Goal: Task Accomplishment & Management: Manage account settings

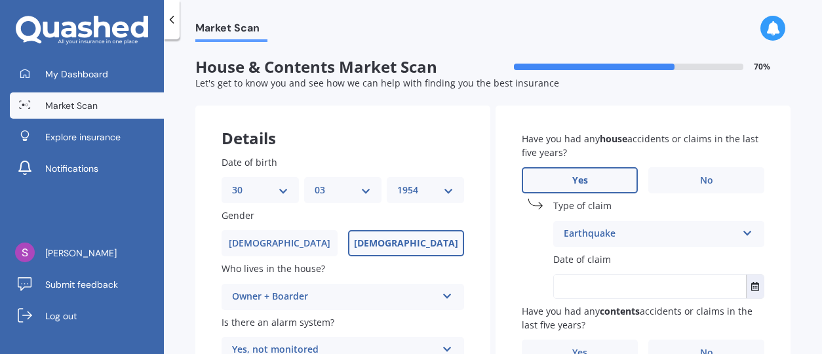
select select "30"
select select "03"
select select "1954"
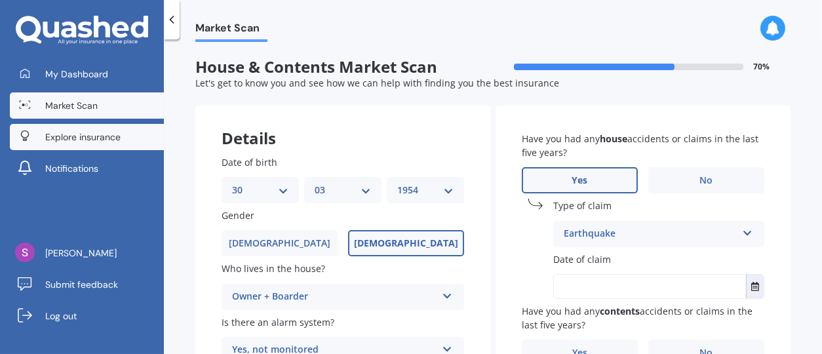
scroll to position [167, 0]
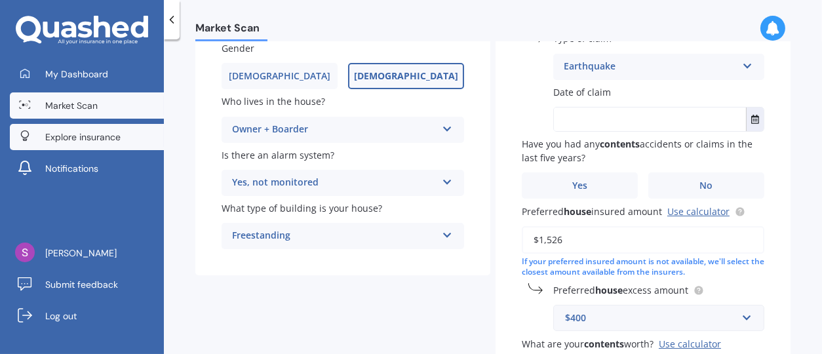
click at [83, 130] on span "Explore insurance" at bounding box center [82, 136] width 75 height 13
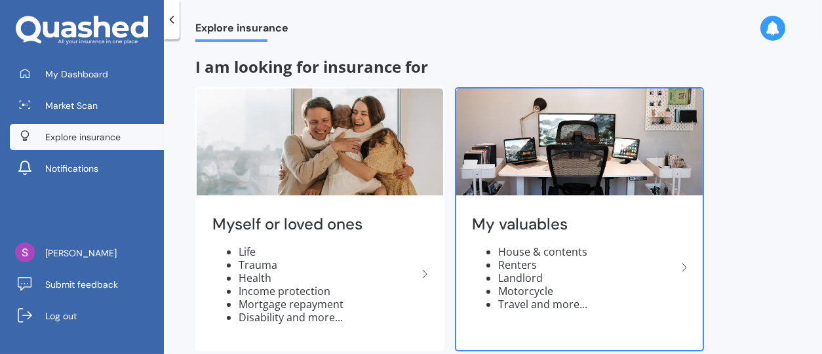
click at [521, 249] on li "House & contents" at bounding box center [587, 251] width 178 height 13
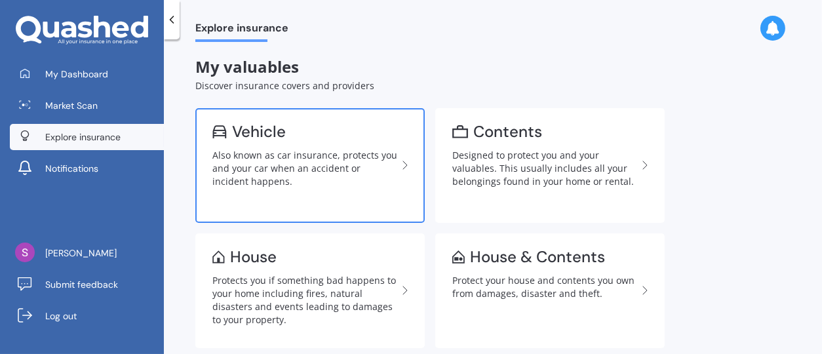
click at [280, 183] on div "Also known as car insurance, protects you and your car when an accident or inci…" at bounding box center [304, 168] width 185 height 39
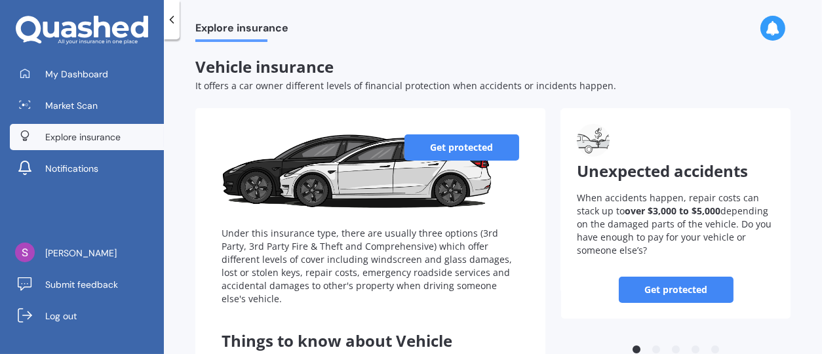
drag, startPoint x: 812, startPoint y: 166, endPoint x: 814, endPoint y: 194, distance: 28.2
click at [814, 194] on div "Explore insurance Vehicle insurance It offers a car owner different levels of f…" at bounding box center [493, 199] width 658 height 314
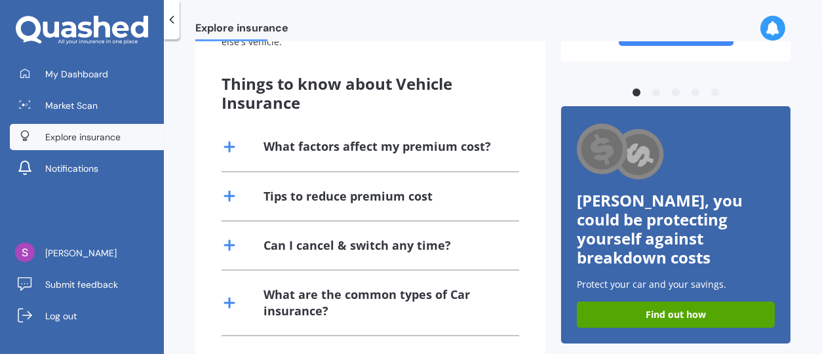
scroll to position [272, 0]
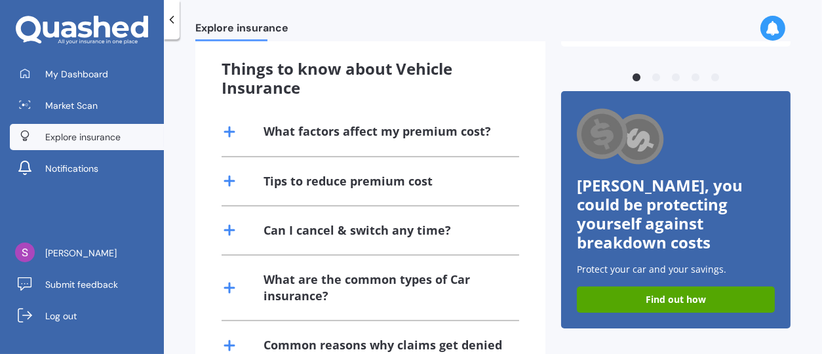
click at [371, 139] on div "What factors affect my premium cost?" at bounding box center [376, 131] width 227 height 16
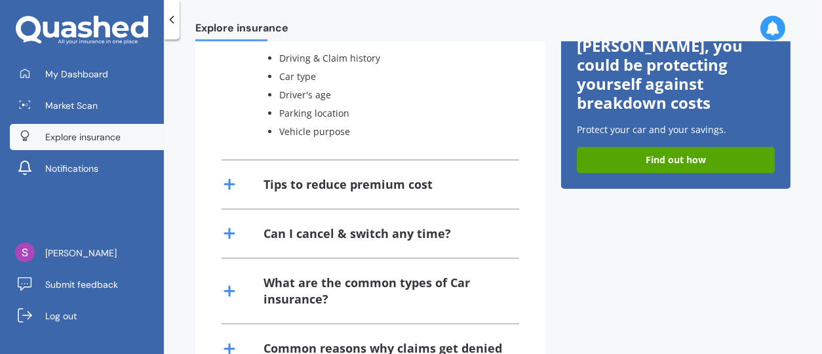
scroll to position [414, 0]
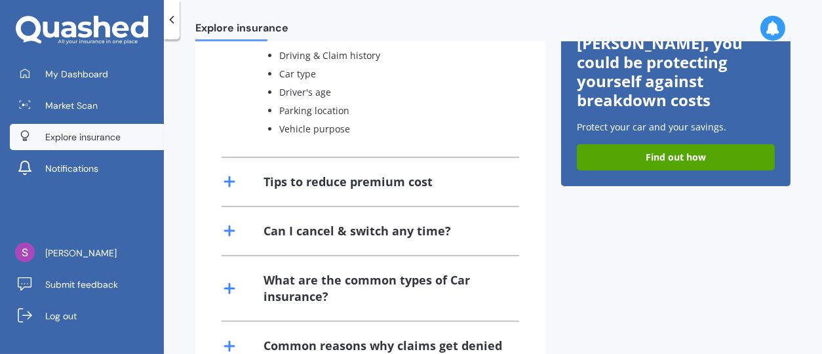
click at [381, 182] on div "Tips to reduce premium cost" at bounding box center [347, 182] width 169 height 16
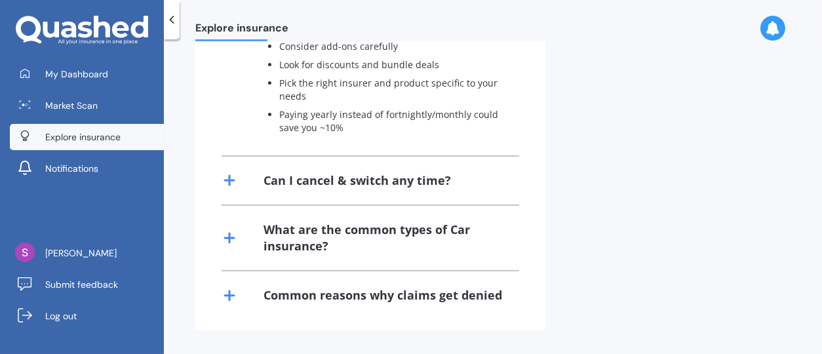
scroll to position [613, 0]
click at [375, 221] on div "What are the common types of Car insurance?" at bounding box center [383, 237] width 240 height 33
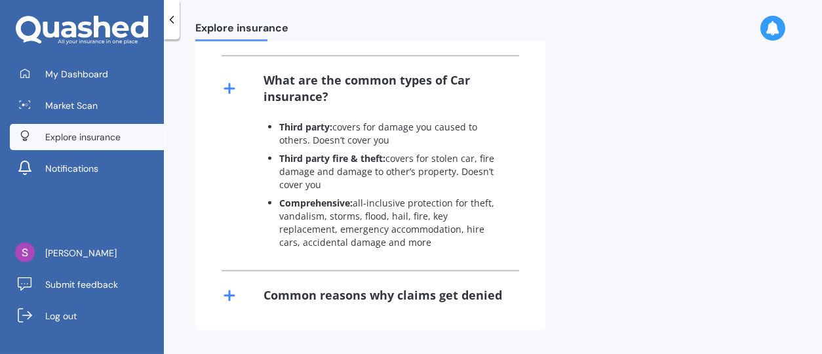
scroll to position [763, 0]
click at [410, 287] on div "Common reasons why claims get denied" at bounding box center [382, 295] width 238 height 16
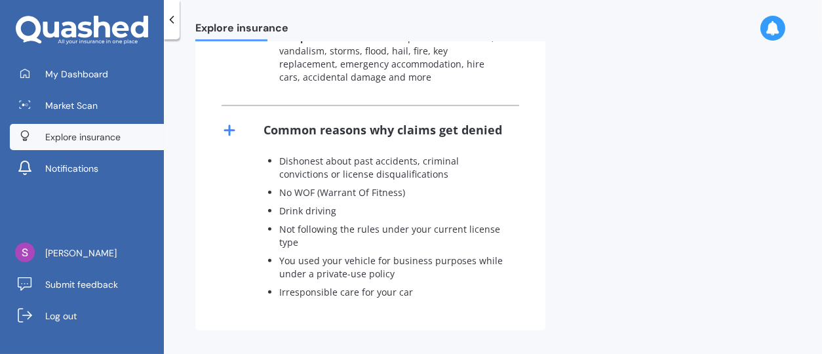
scroll to position [928, 0]
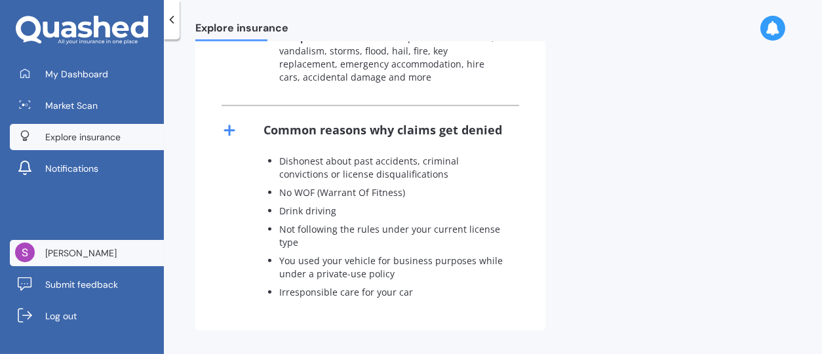
click at [67, 244] on link "[PERSON_NAME]" at bounding box center [87, 253] width 154 height 26
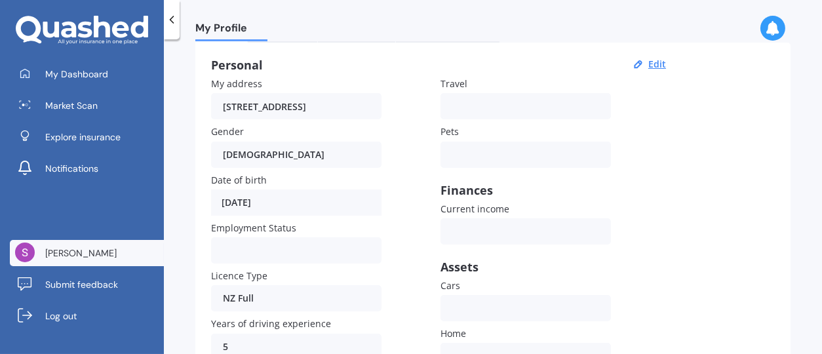
scroll to position [102, 0]
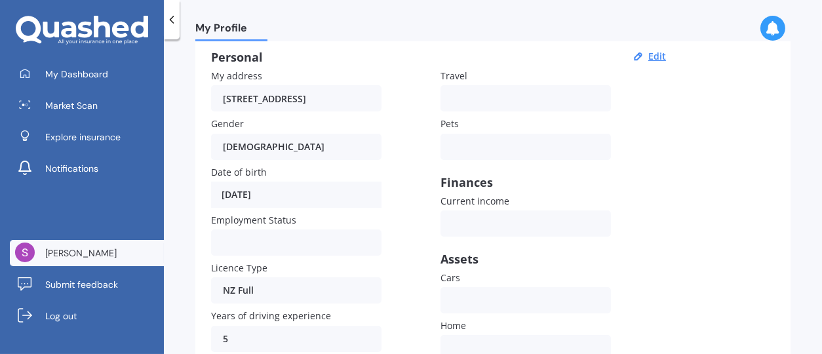
click at [752, 109] on div "Personal Edit My address [STREET_ADDRESS] Gender [DEMOGRAPHIC_DATA] [DEMOGRAPHI…" at bounding box center [492, 252] width 595 height 434
click at [655, 58] on button "Edit" at bounding box center [657, 56] width 26 height 12
select select "30"
select select "03"
select select "1954"
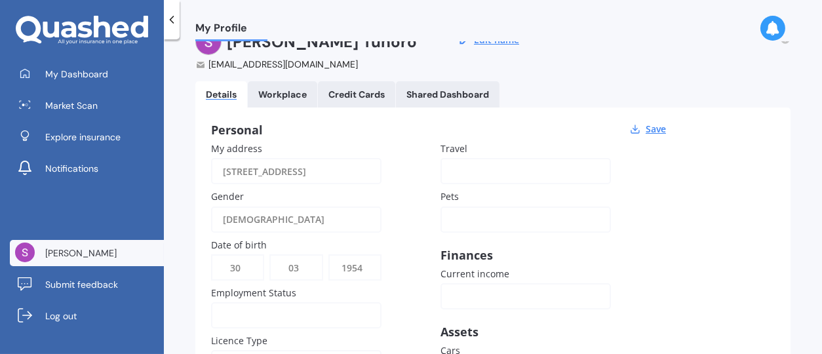
scroll to position [10, 0]
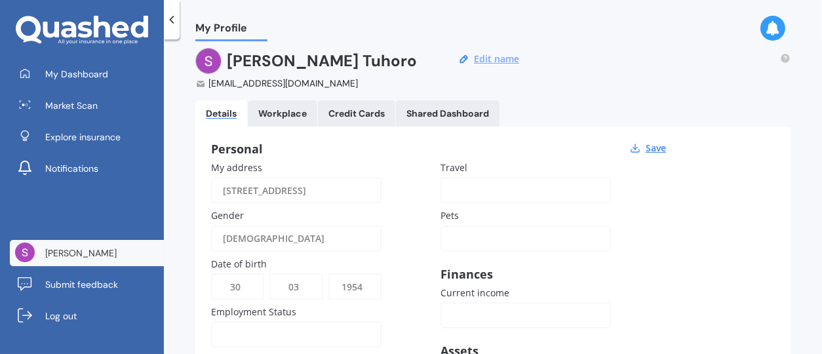
click at [490, 59] on button "Edit name" at bounding box center [496, 59] width 53 height 12
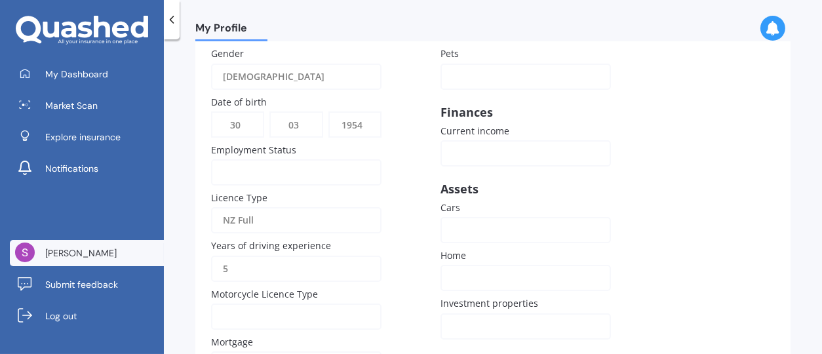
scroll to position [172, 0]
click at [235, 266] on input "5" at bounding box center [296, 268] width 170 height 26
drag, startPoint x: 235, startPoint y: 266, endPoint x: 198, endPoint y: 265, distance: 36.7
click at [198, 265] on div "Personal Save My address [STREET_ADDRESS] Gender [DEMOGRAPHIC_DATA] [DEMOGRAPHI…" at bounding box center [492, 181] width 595 height 434
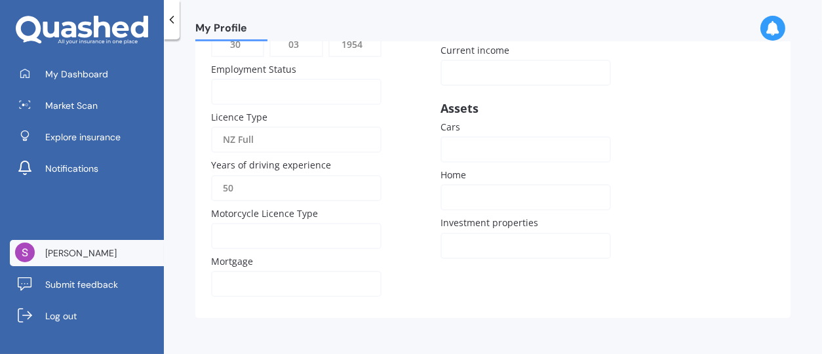
scroll to position [253, 0]
type input "50"
click at [263, 262] on label "Mortgage" at bounding box center [293, 261] width 165 height 14
click at [243, 261] on span "Mortgage" at bounding box center [232, 260] width 42 height 12
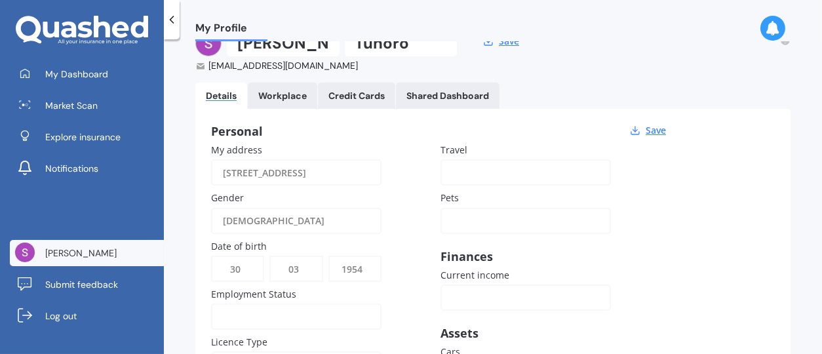
scroll to position [22, 0]
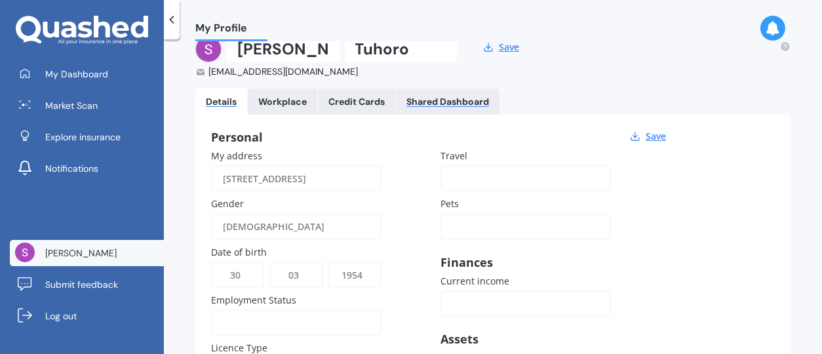
click at [467, 100] on div "Shared Dashboard" at bounding box center [447, 101] width 83 height 11
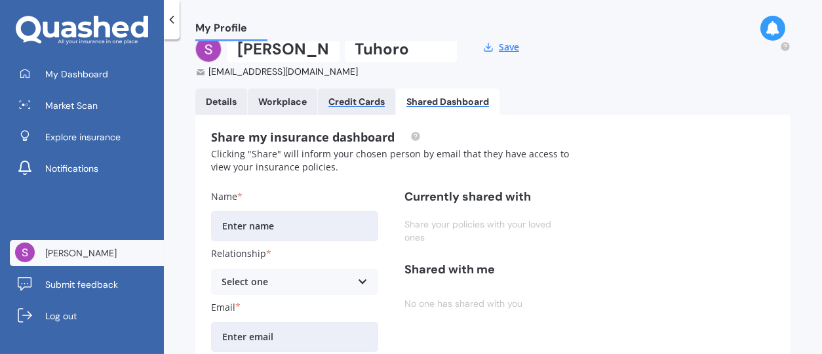
click at [343, 96] on div "Credit Cards" at bounding box center [356, 101] width 56 height 11
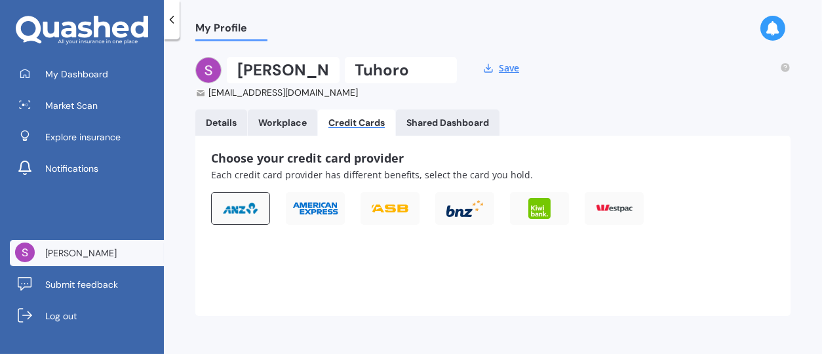
click at [248, 210] on img at bounding box center [240, 208] width 37 height 13
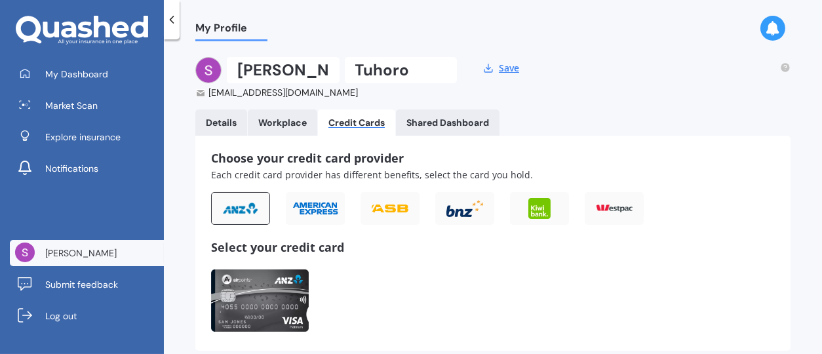
click at [267, 305] on img at bounding box center [260, 300] width 98 height 62
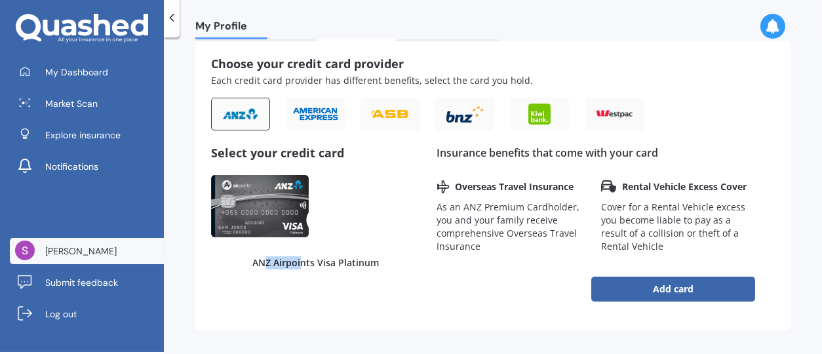
scroll to position [110, 0]
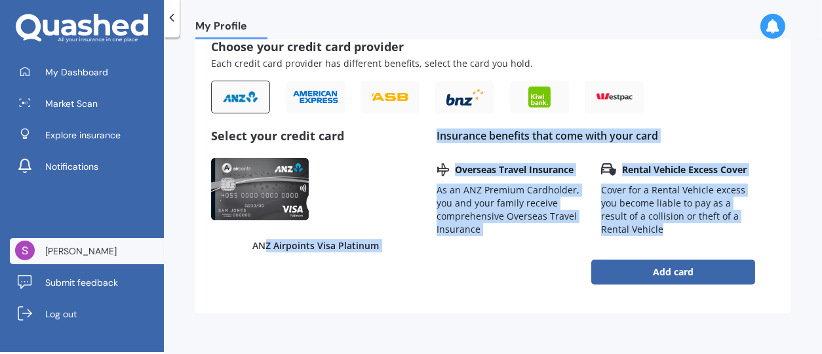
drag, startPoint x: 267, startPoint y: 305, endPoint x: 426, endPoint y: 370, distance: 171.9
click at [426, 353] on html "My Dashboard Market Scan Explore insurance Notifications [PERSON_NAME] Submit f…" at bounding box center [411, 177] width 822 height 354
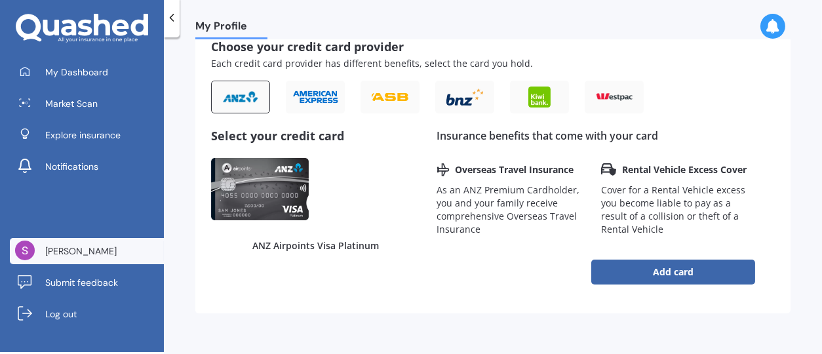
click at [530, 250] on div "Add card" at bounding box center [595, 267] width 318 height 62
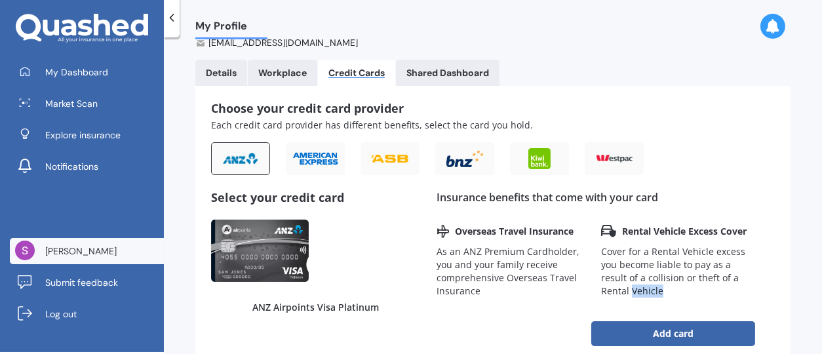
scroll to position [0, 0]
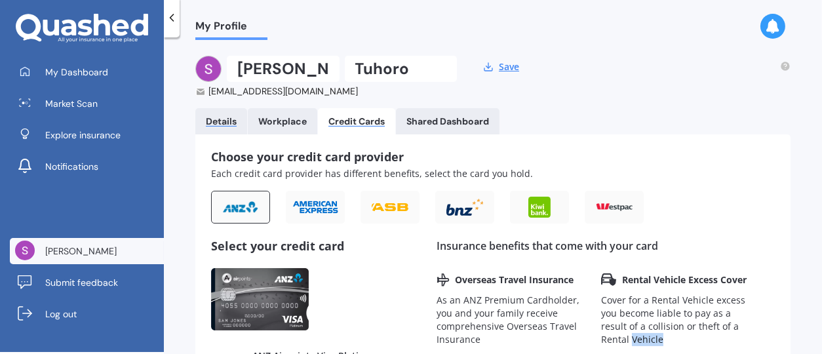
click at [219, 121] on div "Details" at bounding box center [221, 121] width 31 height 11
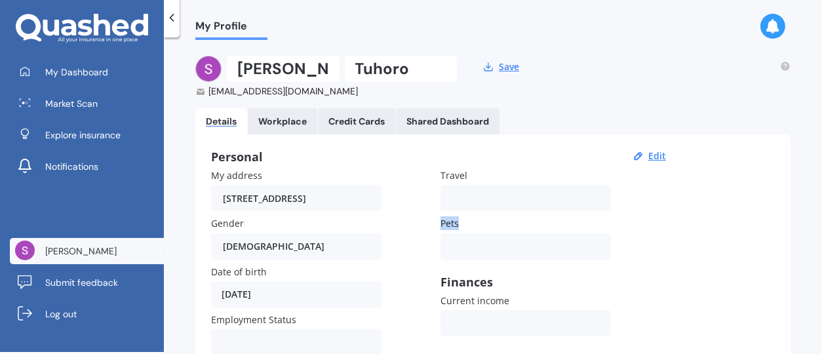
drag, startPoint x: 493, startPoint y: 183, endPoint x: 550, endPoint y: 218, distance: 67.1
click at [550, 218] on div "My address [STREET_ADDRESS] Gender [DEMOGRAPHIC_DATA] [DEMOGRAPHIC_DATA] [DEMOG…" at bounding box center [440, 360] width 459 height 384
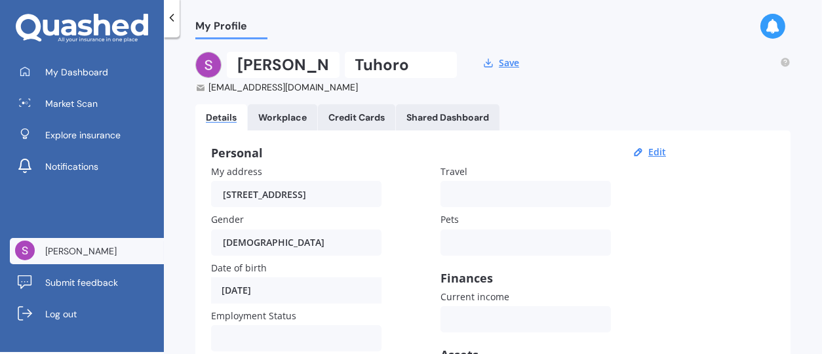
scroll to position [1, 0]
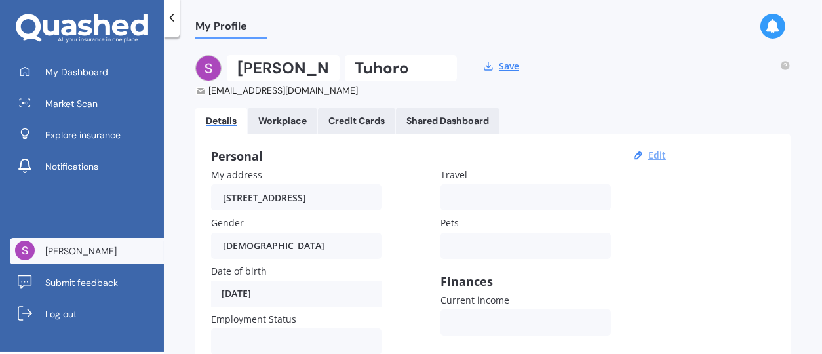
click at [652, 152] on button "Edit" at bounding box center [657, 155] width 26 height 12
select select "30"
select select "03"
select select "1954"
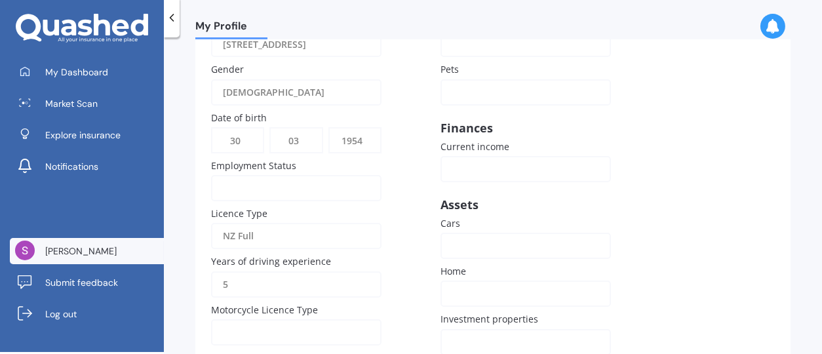
scroll to position [158, 0]
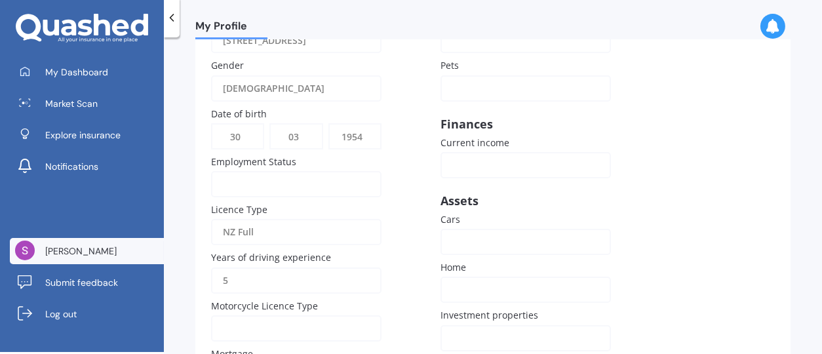
click at [246, 277] on input "5" at bounding box center [296, 280] width 170 height 26
type input "50"
click at [495, 260] on label "Home" at bounding box center [522, 267] width 165 height 14
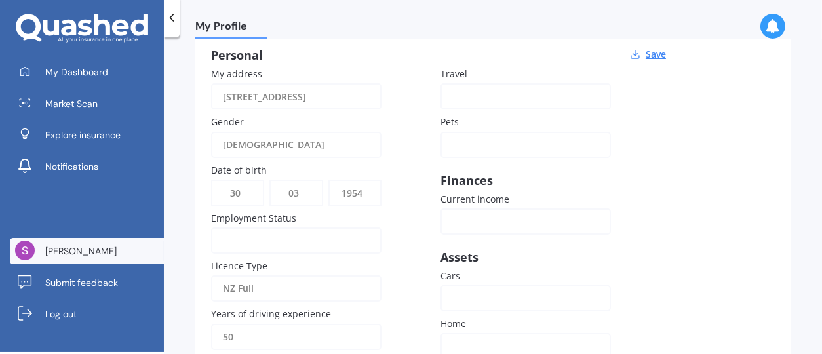
scroll to position [96, 0]
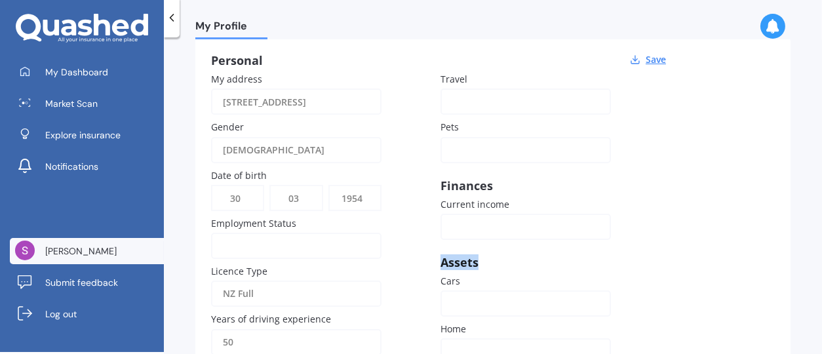
drag, startPoint x: 809, startPoint y: 248, endPoint x: 794, endPoint y: 199, distance: 51.8
click at [794, 199] on div "My Profile [PERSON_NAME] [EMAIL_ADDRESS][DOMAIN_NAME] Save Details Workplace Cr…" at bounding box center [493, 197] width 658 height 314
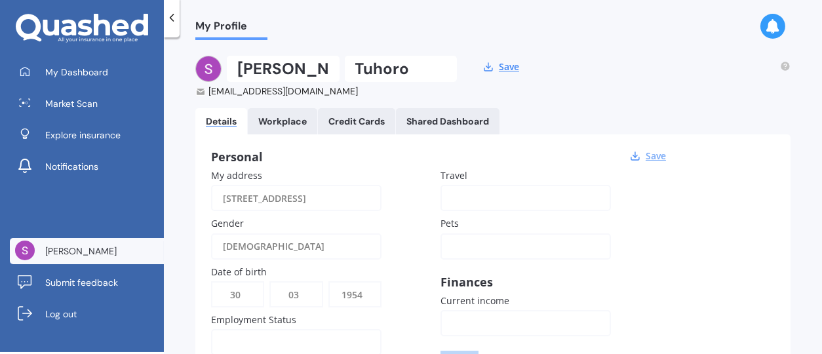
click at [651, 159] on button "Save" at bounding box center [655, 156] width 28 height 12
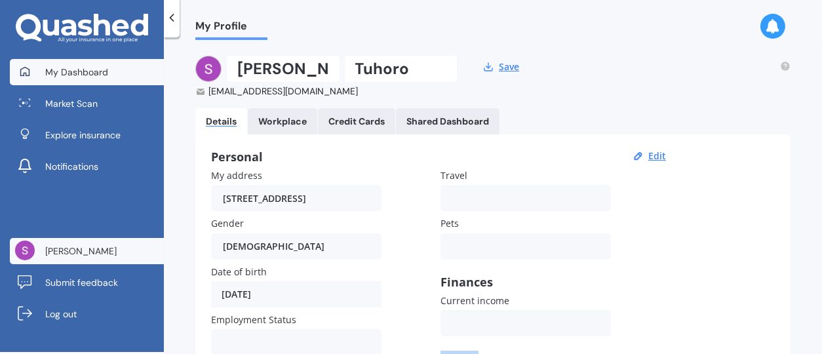
click at [85, 66] on span "My Dashboard" at bounding box center [76, 72] width 63 height 13
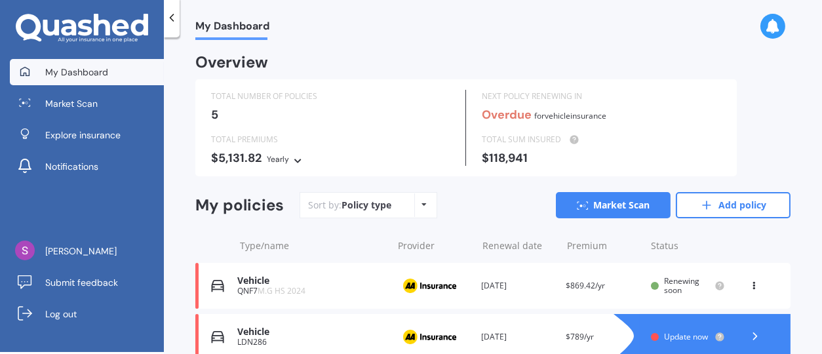
click at [221, 113] on div "5" at bounding box center [330, 114] width 238 height 13
click at [271, 102] on div "TOTAL NUMBER OF POLICIES" at bounding box center [330, 96] width 238 height 13
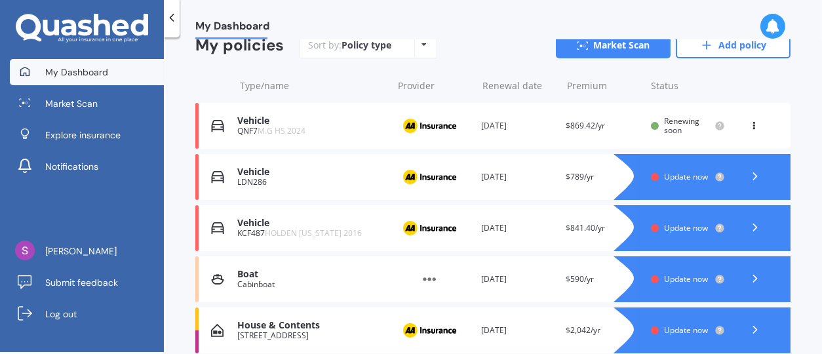
scroll to position [163, 0]
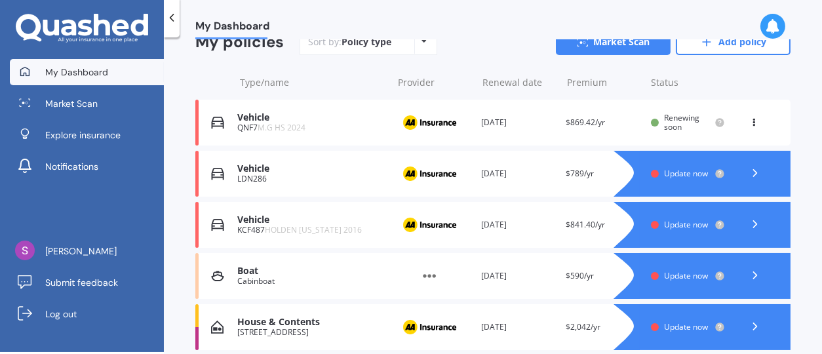
click at [651, 175] on div at bounding box center [655, 174] width 8 height 8
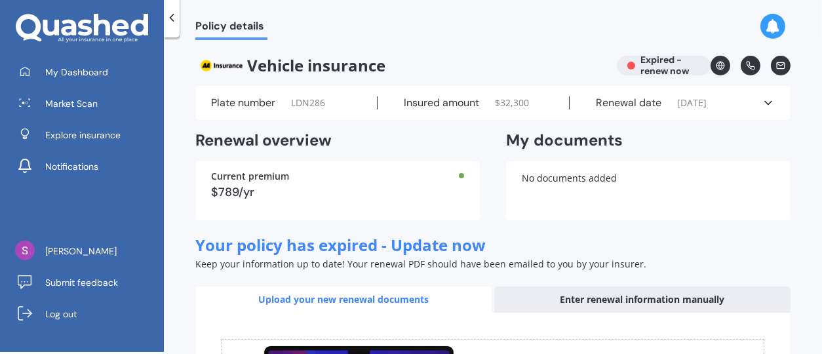
click at [715, 63] on icon at bounding box center [719, 65] width 9 height 9
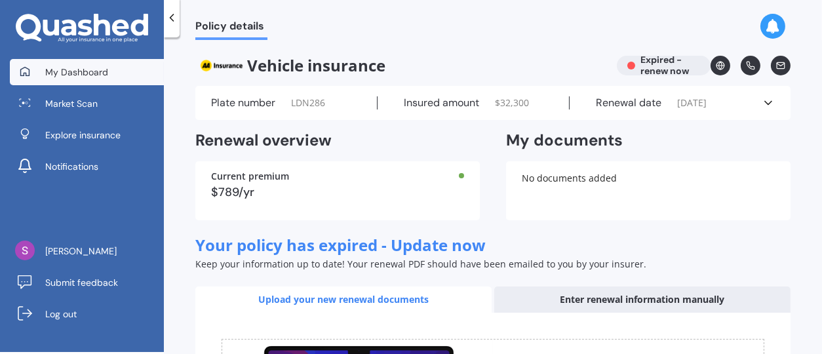
click at [105, 66] on span "My Dashboard" at bounding box center [76, 72] width 63 height 13
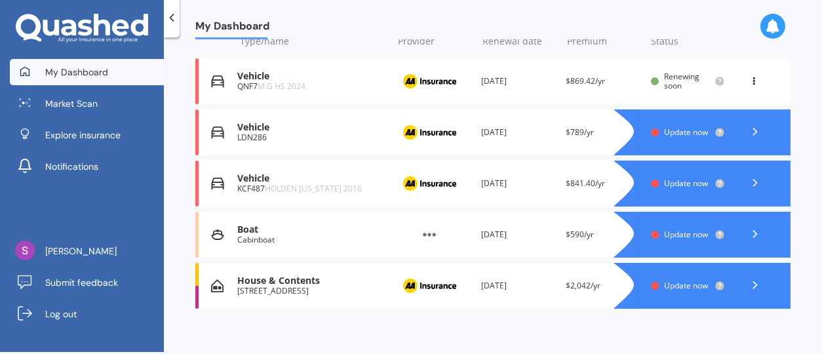
scroll to position [211, 0]
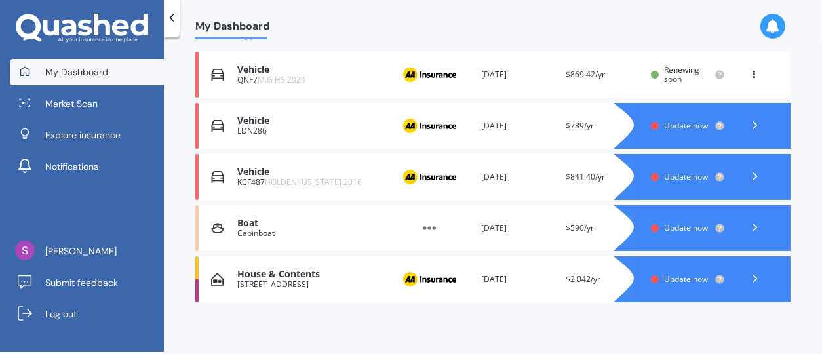
click at [669, 172] on span "Update now" at bounding box center [686, 176] width 44 height 11
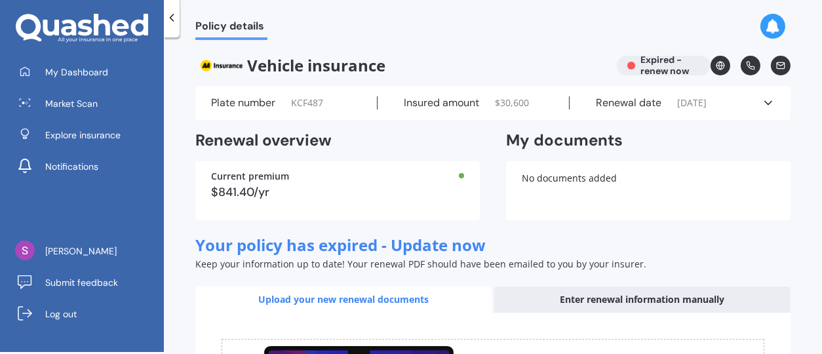
click at [765, 99] on icon at bounding box center [767, 102] width 13 height 13
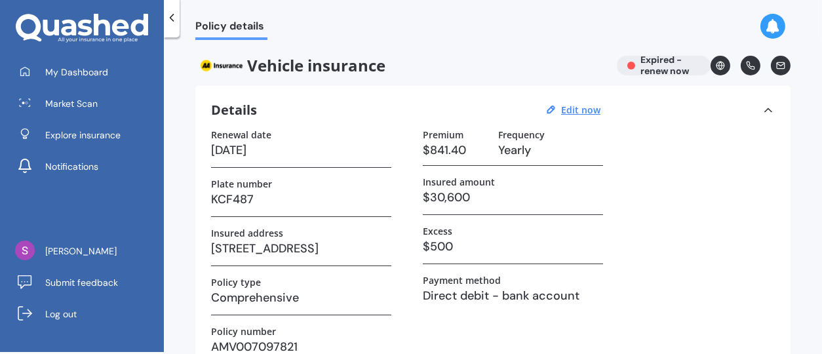
click at [276, 146] on h3 "[DATE]" at bounding box center [301, 150] width 180 height 20
drag, startPoint x: 276, startPoint y: 146, endPoint x: 309, endPoint y: 147, distance: 32.8
click at [282, 151] on h3 "[DATE]" at bounding box center [301, 150] width 180 height 20
click at [577, 109] on u "Edit now" at bounding box center [580, 110] width 39 height 12
select select "25"
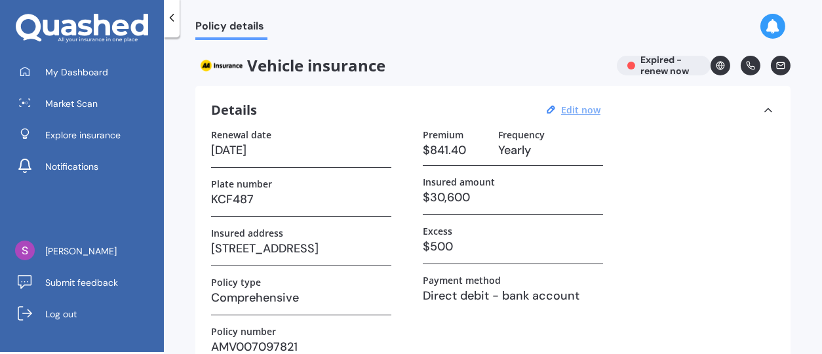
select select "03"
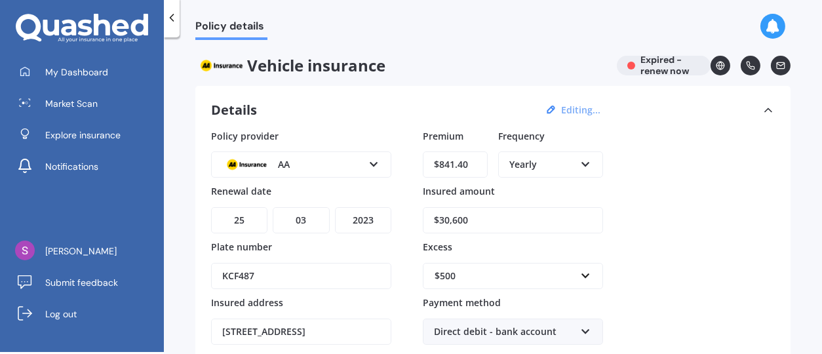
click at [377, 219] on select "YYYY 2027 2026 2025 2024 2023 2022 2021 2020 2019 2018 2017 2016 2015 2014 2013…" at bounding box center [363, 220] width 56 height 26
select select "2026"
click at [335, 207] on select "YYYY 2027 2026 2025 2024 2023 2022 2021 2020 2019 2018 2017 2016 2015 2014 2013…" at bounding box center [363, 220] width 56 height 26
click at [586, 275] on input "text" at bounding box center [508, 275] width 168 height 25
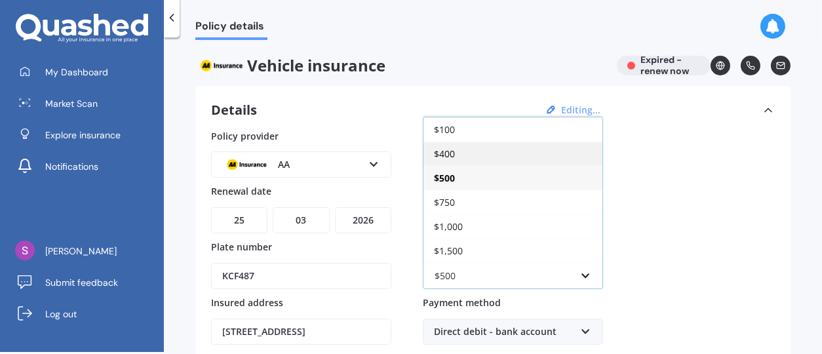
click at [451, 153] on span "$400" at bounding box center [444, 153] width 21 height 12
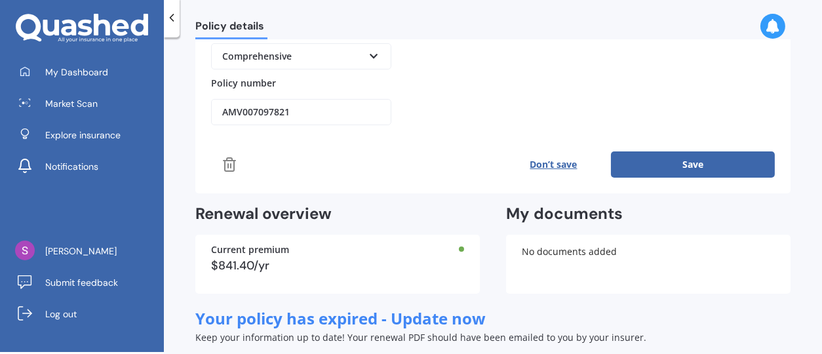
scroll to position [345, 0]
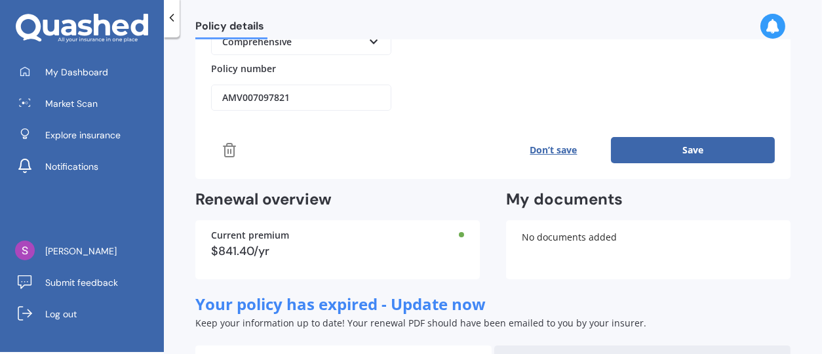
click at [690, 148] on button "Save" at bounding box center [693, 150] width 164 height 26
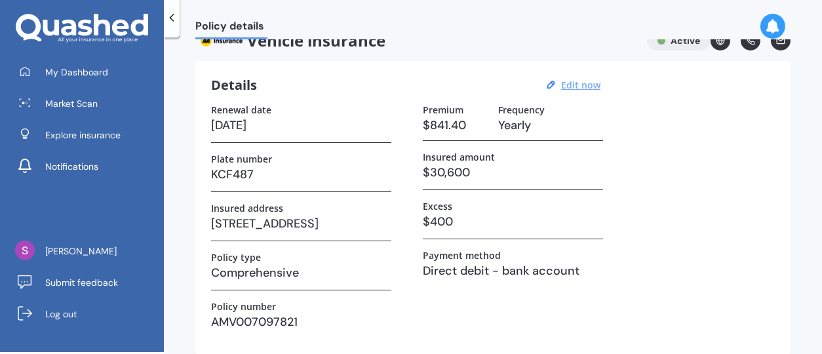
scroll to position [0, 0]
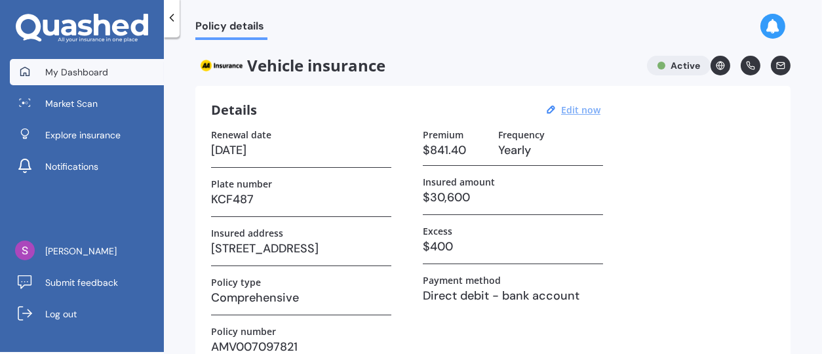
click at [40, 70] on link "My Dashboard" at bounding box center [87, 72] width 154 height 26
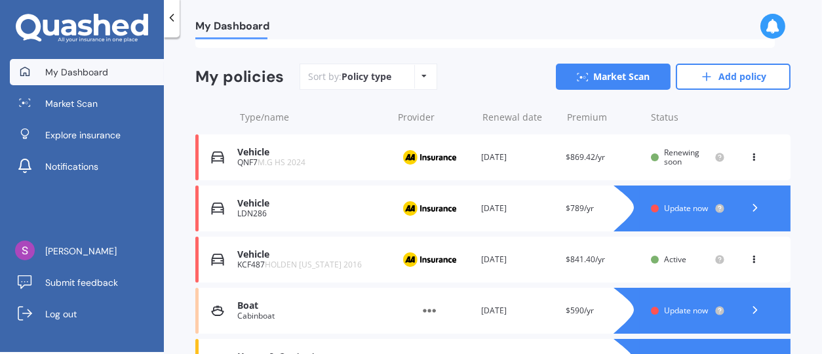
scroll to position [131, 0]
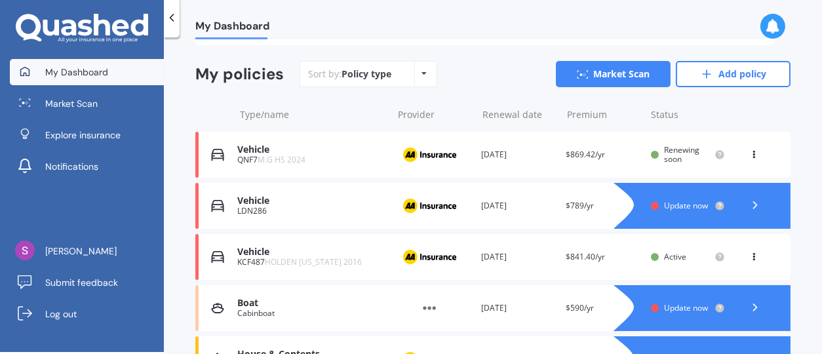
click at [673, 202] on span "Update now" at bounding box center [686, 205] width 44 height 11
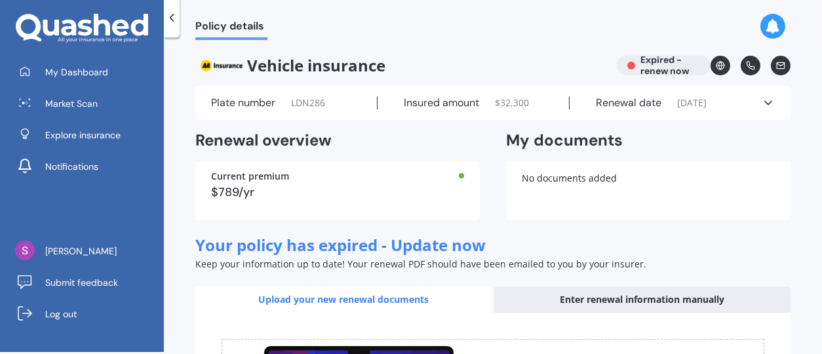
click at [776, 61] on icon at bounding box center [780, 65] width 9 height 9
click at [715, 66] on icon at bounding box center [719, 65] width 9 height 9
drag, startPoint x: 732, startPoint y: 123, endPoint x: 764, endPoint y: 177, distance: 62.6
click at [764, 177] on div "Vehicle insurance Expired - renew now Plate number LDN286 Insured amount $ 32,3…" at bounding box center [492, 306] width 595 height 501
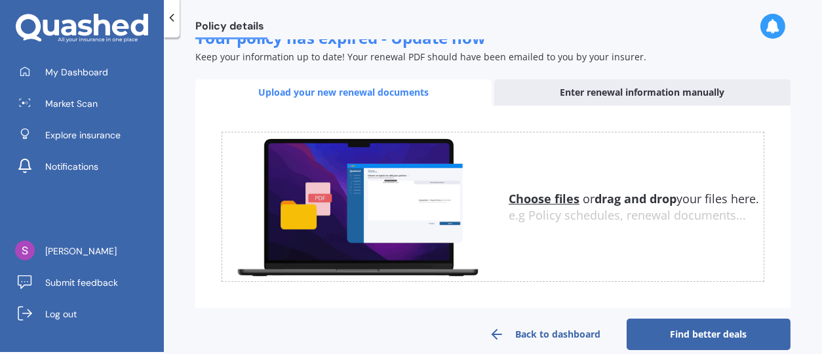
scroll to position [226, 0]
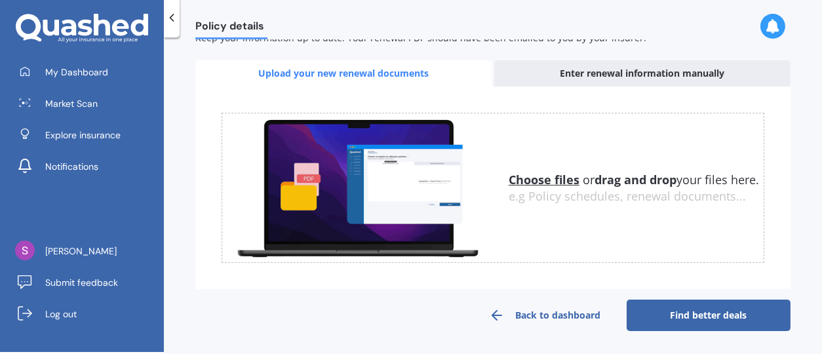
click at [521, 312] on link "Back to dashboard" at bounding box center [545, 314] width 164 height 31
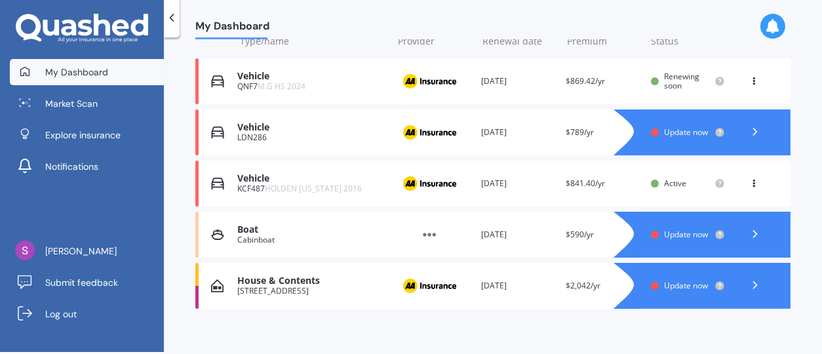
scroll to position [215, 0]
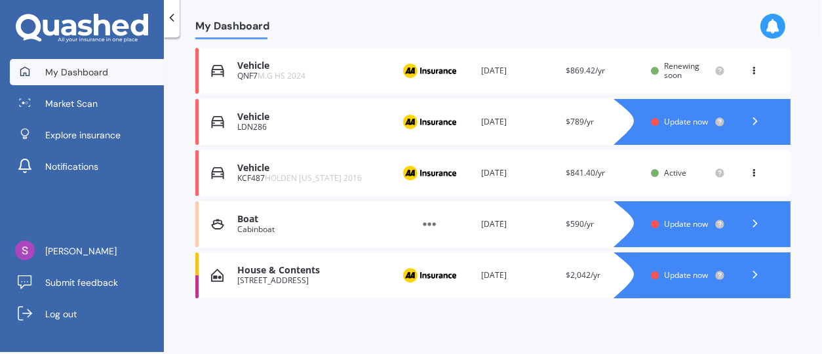
click at [664, 218] on span "Update now" at bounding box center [686, 223] width 44 height 11
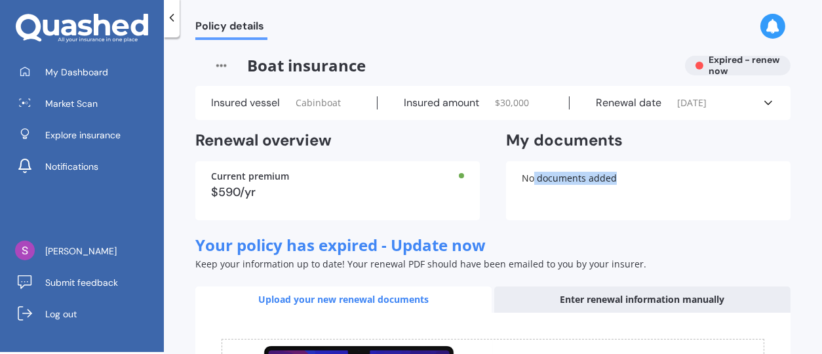
drag, startPoint x: 665, startPoint y: 219, endPoint x: 529, endPoint y: 189, distance: 138.9
click at [529, 189] on div "No documents added" at bounding box center [648, 190] width 284 height 59
click at [519, 81] on div "Boat insurance Expired - renew now Insured vessel Cabinboat Insured amount $ 30…" at bounding box center [492, 306] width 595 height 501
click at [522, 88] on div "Insured vessel Cabinboat Insured amount $ 30,000 Renewal date [DATE] See more" at bounding box center [492, 103] width 595 height 34
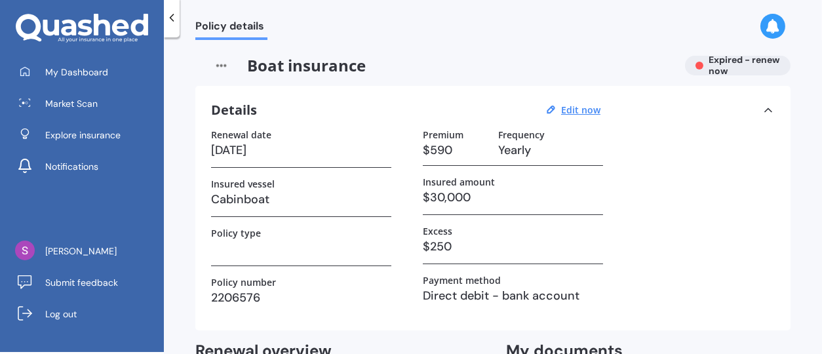
click at [280, 149] on h3 "[DATE]" at bounding box center [301, 150] width 180 height 20
click at [579, 109] on u "Edit now" at bounding box center [580, 110] width 39 height 12
select select "23"
select select "09"
select select "2023"
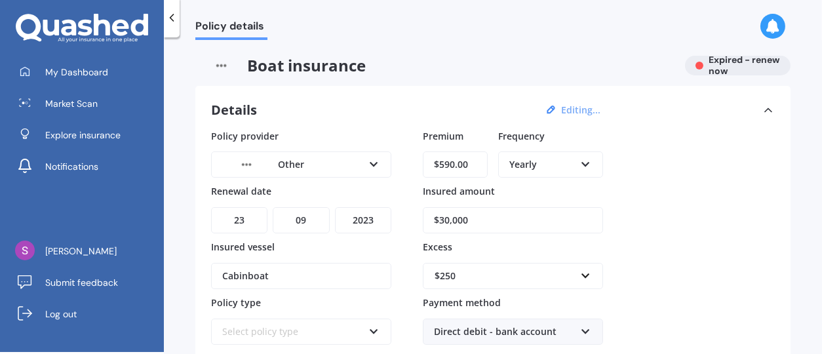
click at [451, 221] on input "$30,000" at bounding box center [513, 220] width 180 height 26
type input "$25,000"
click at [636, 215] on div "Policy provider Other AMI AMP ASB Club Marine FMG Lantern MAS Mariner Insurance…" at bounding box center [492, 264] width 563 height 271
click at [474, 162] on input "$590.00" at bounding box center [455, 164] width 65 height 26
type input "$531.00"
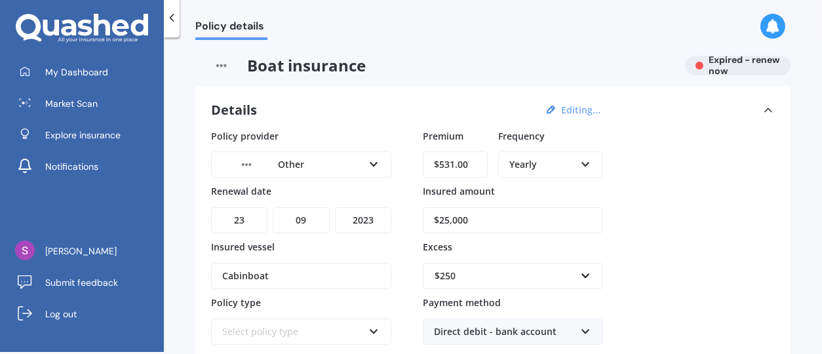
click at [363, 219] on select "YYYY 2027 2026 2025 2024 2023 2022 2021 2020 2019 2018 2017 2016 2015 2014 2013…" at bounding box center [363, 220] width 56 height 26
select select "2025"
click at [335, 207] on select "YYYY 2027 2026 2025 2024 2023 2022 2021 2020 2019 2018 2017 2016 2015 2014 2013…" at bounding box center [363, 220] width 56 height 26
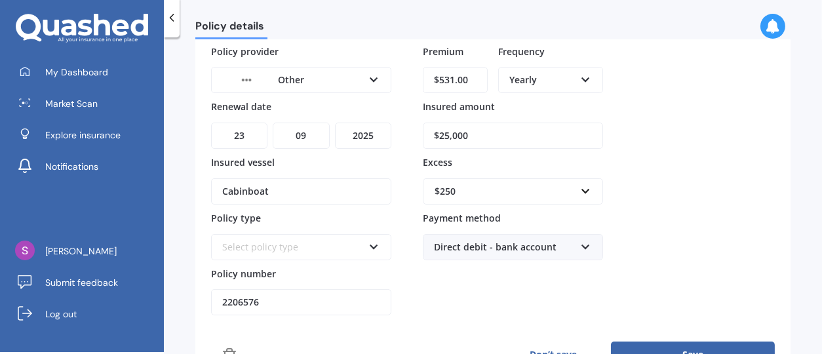
scroll to position [98, 0]
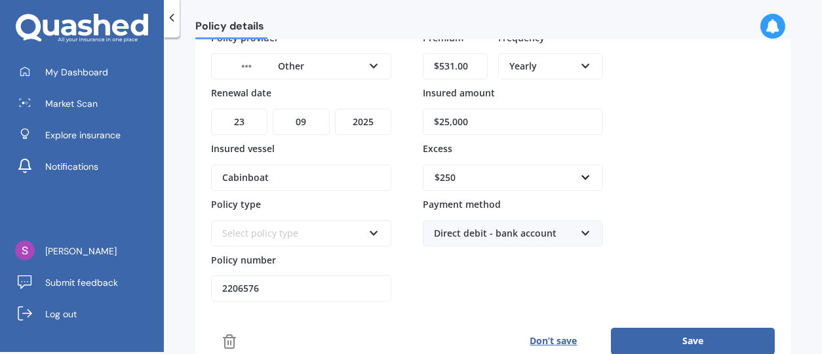
click at [585, 231] on icon at bounding box center [585, 230] width 11 height 9
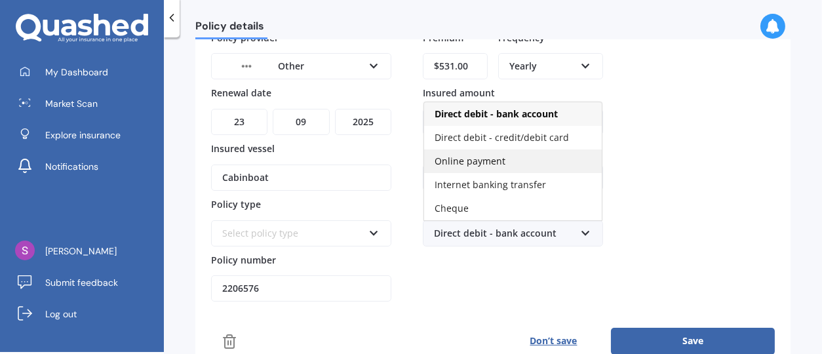
click at [474, 163] on span "Online payment" at bounding box center [469, 161] width 71 height 12
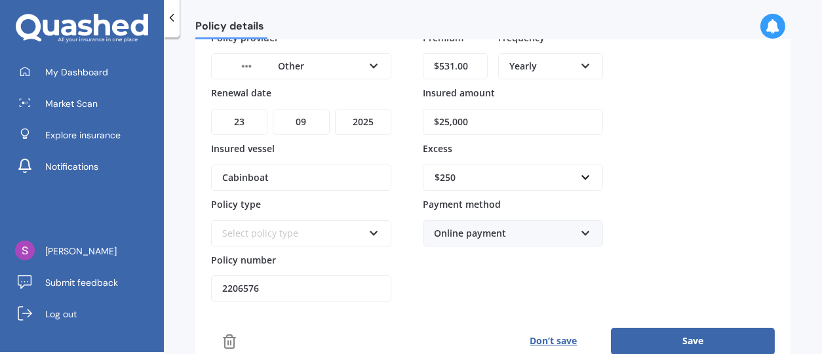
click at [695, 343] on button "Save" at bounding box center [693, 341] width 164 height 26
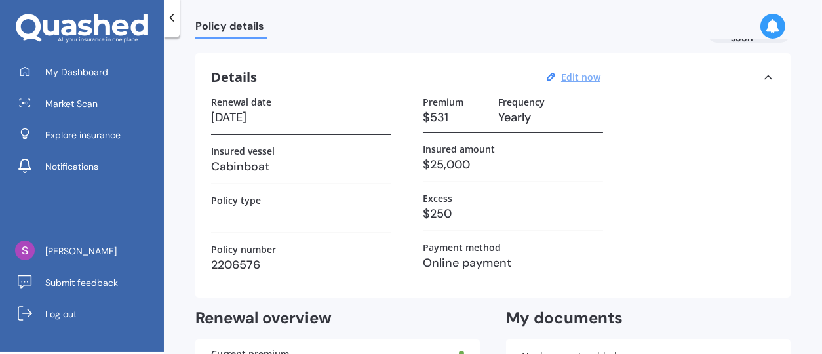
scroll to position [0, 0]
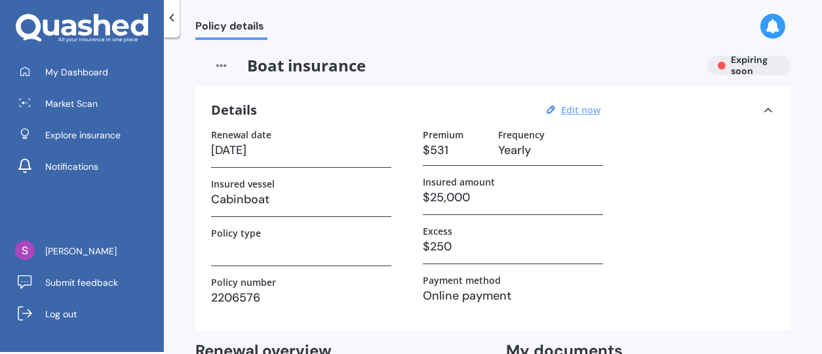
click at [594, 107] on u "Edit now" at bounding box center [580, 110] width 39 height 12
select select "23"
select select "09"
select select "2025"
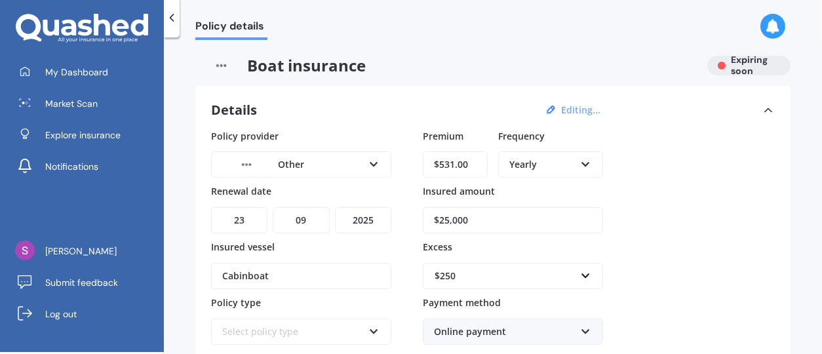
click at [472, 162] on input "$531.00" at bounding box center [455, 164] width 65 height 26
drag, startPoint x: 472, startPoint y: 162, endPoint x: 423, endPoint y: 161, distance: 49.1
click at [423, 161] on input "$531.00" at bounding box center [455, 164] width 65 height 26
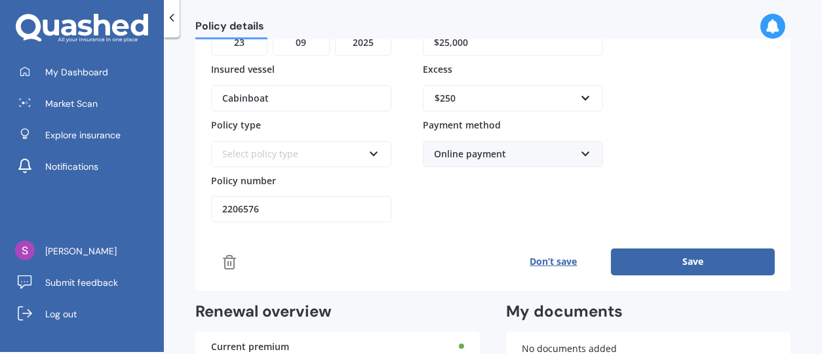
scroll to position [200, 0]
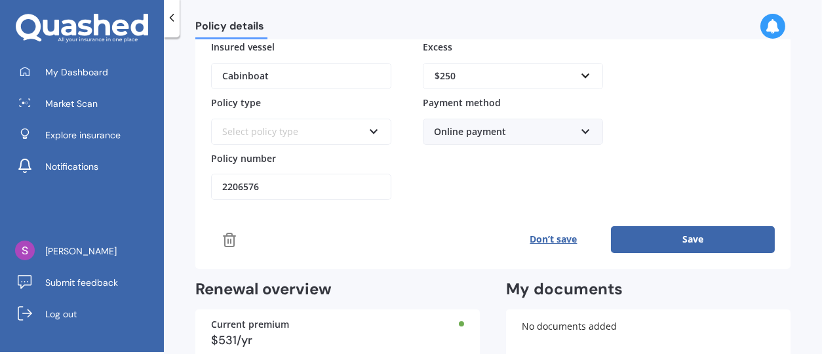
type input "$531.24"
click at [715, 241] on button "Save" at bounding box center [693, 239] width 164 height 26
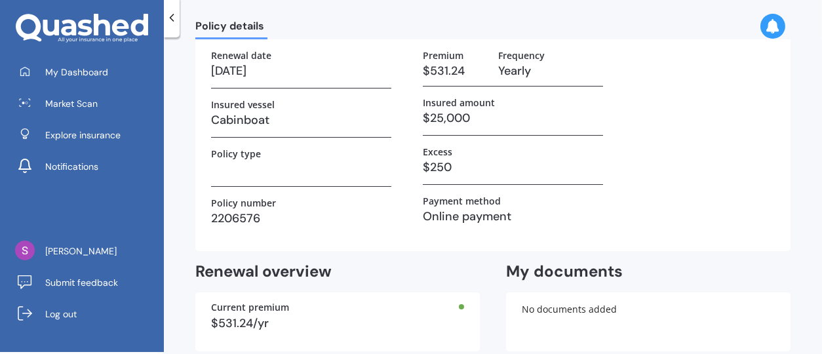
scroll to position [0, 0]
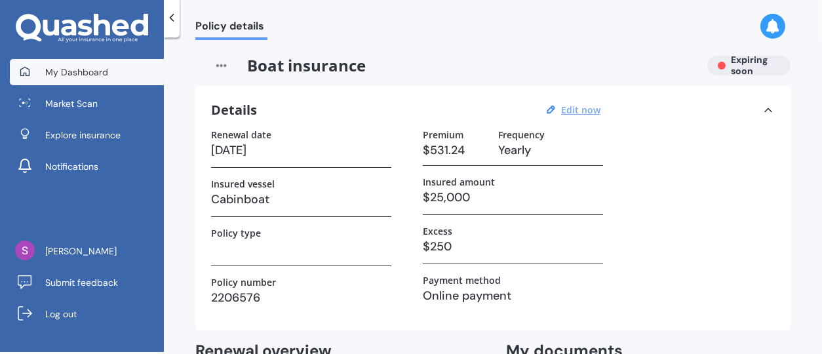
click at [64, 80] on link "My Dashboard" at bounding box center [87, 72] width 154 height 26
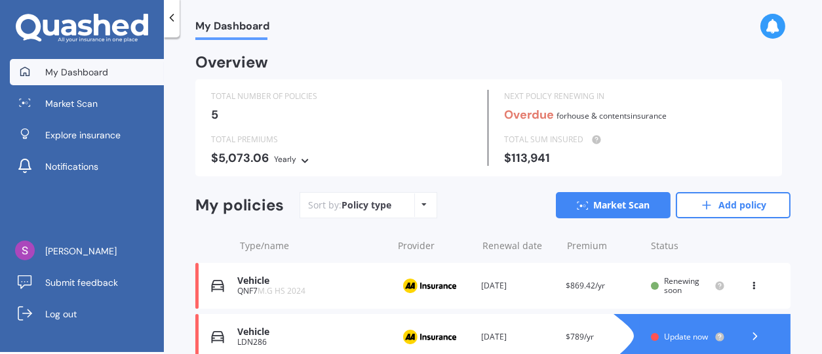
click at [64, 80] on link "My Dashboard" at bounding box center [87, 72] width 154 height 26
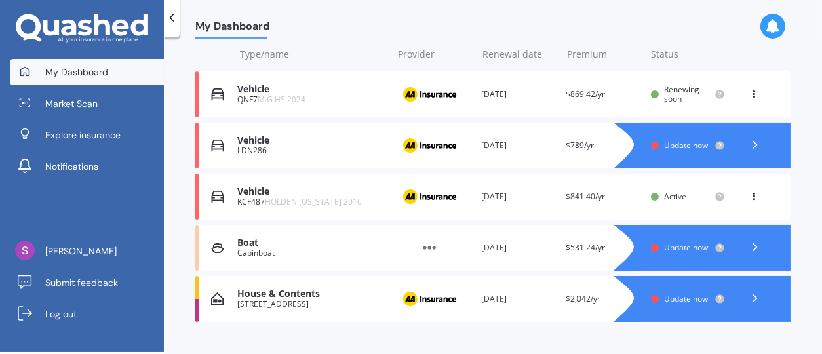
scroll to position [192, 0]
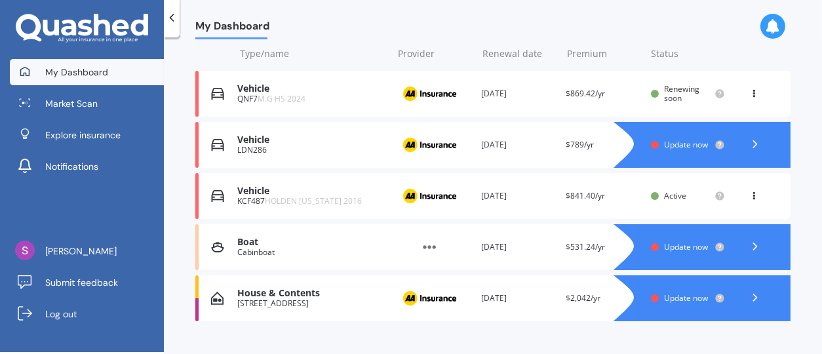
click at [664, 252] on span "Update now" at bounding box center [686, 246] width 44 height 11
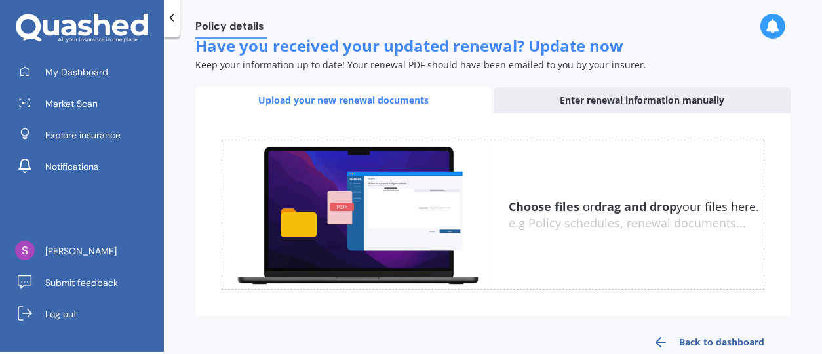
scroll to position [226, 0]
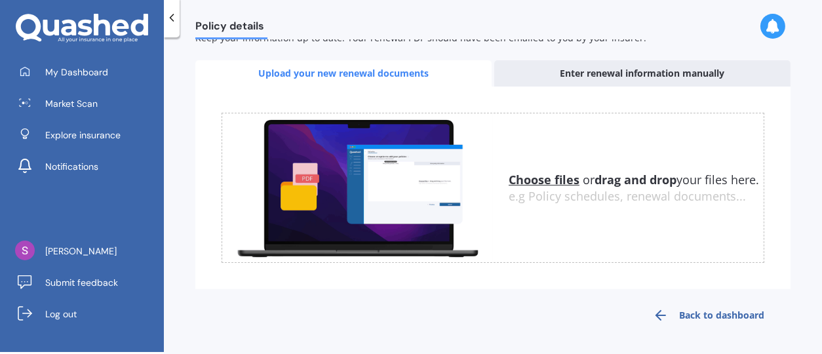
click at [651, 71] on div "Enter renewal information manually" at bounding box center [642, 73] width 296 height 26
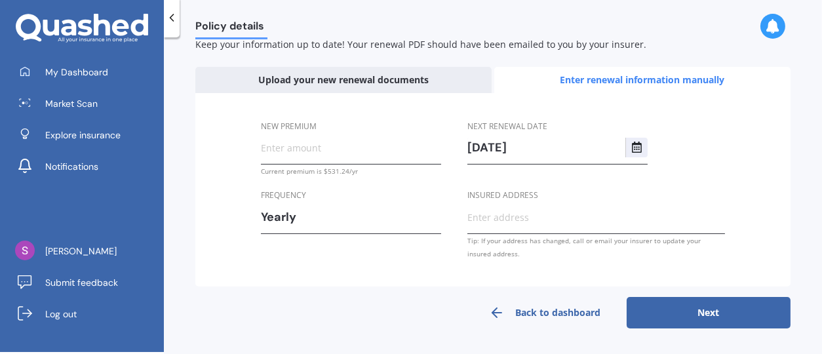
scroll to position [218, 0]
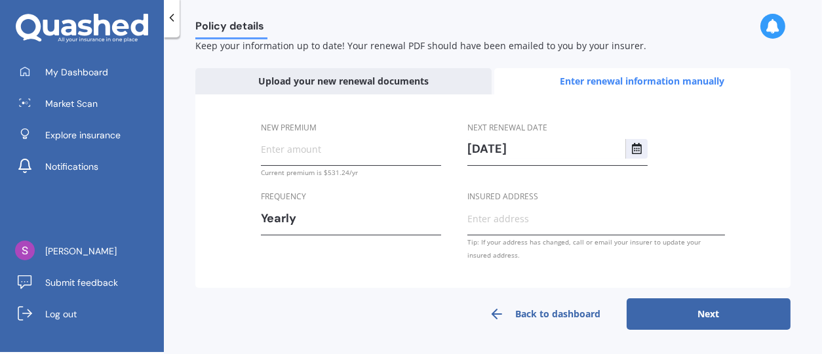
click at [342, 149] on input "New premium" at bounding box center [351, 149] width 180 height 20
type input "$531.24"
click at [528, 221] on input "Insured address" at bounding box center [595, 218] width 257 height 20
type input "[STREET_ADDRESS]"
click at [701, 311] on button "Next" at bounding box center [708, 313] width 164 height 31
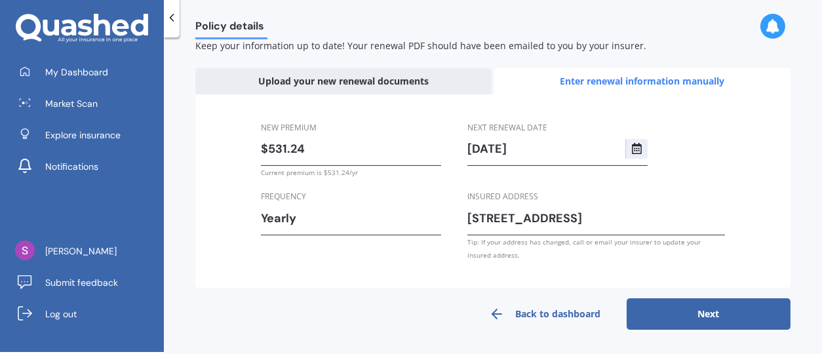
select select "23"
select select "09"
select select "2026"
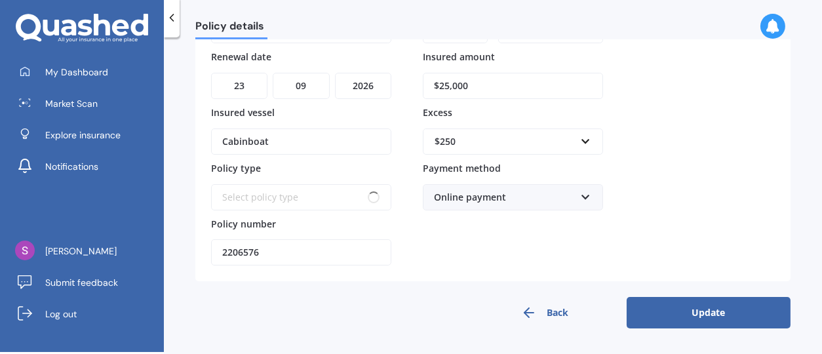
scroll to position [153, 0]
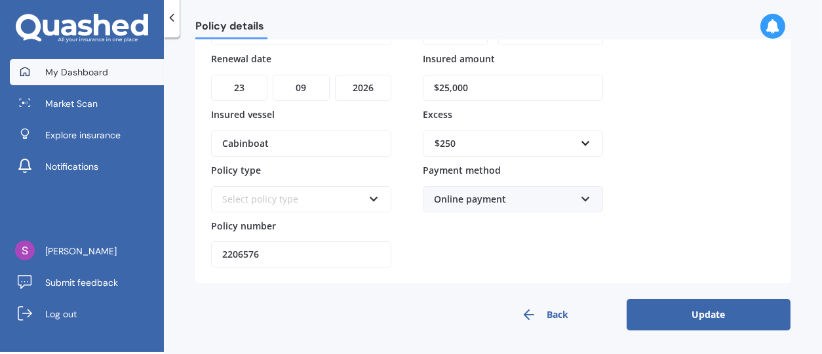
click at [58, 64] on link "My Dashboard" at bounding box center [87, 72] width 154 height 26
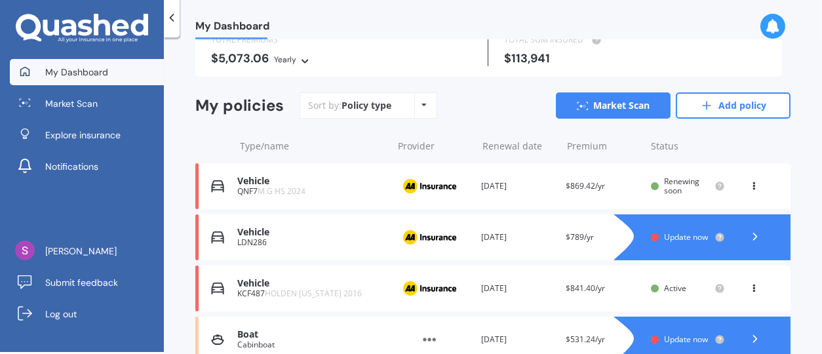
scroll to position [84, 0]
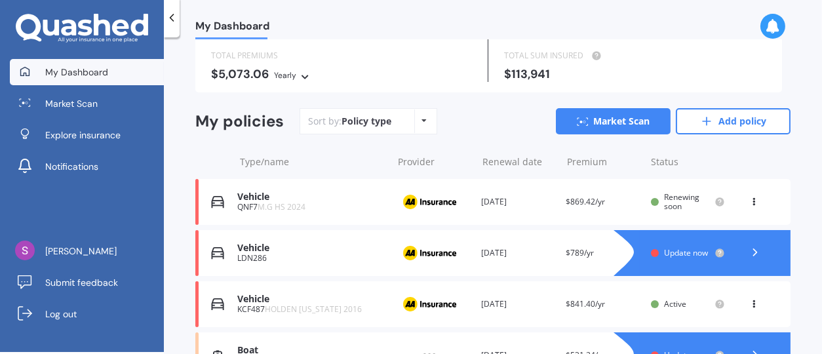
click at [748, 253] on icon at bounding box center [754, 252] width 13 height 13
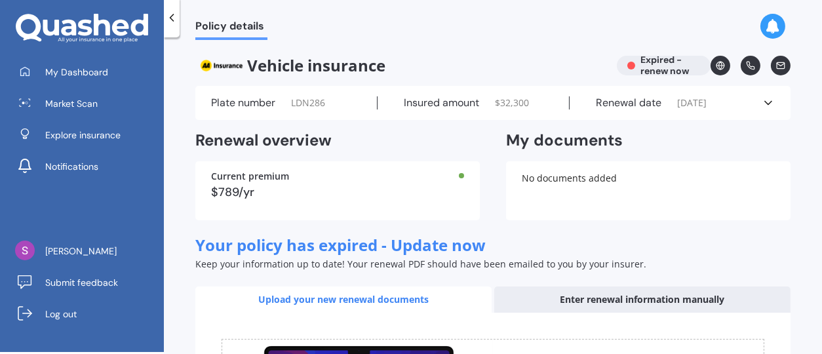
click at [761, 104] on icon at bounding box center [767, 102] width 13 height 13
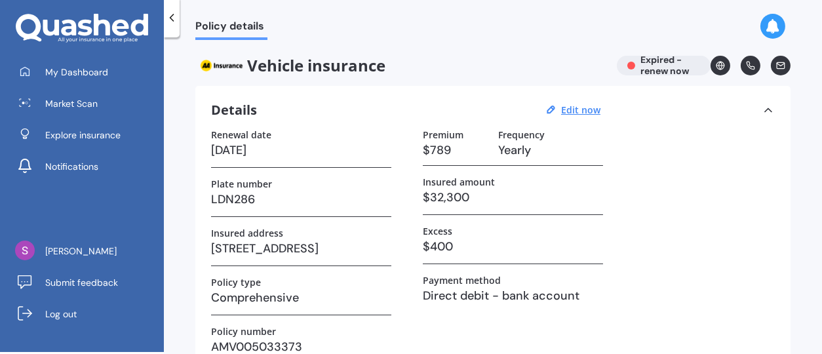
click at [259, 199] on h3 "LDN286" at bounding box center [301, 199] width 180 height 20
click at [256, 199] on h3 "LDN286" at bounding box center [301, 199] width 180 height 20
click at [576, 104] on u "Edit now" at bounding box center [580, 110] width 39 height 12
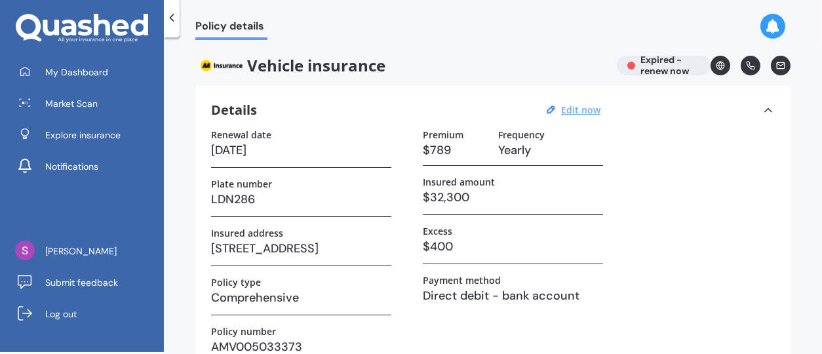
select select "23"
select select "09"
select select "2023"
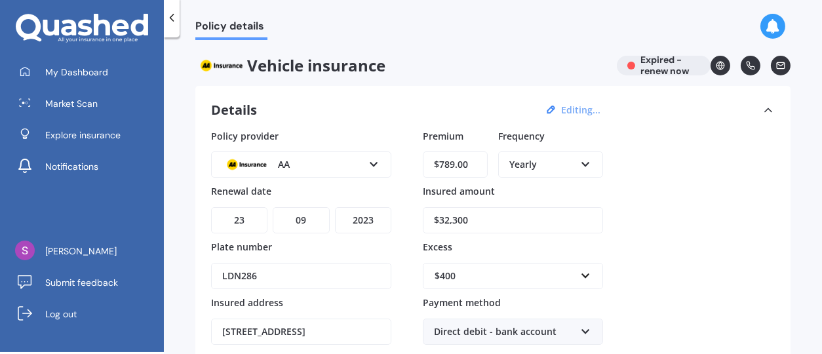
drag, startPoint x: 262, startPoint y: 275, endPoint x: 170, endPoint y: 280, distance: 92.5
click at [170, 280] on div "Policy details Vehicle insurance Expired - renew now Details Editing... Policy …" at bounding box center [493, 197] width 658 height 314
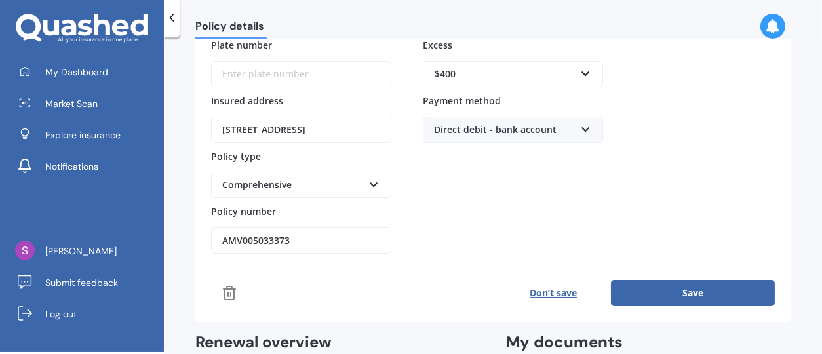
scroll to position [204, 0]
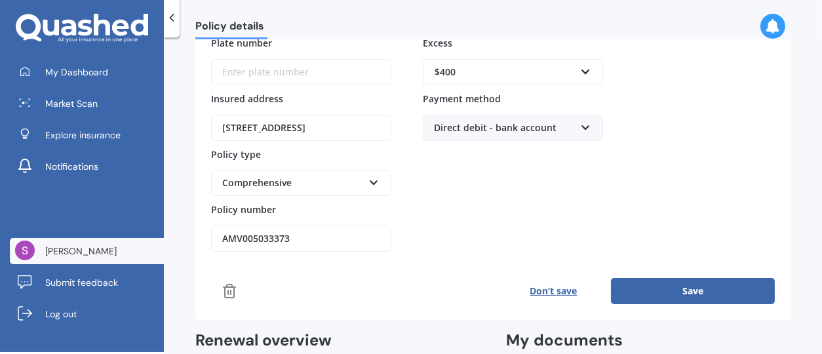
drag, startPoint x: 290, startPoint y: 233, endPoint x: 47, endPoint y: 257, distance: 244.9
click at [47, 257] on div "My Dashboard Market Scan Explore insurance Notifications [PERSON_NAME] Submit f…" at bounding box center [411, 177] width 822 height 354
click at [47, 257] on link "[PERSON_NAME]" at bounding box center [87, 251] width 154 height 26
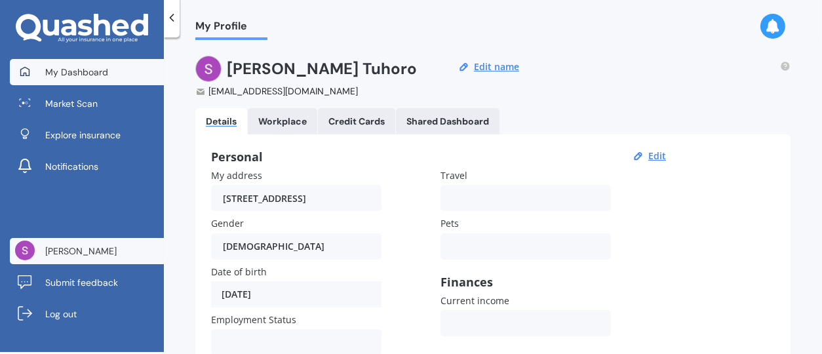
click at [114, 68] on link "My Dashboard" at bounding box center [87, 72] width 154 height 26
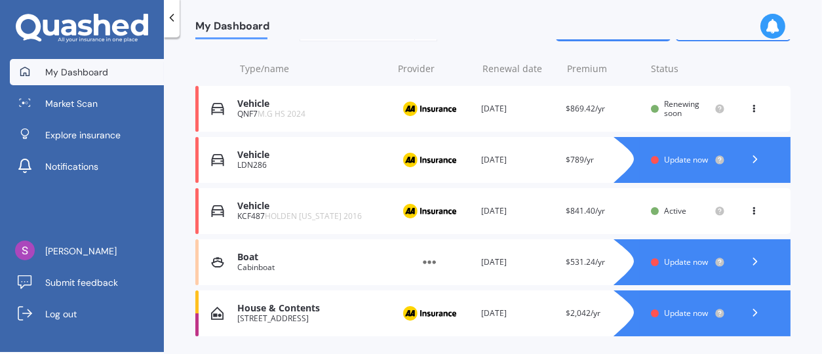
scroll to position [178, 0]
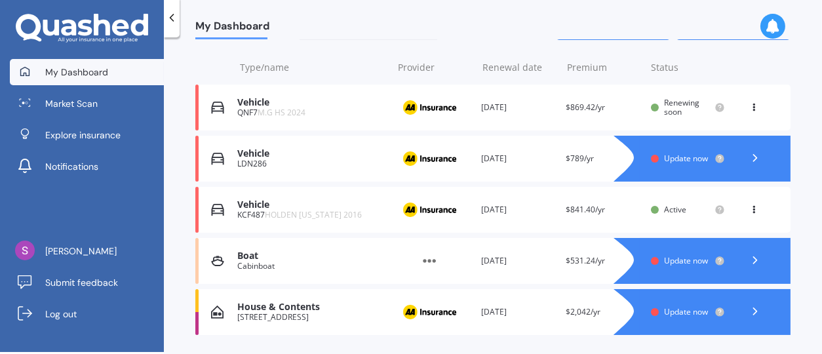
click at [748, 153] on icon at bounding box center [754, 157] width 13 height 13
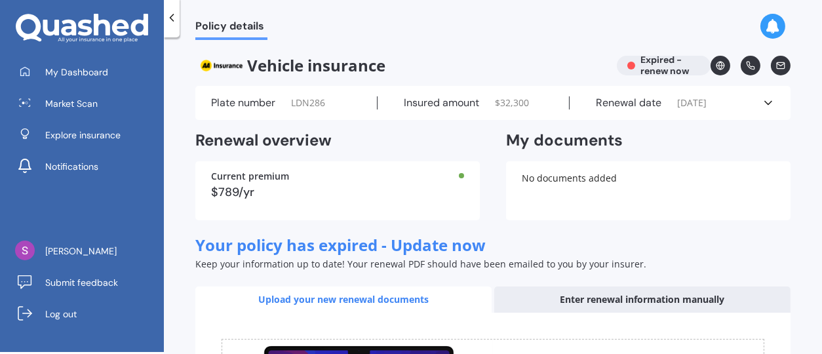
click at [330, 104] on div "Plate number LDN286" at bounding box center [294, 102] width 166 height 13
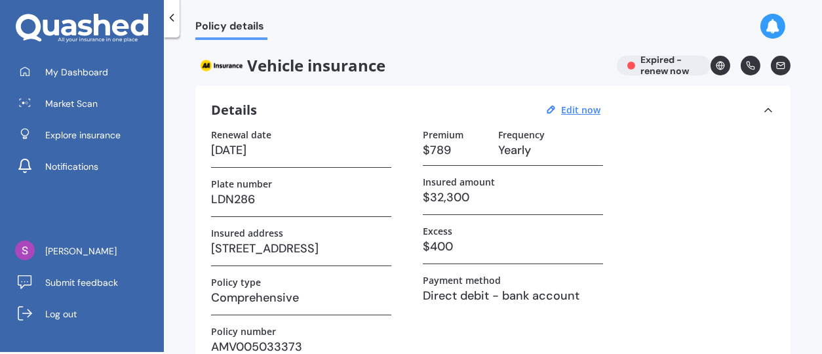
click at [259, 195] on h3 "LDN286" at bounding box center [301, 199] width 180 height 20
drag, startPoint x: 259, startPoint y: 195, endPoint x: 195, endPoint y: 194, distance: 64.2
click at [195, 194] on div "Details Edit now Renewal date [DATE] Plate number LDN286 Insured address [STREE…" at bounding box center [492, 233] width 595 height 294
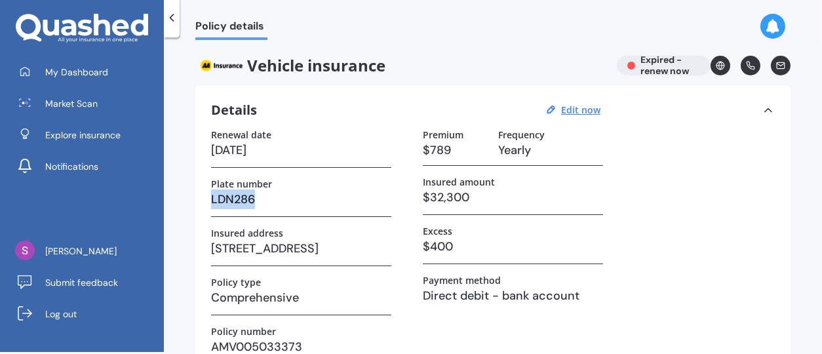
click at [195, 194] on div "Details Edit now Renewal date [DATE] Plate number LDN286 Insured address [STREE…" at bounding box center [492, 233] width 595 height 294
click at [571, 109] on u "Edit now" at bounding box center [580, 110] width 39 height 12
select select "23"
select select "09"
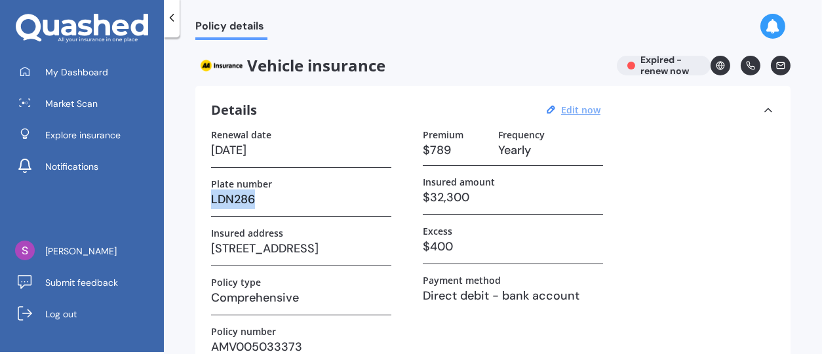
select select "2023"
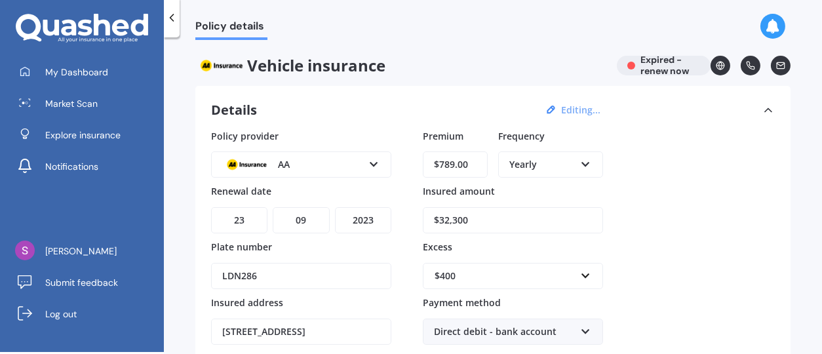
drag, startPoint x: 266, startPoint y: 274, endPoint x: 190, endPoint y: 274, distance: 76.0
click at [190, 274] on div "Policy details Vehicle insurance Expired - renew now Details Editing... Policy …" at bounding box center [493, 197] width 658 height 314
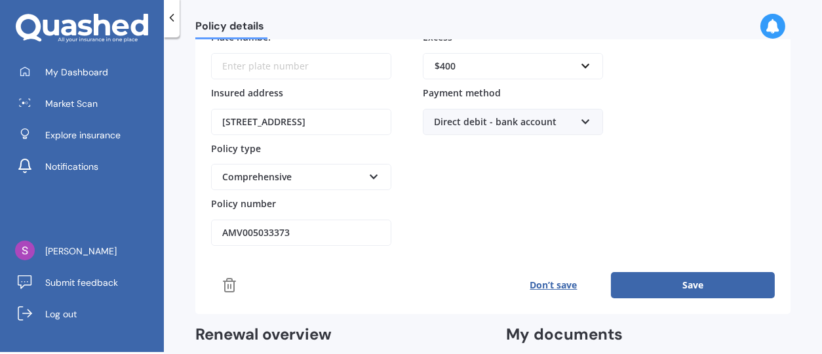
scroll to position [213, 0]
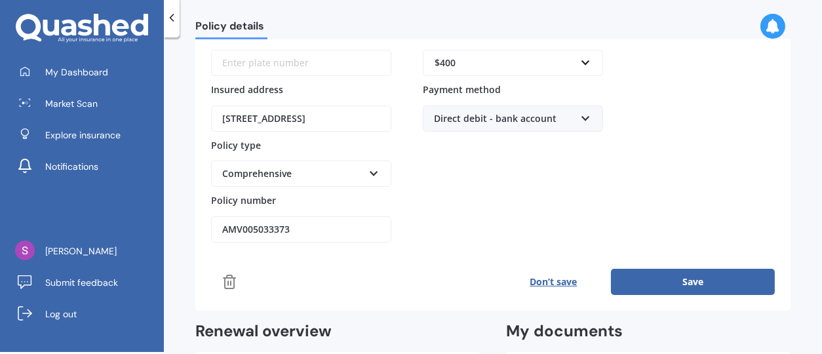
click at [291, 227] on input "AMV005033373" at bounding box center [301, 229] width 180 height 26
click at [231, 281] on line at bounding box center [231, 283] width 0 height 4
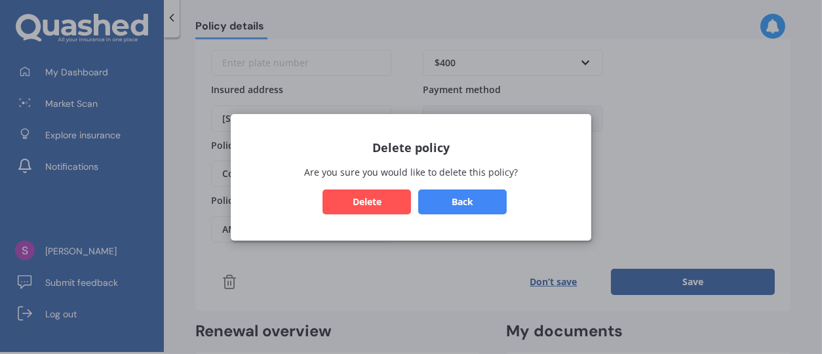
click at [375, 198] on button "Delete" at bounding box center [366, 201] width 88 height 25
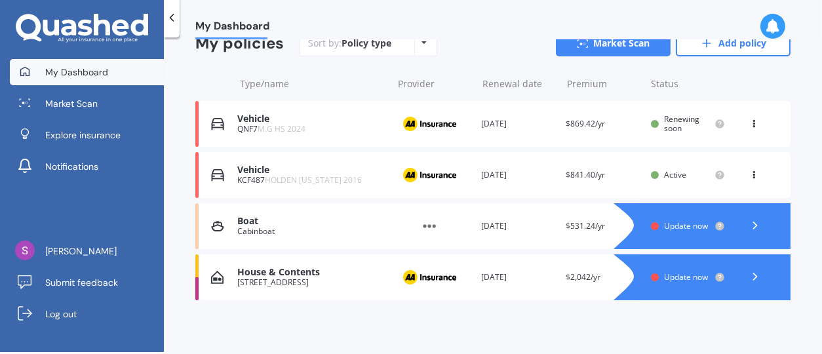
scroll to position [164, 0]
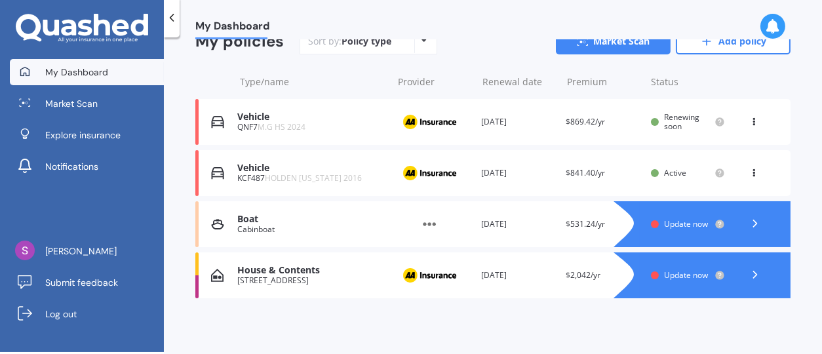
click at [670, 221] on span "Update now" at bounding box center [686, 223] width 44 height 11
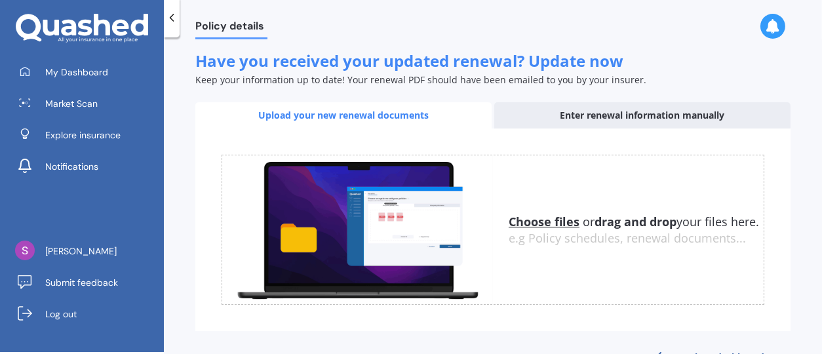
scroll to position [226, 0]
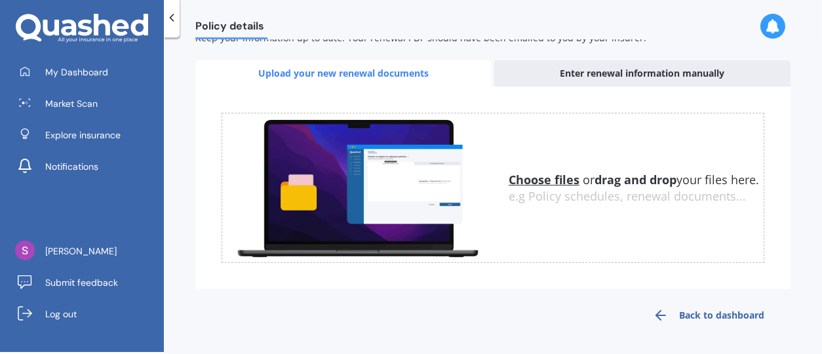
click at [714, 312] on link "Back to dashboard" at bounding box center [708, 314] width 164 height 31
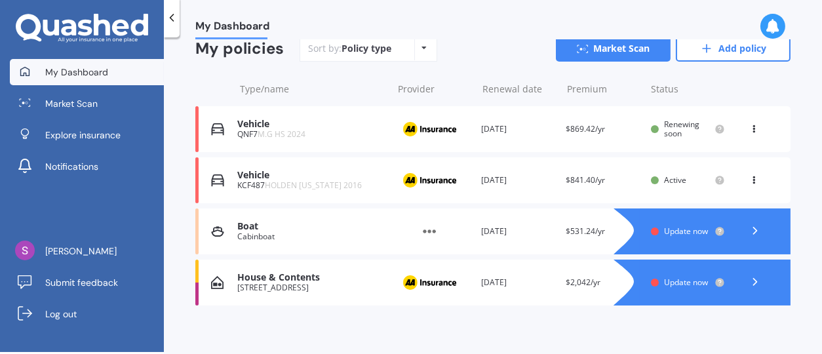
scroll to position [164, 0]
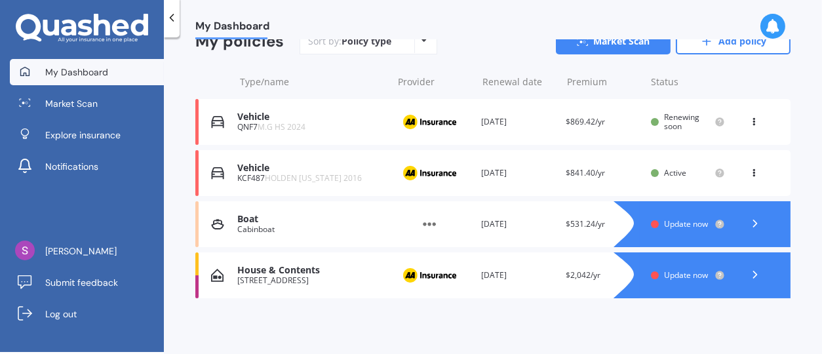
click at [664, 270] on span "Update now" at bounding box center [686, 274] width 44 height 11
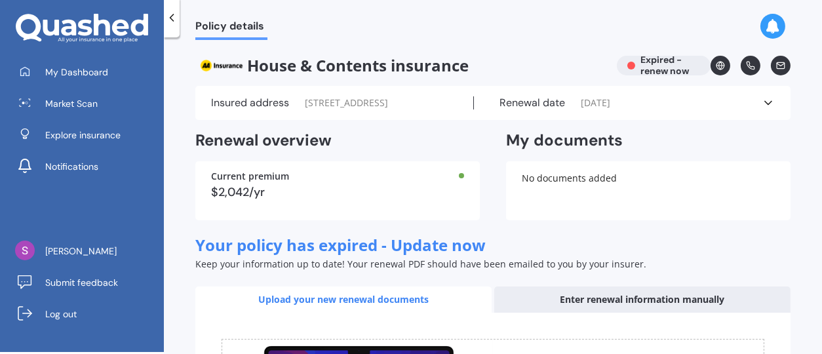
click at [626, 98] on div "Renewal date [DATE]" at bounding box center [618, 102] width 288 height 13
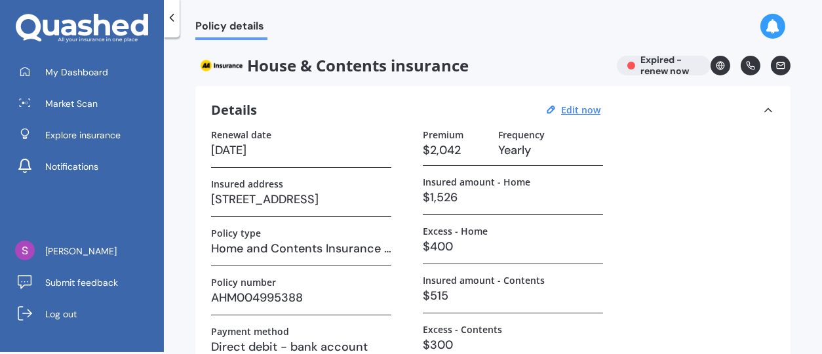
click at [278, 146] on h3 "[DATE]" at bounding box center [301, 150] width 180 height 20
drag, startPoint x: 275, startPoint y: 152, endPoint x: 266, endPoint y: 149, distance: 9.5
click at [266, 149] on h3 "[DATE]" at bounding box center [301, 150] width 180 height 20
click at [584, 110] on u "Edit now" at bounding box center [580, 110] width 39 height 12
select select "23"
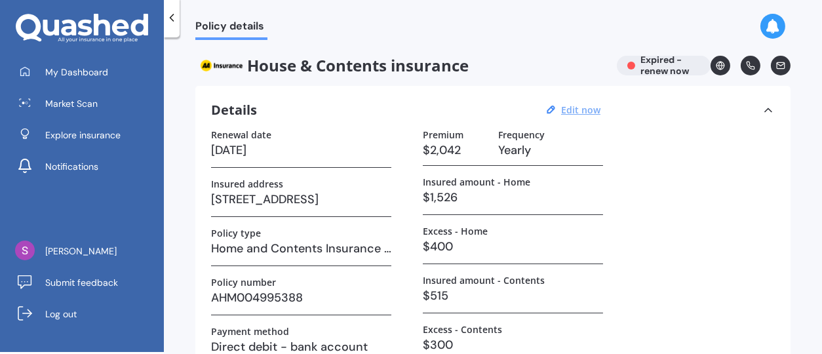
select select "09"
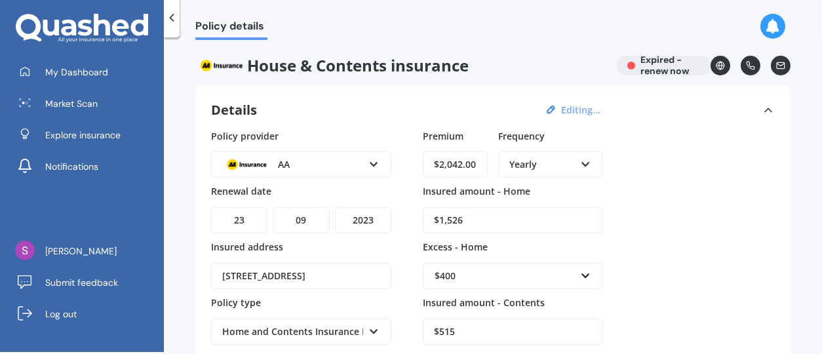
click at [370, 221] on select "YYYY 2027 2026 2025 2024 2023 2022 2021 2020 2019 2018 2017 2016 2015 2014 2013…" at bounding box center [363, 220] width 56 height 26
select select "2025"
click at [335, 207] on select "YYYY 2027 2026 2025 2024 2023 2022 2021 2020 2019 2018 2017 2016 2015 2014 2013…" at bounding box center [363, 220] width 56 height 26
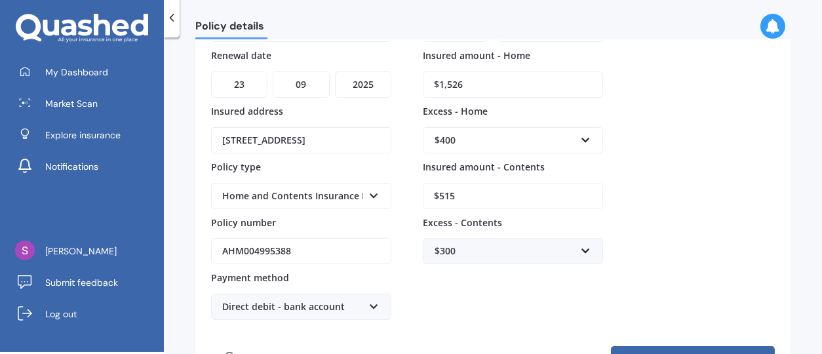
scroll to position [145, 0]
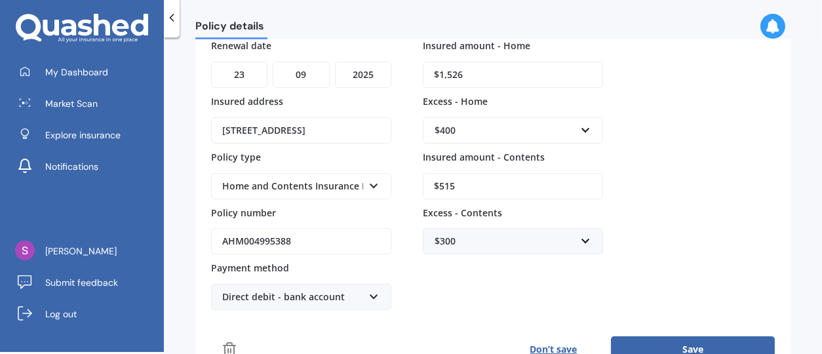
click at [375, 290] on icon at bounding box center [373, 294] width 11 height 9
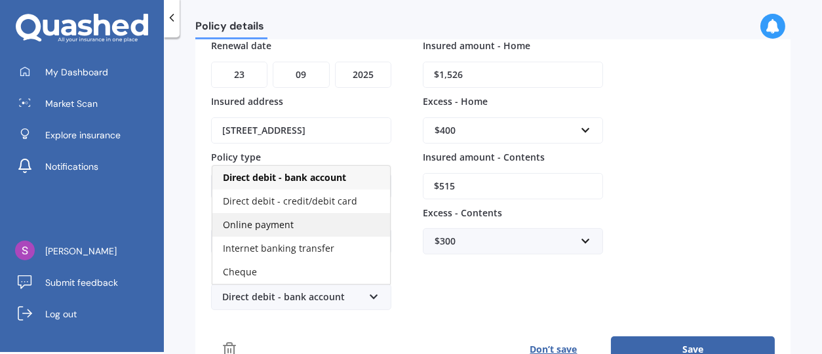
click at [307, 225] on div "Online payment" at bounding box center [301, 225] width 178 height 24
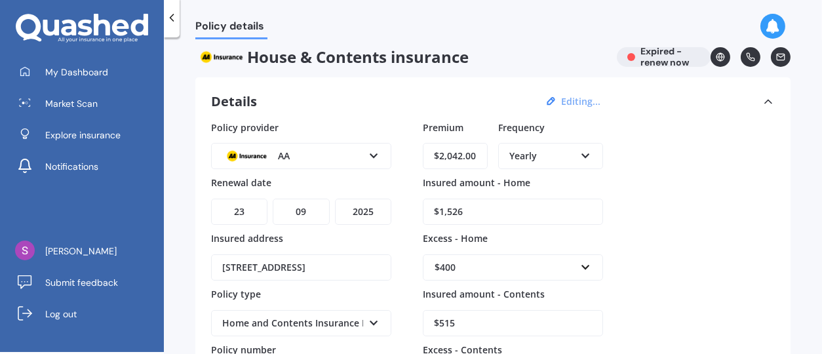
scroll to position [0, 0]
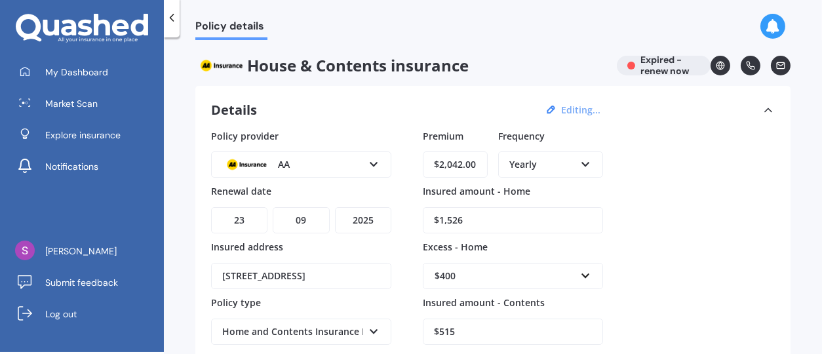
click at [666, 70] on div "House & Contents insurance Expired - renew now" at bounding box center [492, 66] width 595 height 20
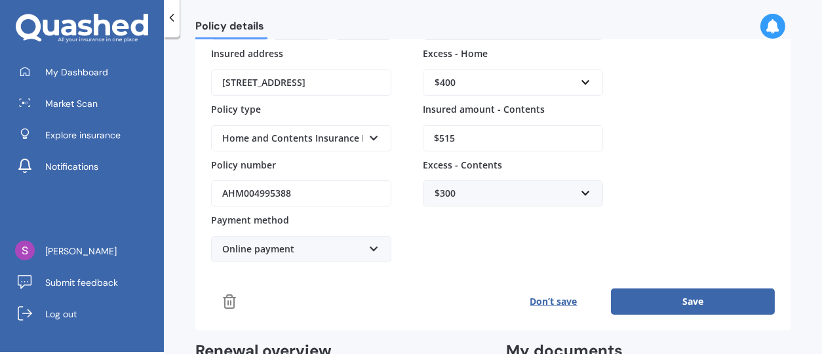
scroll to position [25, 0]
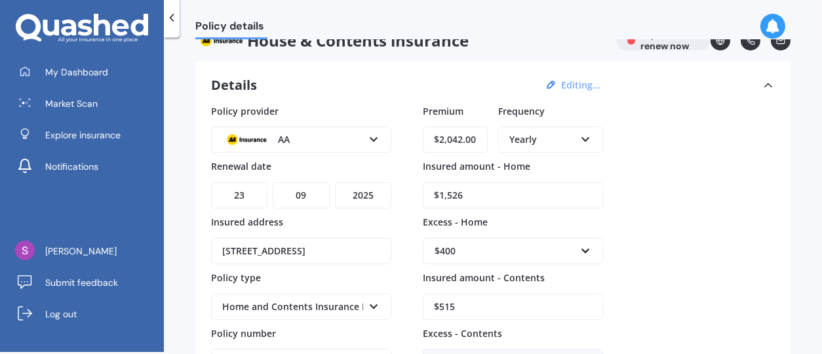
click at [478, 187] on input "$1,526" at bounding box center [513, 195] width 180 height 26
type input "$1"
type input "$228,996"
click at [466, 303] on input "$515" at bounding box center [513, 307] width 180 height 26
type input "$5"
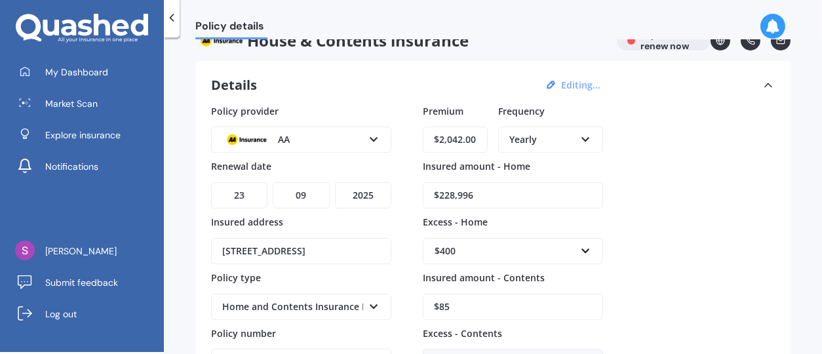
type input "$8"
click at [465, 305] on input "$85,495" at bounding box center [513, 307] width 180 height 26
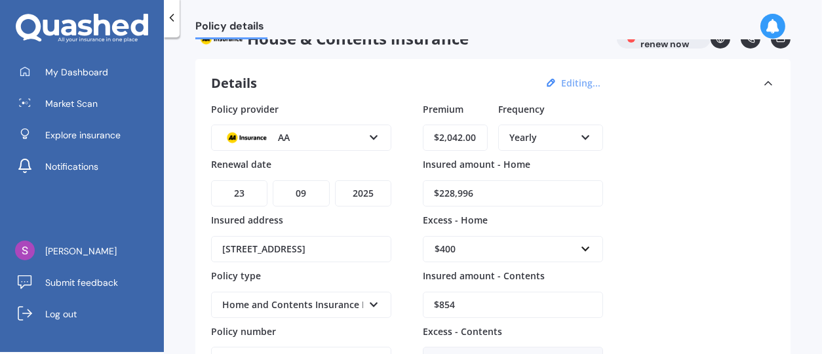
type input "$854"
click at [485, 190] on input "$228,996" at bounding box center [513, 193] width 180 height 26
drag, startPoint x: 485, startPoint y: 190, endPoint x: 466, endPoint y: 191, distance: 19.0
click at [466, 191] on input "$228,996" at bounding box center [513, 193] width 180 height 26
type input "$2,289"
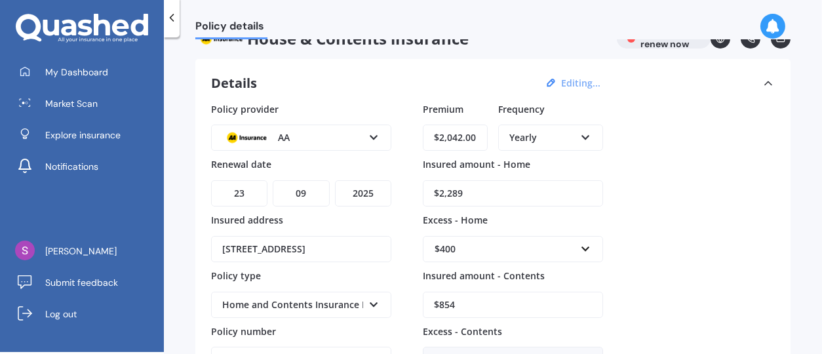
click at [462, 302] on input "$854" at bounding box center [513, 305] width 180 height 26
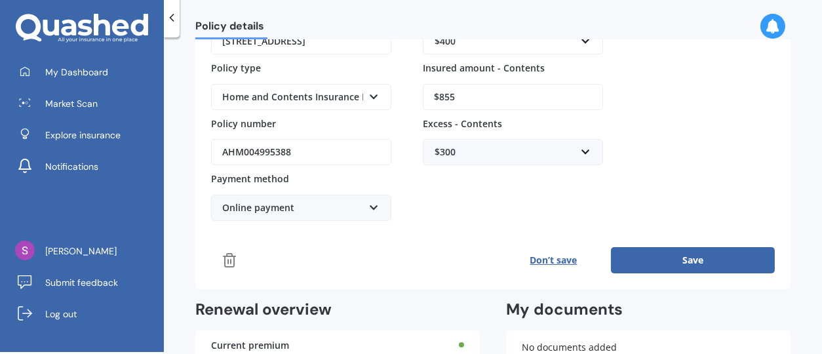
scroll to position [241, 0]
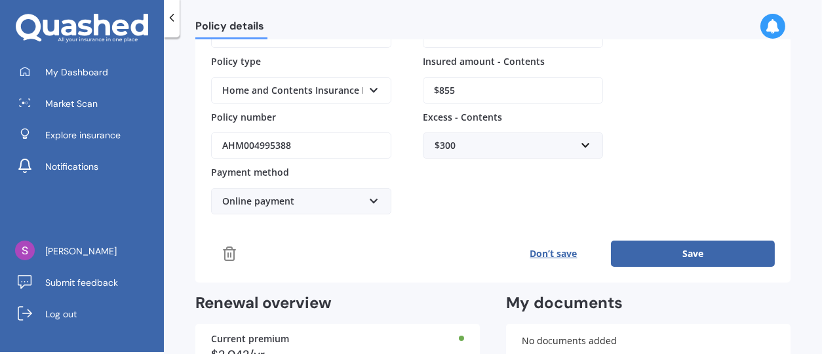
type input "$855"
click at [689, 242] on button "Save" at bounding box center [693, 253] width 164 height 26
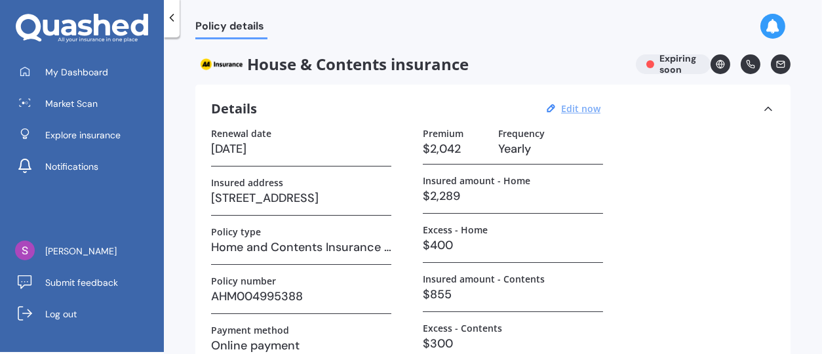
scroll to position [0, 0]
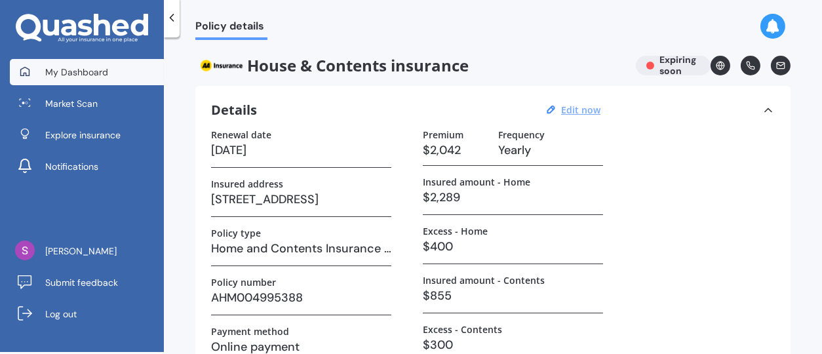
click at [122, 68] on link "My Dashboard" at bounding box center [87, 72] width 154 height 26
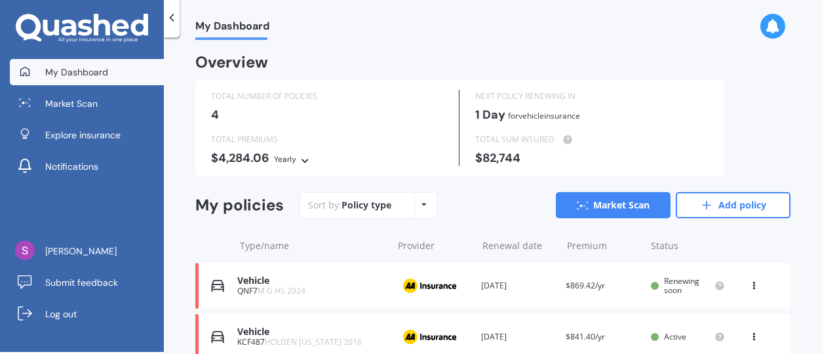
click at [122, 68] on link "My Dashboard" at bounding box center [87, 72] width 154 height 26
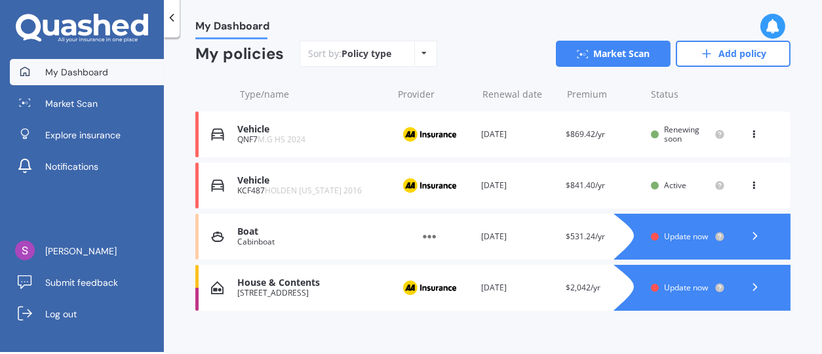
scroll to position [164, 0]
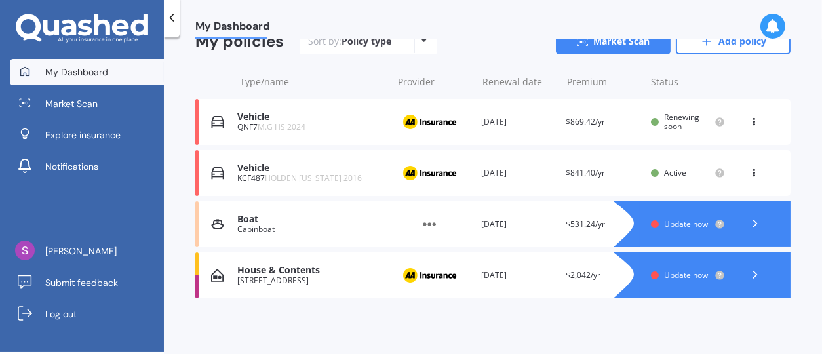
click at [670, 278] on span "Update now" at bounding box center [686, 274] width 44 height 11
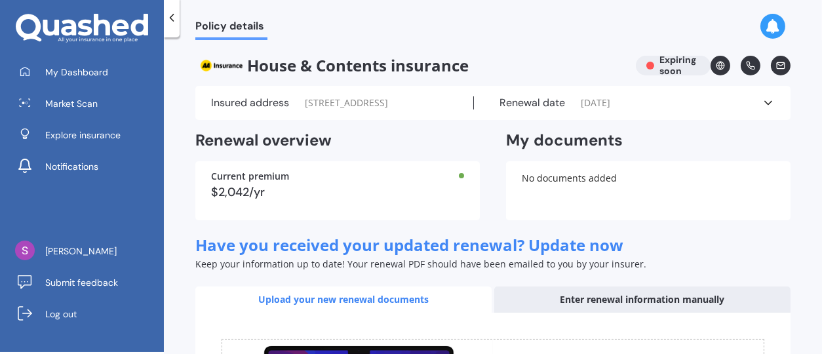
click at [624, 297] on div "Enter renewal information manually" at bounding box center [642, 299] width 296 height 26
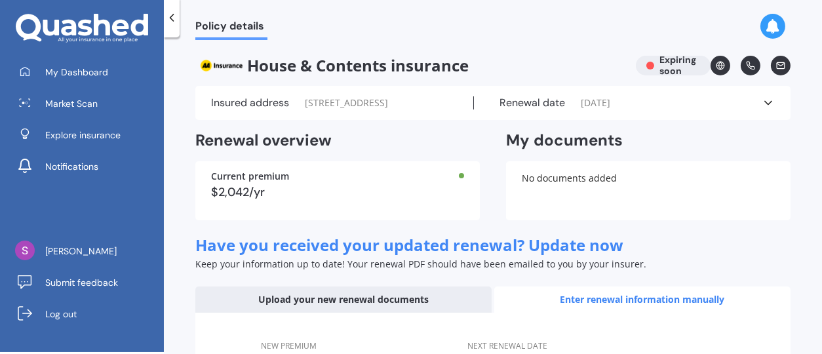
click at [485, 240] on span "Have you received your updated renewal? Update now" at bounding box center [409, 245] width 428 height 22
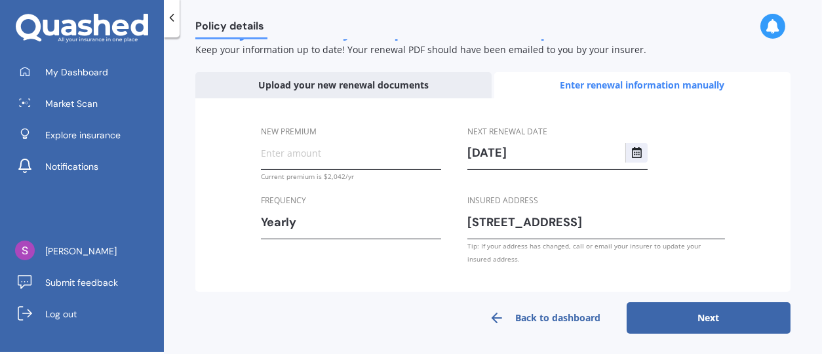
scroll to position [218, 0]
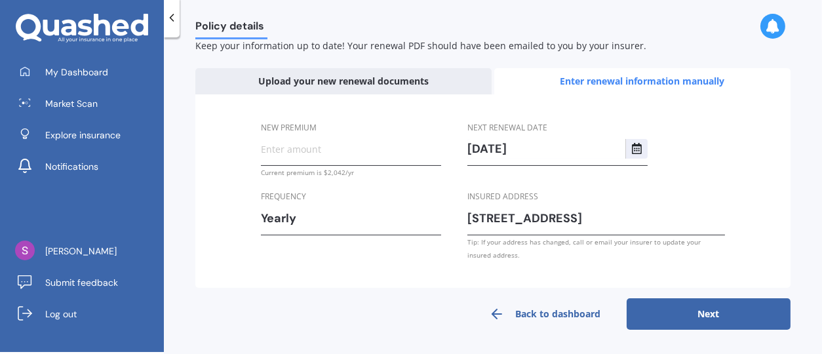
click at [344, 142] on input "New premium" at bounding box center [351, 149] width 180 height 20
click at [323, 142] on input "$3,144.00" at bounding box center [351, 149] width 180 height 20
drag, startPoint x: 319, startPoint y: 147, endPoint x: 254, endPoint y: 145, distance: 65.5
click at [254, 145] on div "New premium $3,144.00 Current premium is $2,042/yr Frequency Yearly Yearly Six-…" at bounding box center [492, 191] width 595 height 194
type input "$3,144.00"
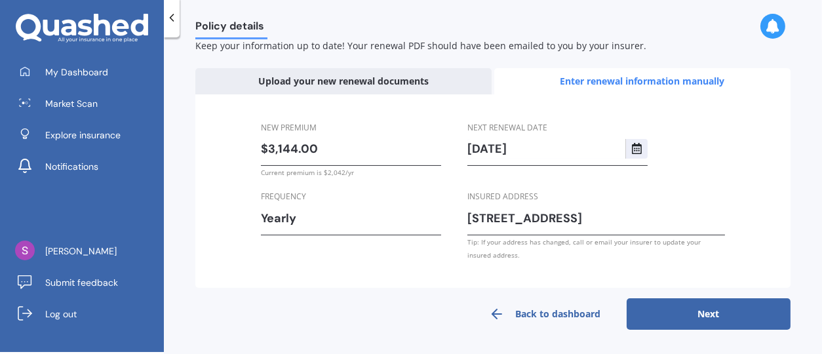
click at [696, 321] on button "Next" at bounding box center [708, 313] width 164 height 31
select select "23"
select select "09"
select select "2026"
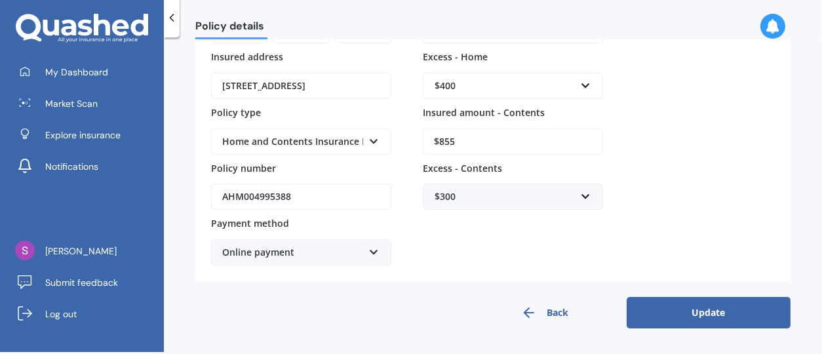
scroll to position [209, 0]
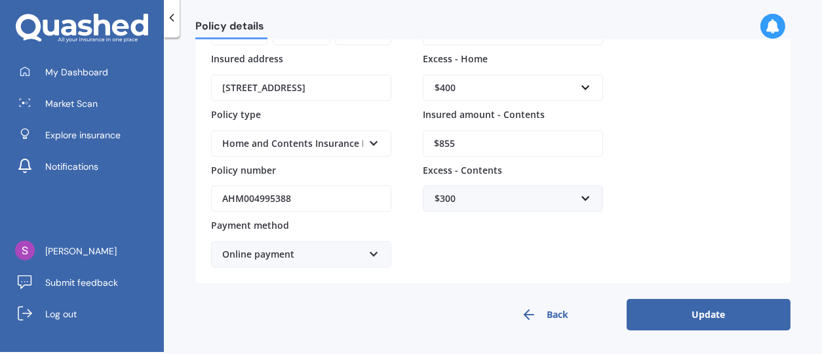
click at [696, 321] on button "Update" at bounding box center [708, 314] width 164 height 31
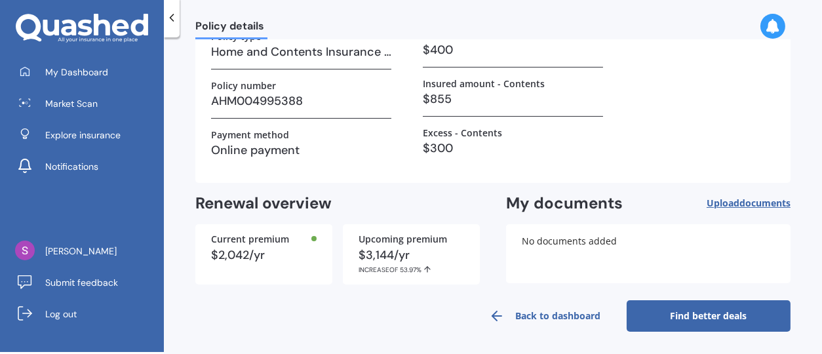
scroll to position [199, 0]
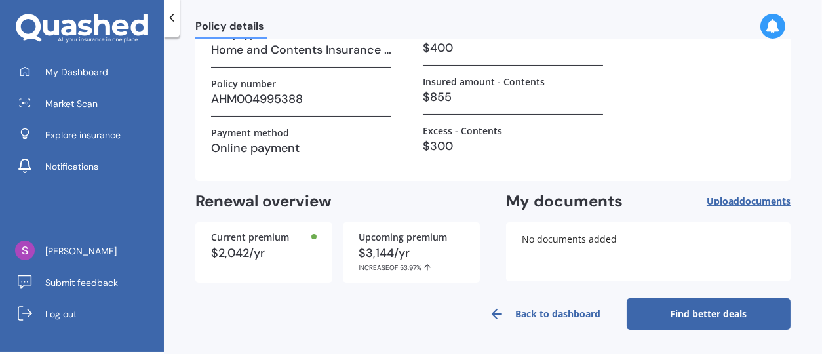
click at [533, 310] on link "Back to dashboard" at bounding box center [545, 313] width 164 height 31
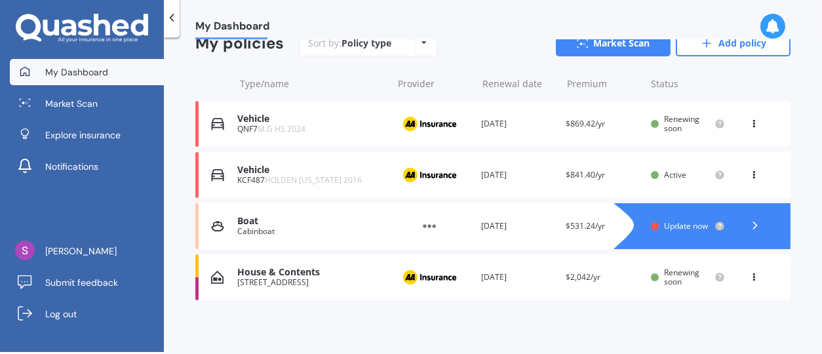
scroll to position [164, 0]
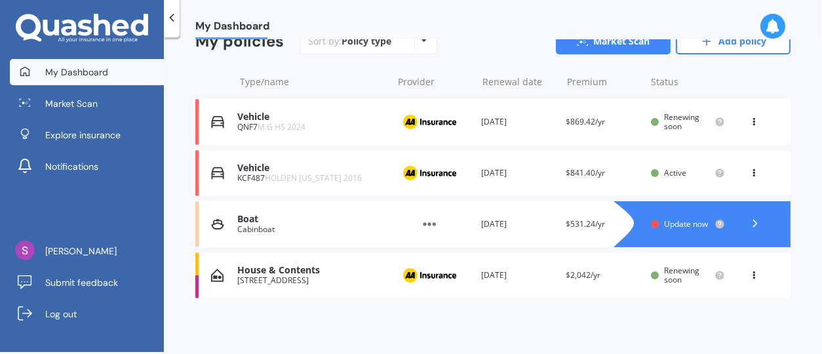
click at [749, 170] on icon at bounding box center [753, 170] width 9 height 8
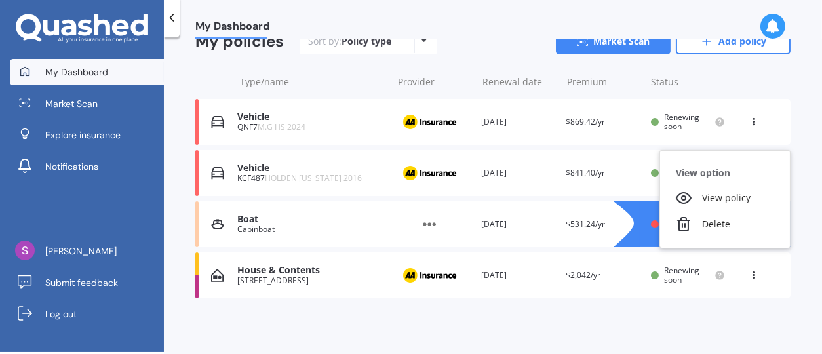
click at [794, 145] on div "My Dashboard Overview TOTAL NUMBER OF POLICIES 4 NEXT POLICY RENEWING [DATE] fo…" at bounding box center [493, 197] width 658 height 314
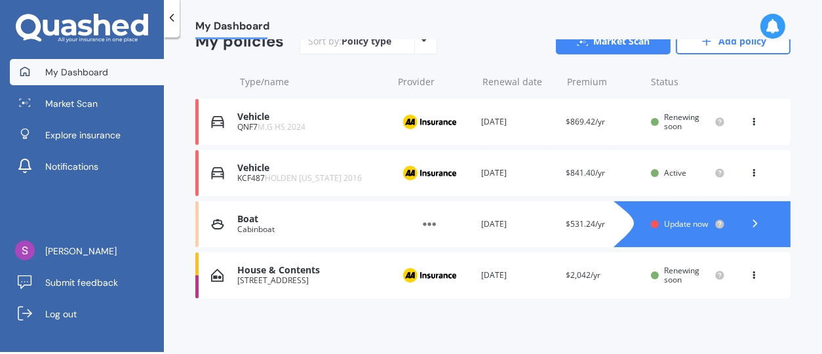
click at [651, 221] on div at bounding box center [655, 224] width 8 height 8
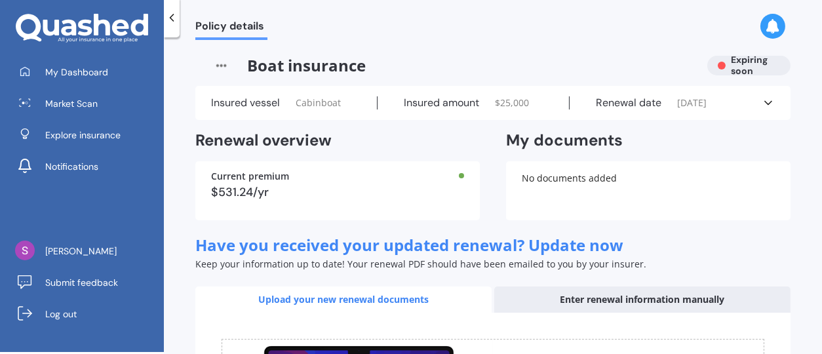
click at [324, 104] on span "Cabinboat" at bounding box center [317, 102] width 45 height 13
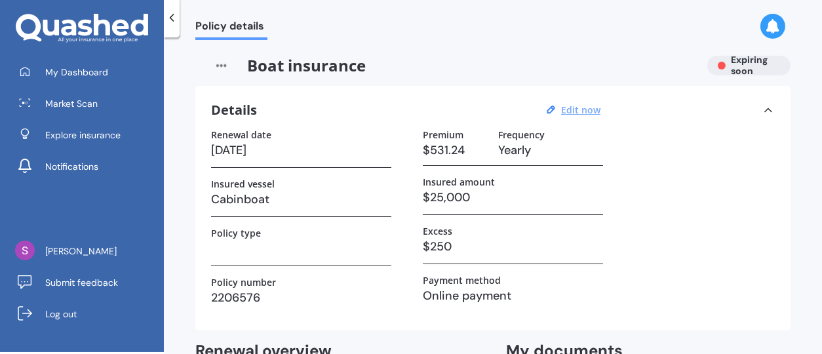
click at [577, 106] on u "Edit now" at bounding box center [580, 110] width 39 height 12
select select "23"
select select "09"
select select "2025"
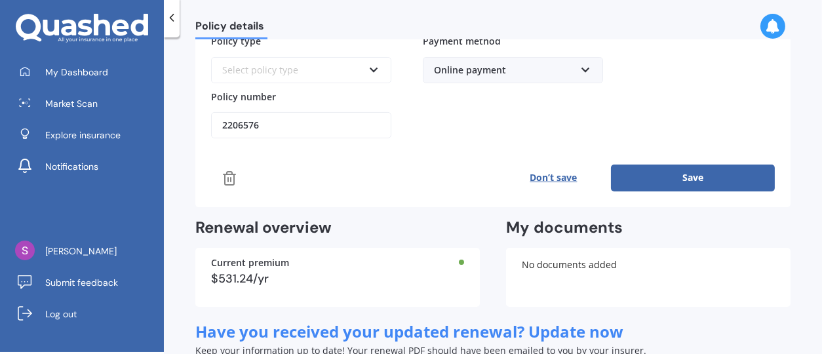
scroll to position [262, 0]
click at [691, 175] on button "Save" at bounding box center [693, 177] width 164 height 26
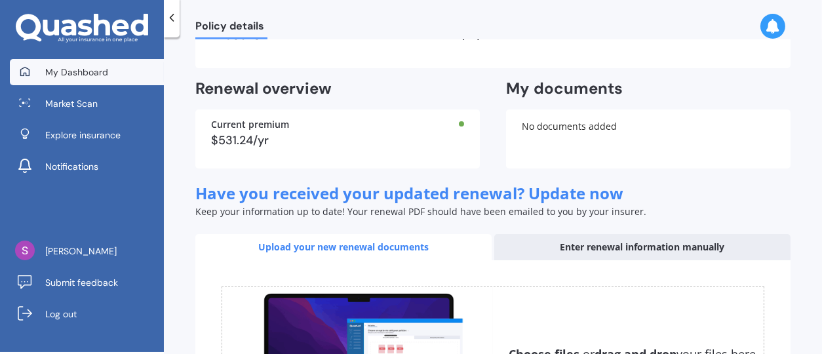
click at [83, 71] on span "My Dashboard" at bounding box center [76, 72] width 63 height 13
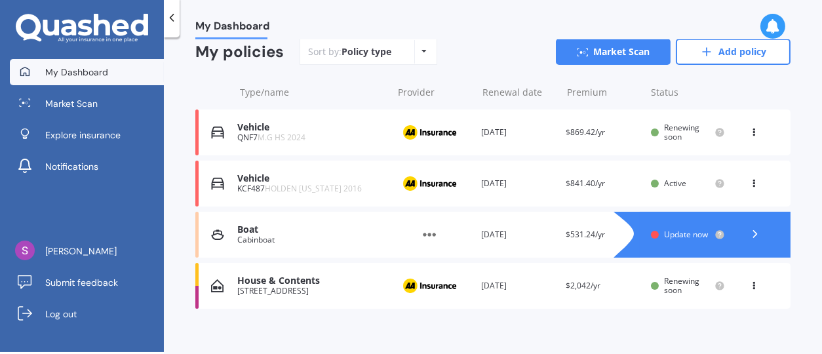
scroll to position [164, 0]
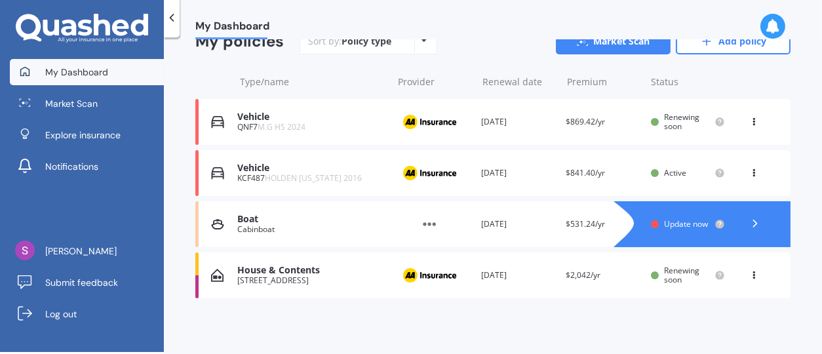
click at [424, 222] on img at bounding box center [429, 224] width 66 height 25
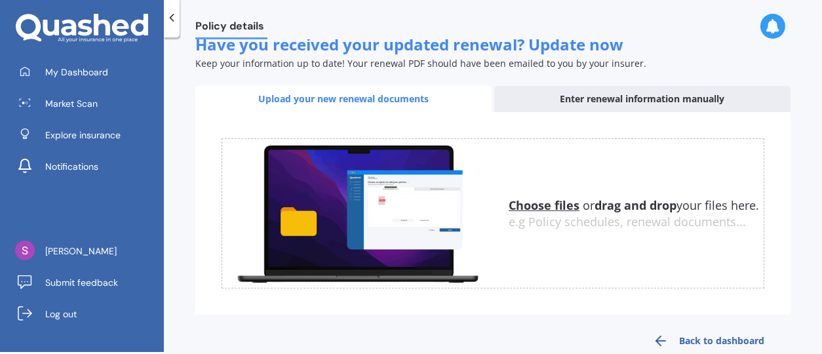
scroll to position [226, 0]
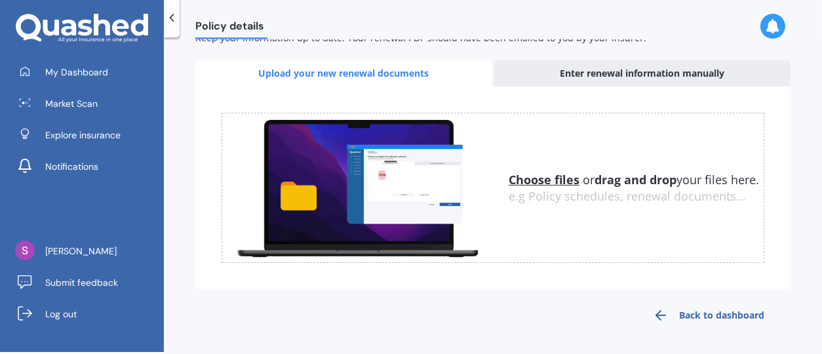
click at [638, 69] on div "Enter renewal information manually" at bounding box center [642, 73] width 296 height 26
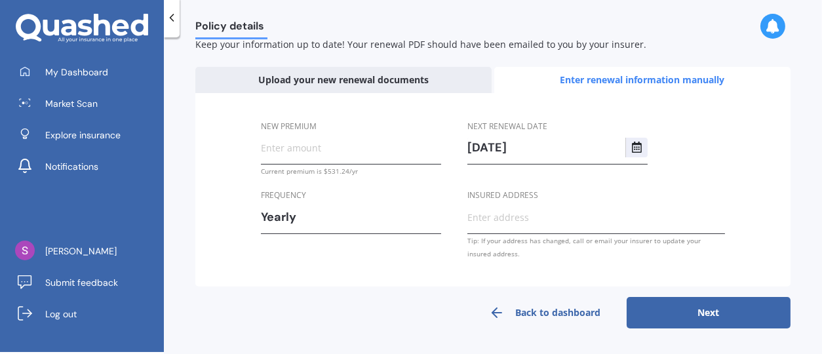
scroll to position [218, 0]
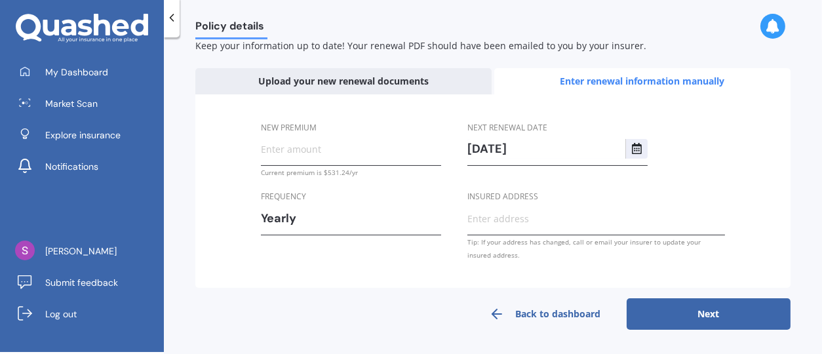
click at [332, 149] on input "New premium" at bounding box center [351, 149] width 180 height 20
click at [316, 145] on input "New premium" at bounding box center [351, 149] width 180 height 20
type input "$581.00"
click at [475, 221] on input "Insured address" at bounding box center [595, 218] width 257 height 20
type input "[STREET_ADDRESS]"
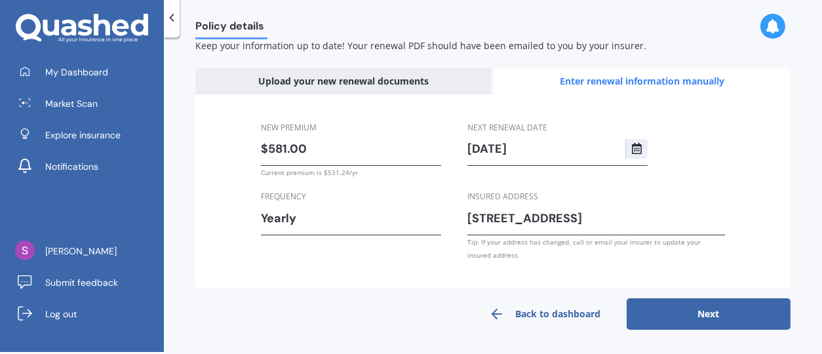
click at [666, 81] on div "Enter renewal information manually" at bounding box center [642, 81] width 296 height 26
click at [660, 76] on div "Enter renewal information manually" at bounding box center [642, 81] width 296 height 26
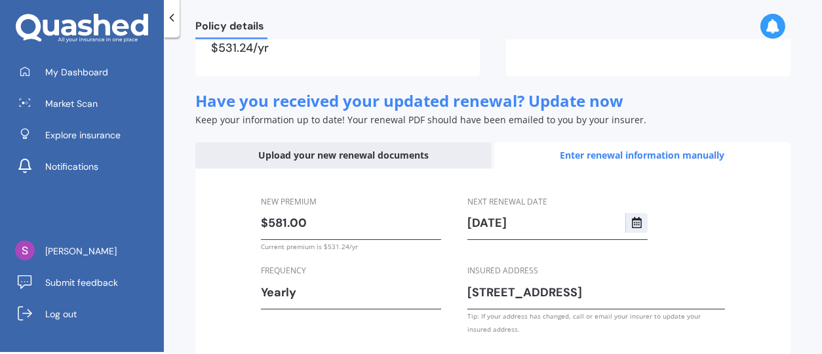
scroll to position [150, 0]
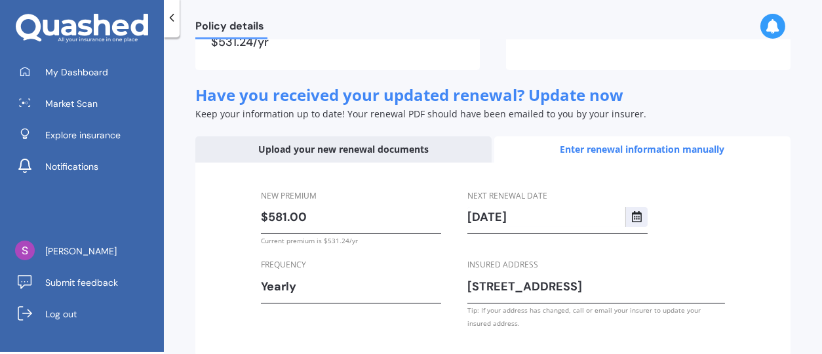
click at [563, 144] on div "Enter renewal information manually" at bounding box center [642, 149] width 296 height 26
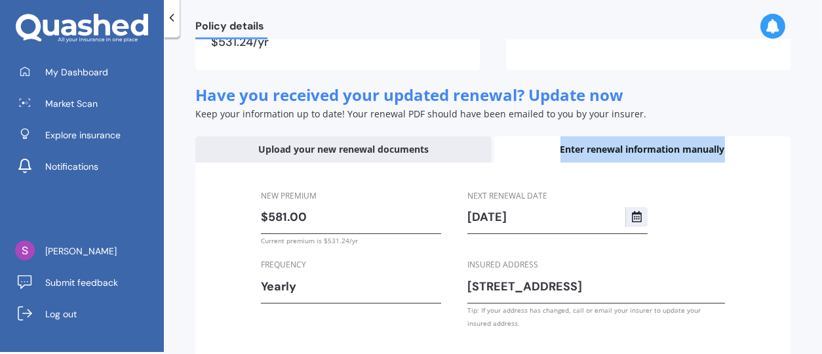
click at [563, 144] on div "Enter renewal information manually" at bounding box center [642, 149] width 296 height 26
click at [573, 149] on div "Enter renewal information manually" at bounding box center [642, 149] width 296 height 26
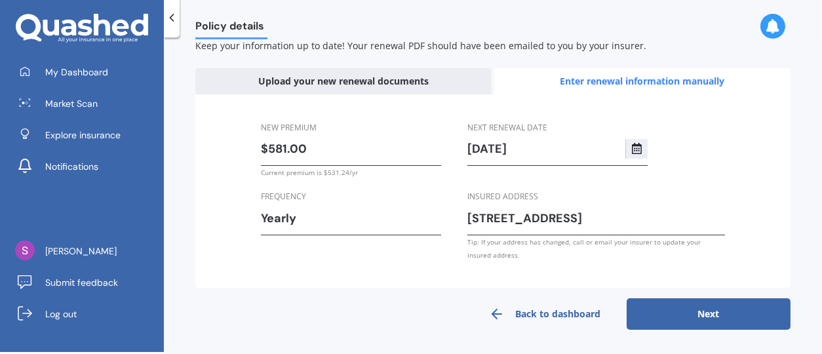
scroll to position [0, 0]
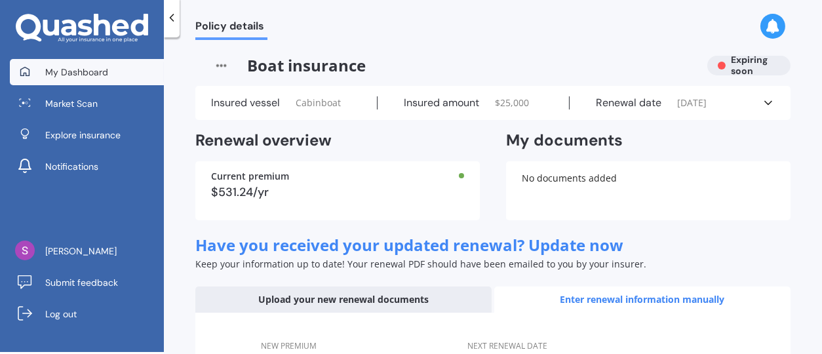
click at [85, 67] on span "My Dashboard" at bounding box center [76, 72] width 63 height 13
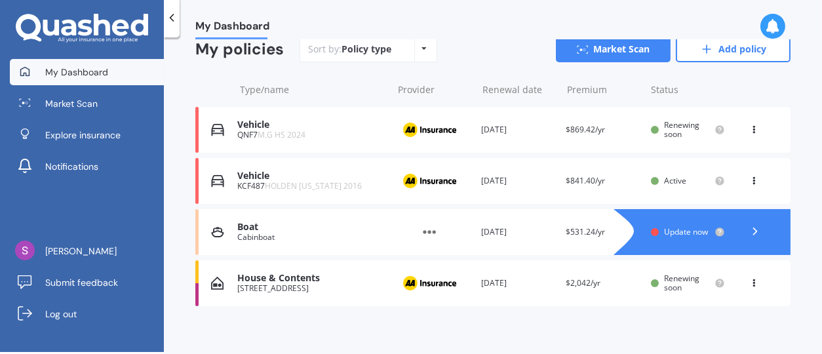
scroll to position [164, 0]
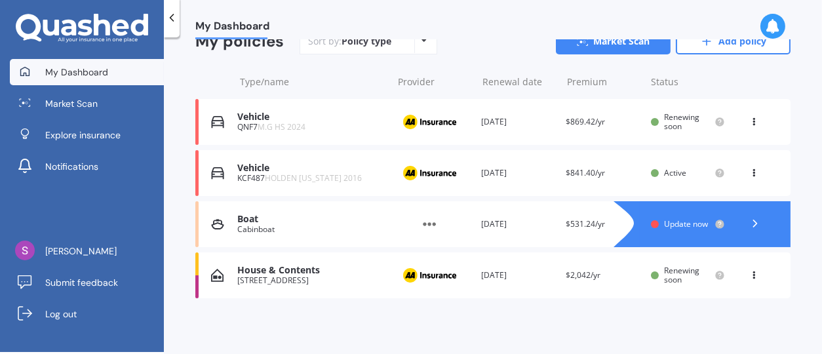
click at [664, 219] on span "Update now" at bounding box center [686, 223] width 44 height 11
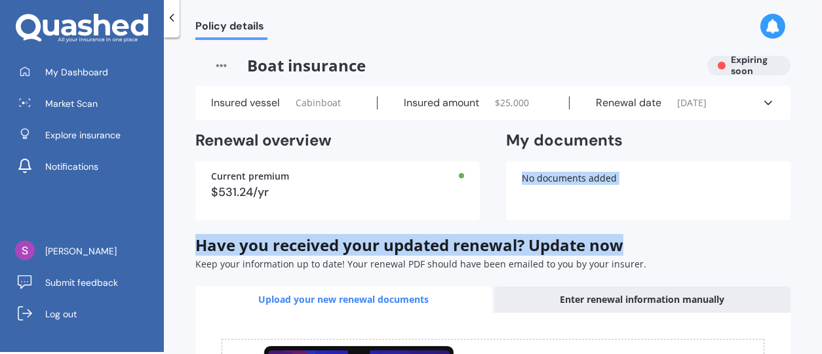
drag, startPoint x: 808, startPoint y: 122, endPoint x: 820, endPoint y: 220, distance: 99.1
click at [820, 220] on div "Policy details Boat insurance Expiring soon Insured vessel Cabinboat Insured am…" at bounding box center [493, 197] width 658 height 314
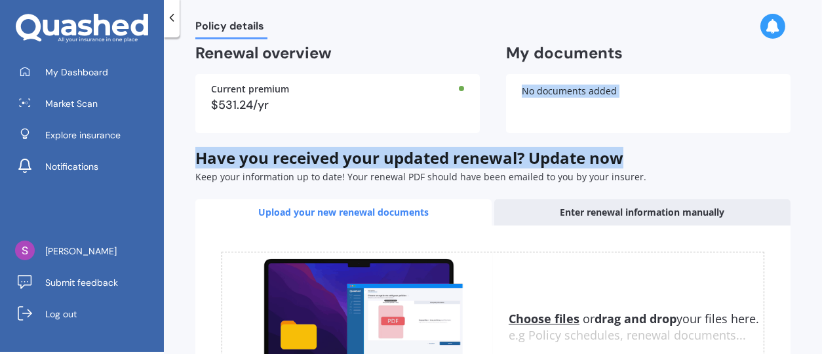
scroll to position [86, 0]
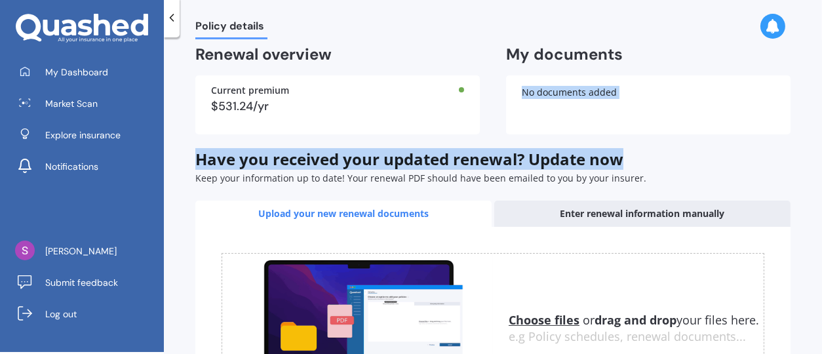
click at [543, 83] on div "No documents added" at bounding box center [648, 104] width 284 height 59
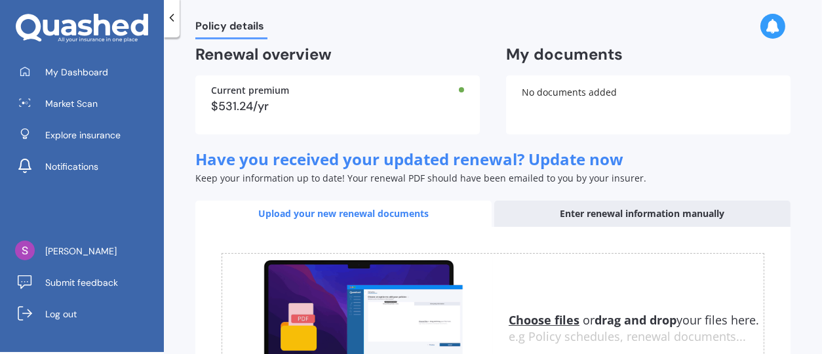
click at [394, 210] on div "Upload your new renewal documents" at bounding box center [343, 213] width 296 height 26
click at [556, 214] on div "Enter renewal information manually" at bounding box center [642, 213] width 296 height 26
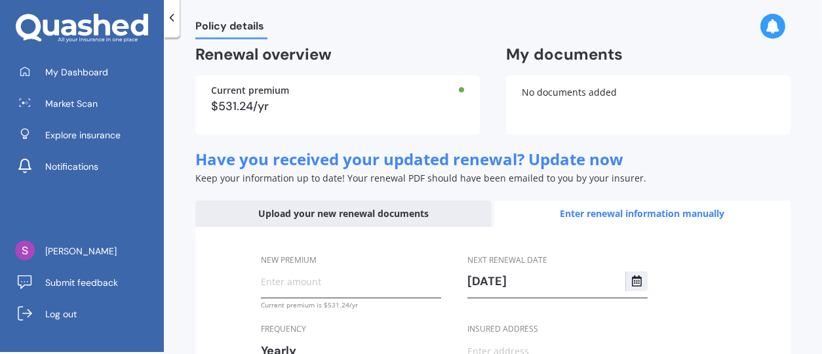
click at [313, 282] on input "New premium" at bounding box center [351, 281] width 180 height 20
type input "$581.00"
click at [780, 278] on div "New premium $581.00 Current premium is $531.24/yr Frequency Yearly Yearly Six-M…" at bounding box center [492, 324] width 595 height 194
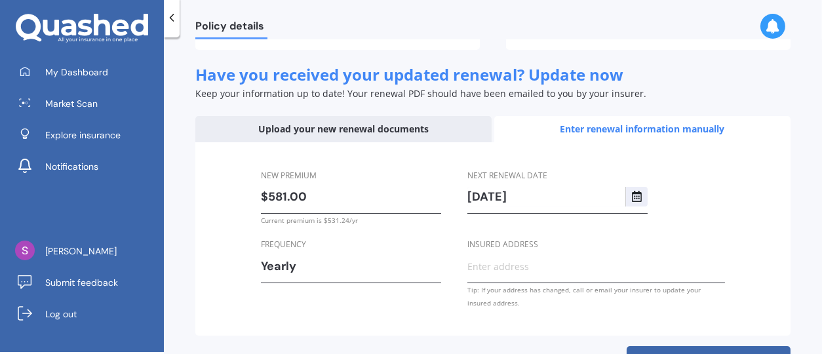
scroll to position [218, 0]
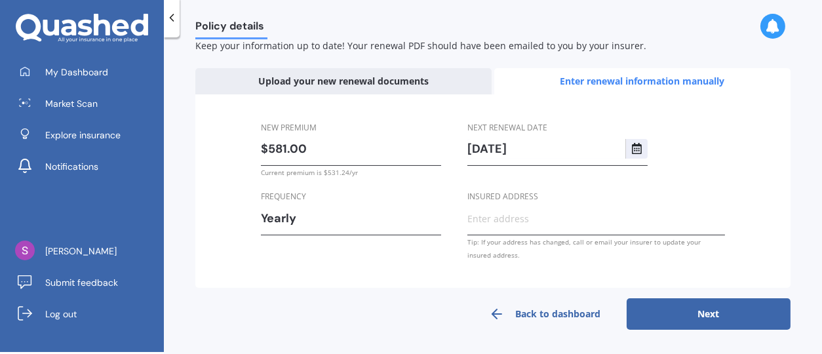
click at [472, 224] on input "Insured address" at bounding box center [595, 218] width 257 height 20
type input "[STREET_ADDRESS]"
click at [688, 314] on button "Next" at bounding box center [708, 313] width 164 height 31
select select "23"
select select "09"
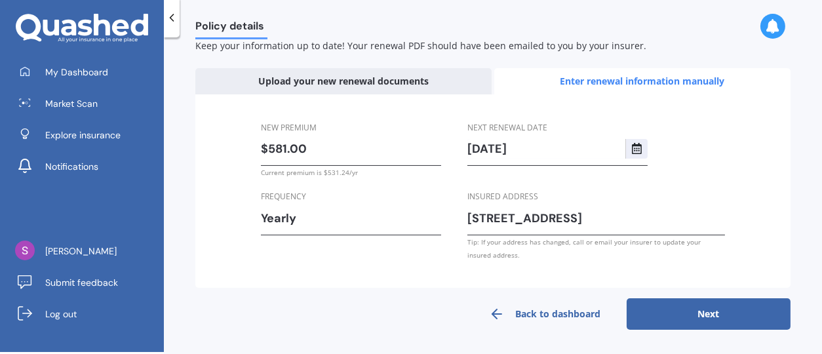
select select "2026"
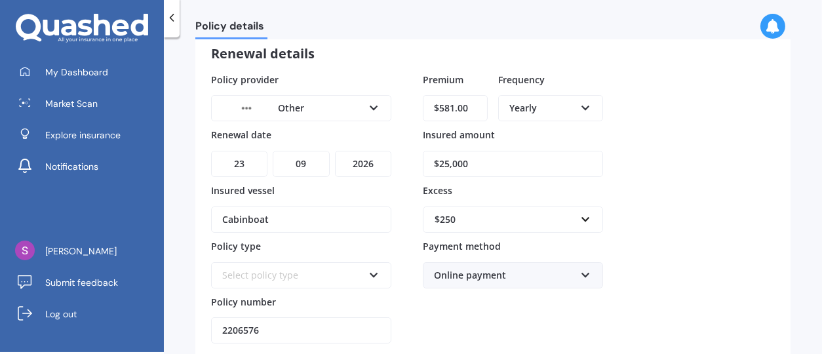
scroll to position [0, 0]
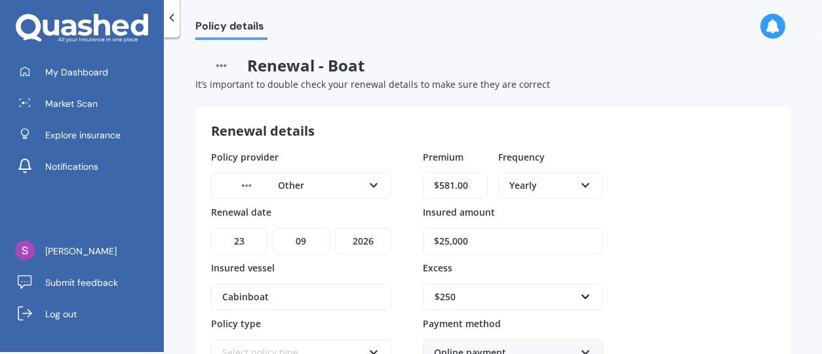
click at [245, 181] on img at bounding box center [246, 185] width 48 height 18
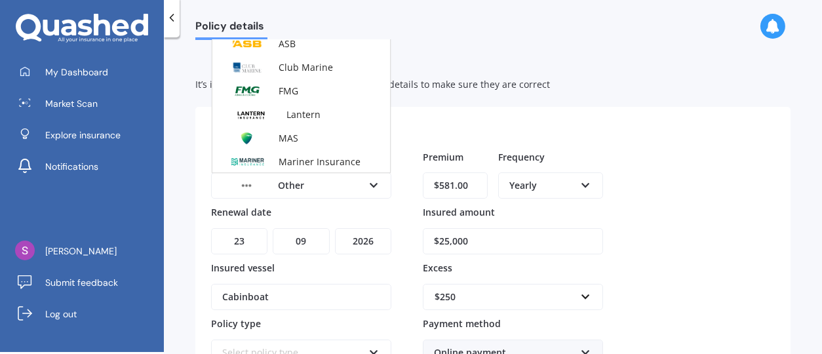
scroll to position [24, 0]
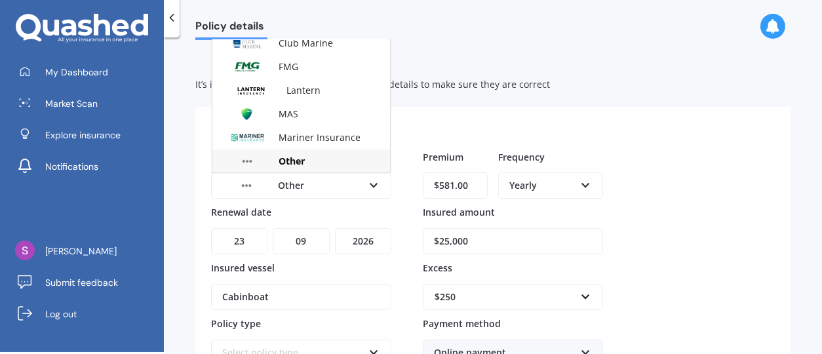
click at [245, 181] on img at bounding box center [246, 185] width 48 height 18
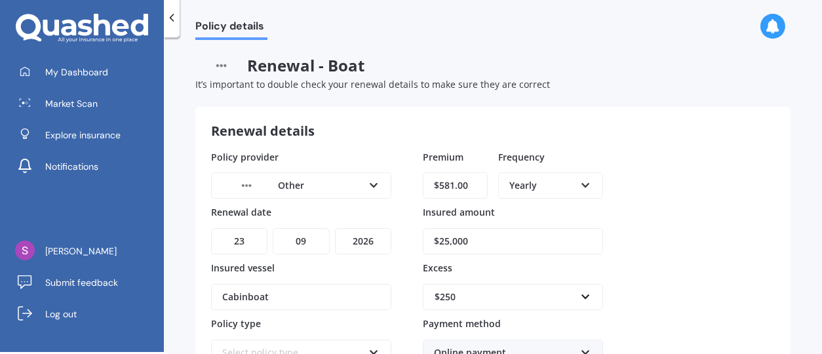
click at [245, 181] on img at bounding box center [246, 185] width 48 height 18
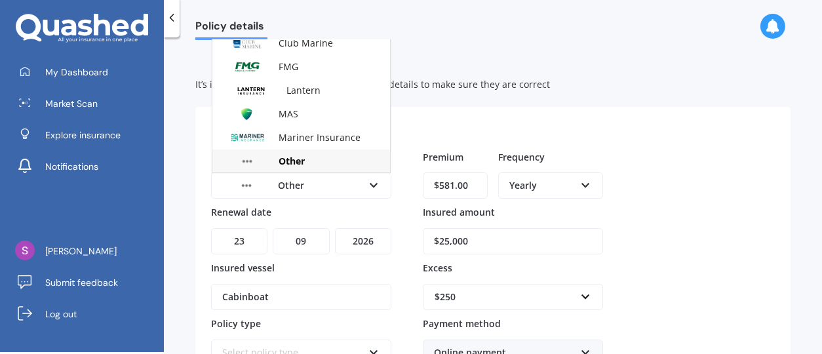
scroll to position [0, 0]
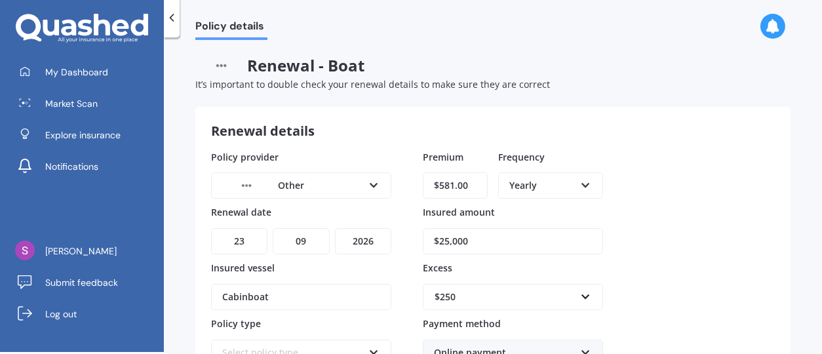
click at [394, 66] on span "Renewal - Boat" at bounding box center [492, 66] width 595 height 20
click at [373, 184] on icon at bounding box center [373, 182] width 11 height 9
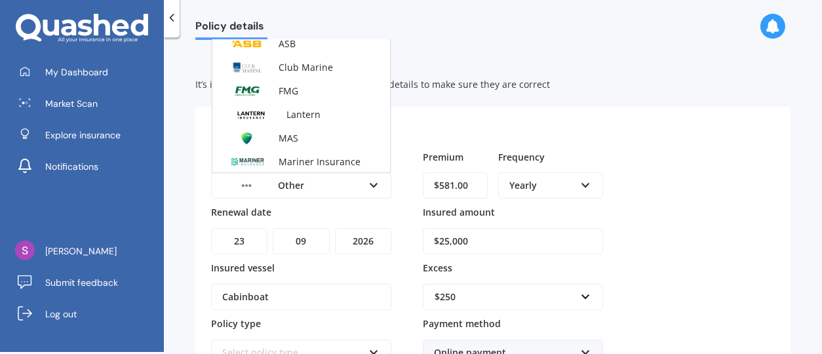
click at [380, 60] on div "Club Marine" at bounding box center [301, 68] width 178 height 24
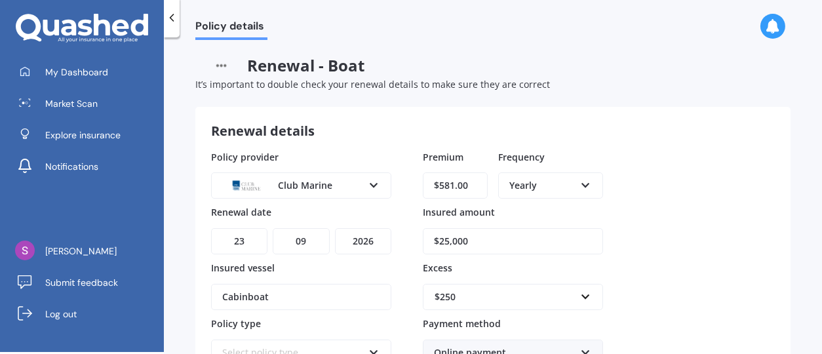
click at [380, 60] on span "Renewal - Boat" at bounding box center [492, 66] width 595 height 20
click at [393, 178] on div "Policy provider Club Marine AMI AMP ASB Club Marine FMG Lantern MAS Mariner Ins…" at bounding box center [492, 285] width 563 height 271
click at [218, 67] on img at bounding box center [221, 66] width 52 height 20
click at [283, 75] on span "Renewal - Boat" at bounding box center [492, 66] width 595 height 20
click at [772, 28] on icon at bounding box center [772, 26] width 14 height 14
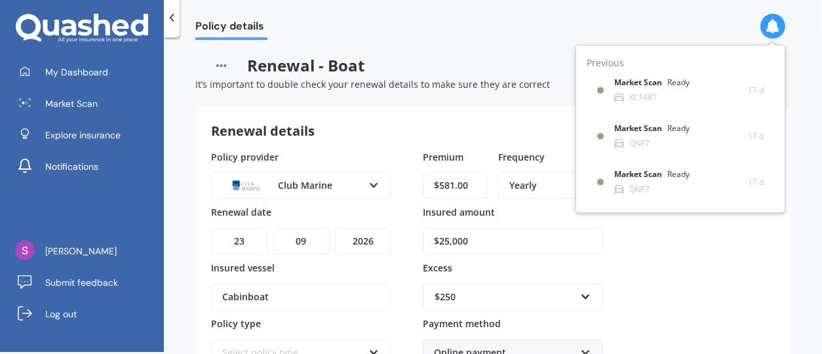
click at [373, 186] on icon at bounding box center [373, 182] width 11 height 9
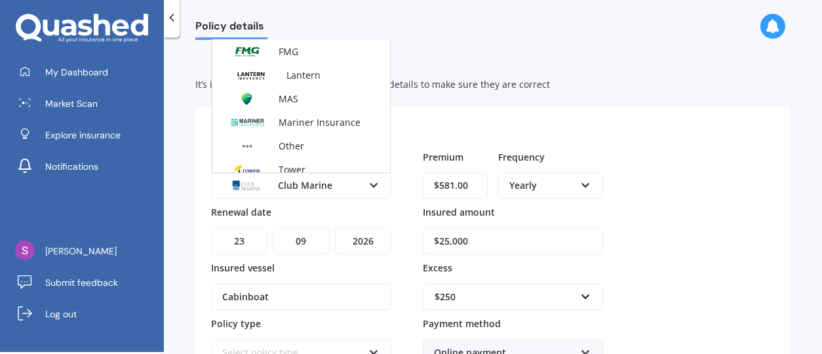
scroll to position [50, 0]
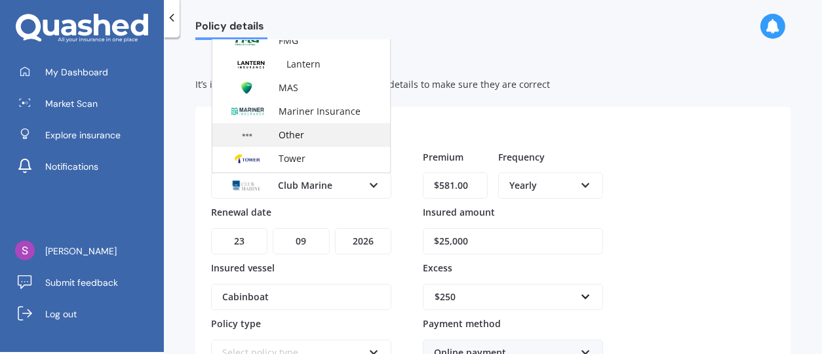
click at [320, 132] on div "Other" at bounding box center [301, 135] width 178 height 24
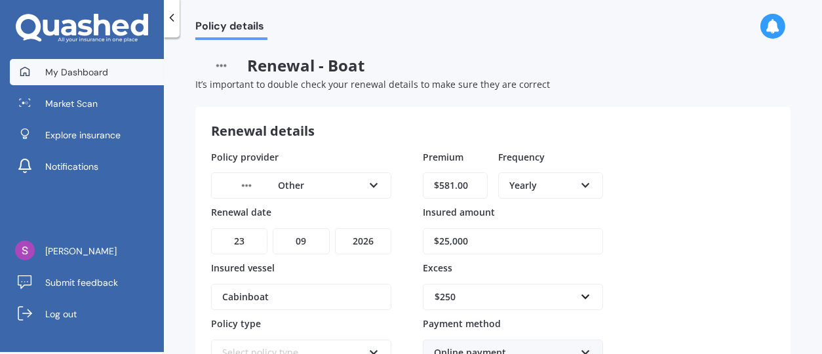
click at [106, 76] on span "My Dashboard" at bounding box center [76, 72] width 63 height 13
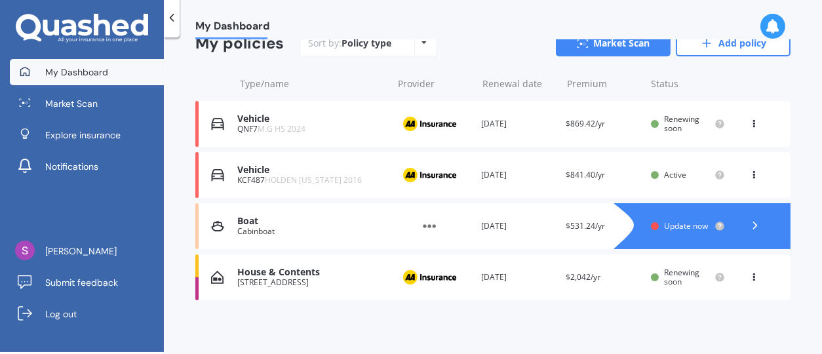
scroll to position [164, 0]
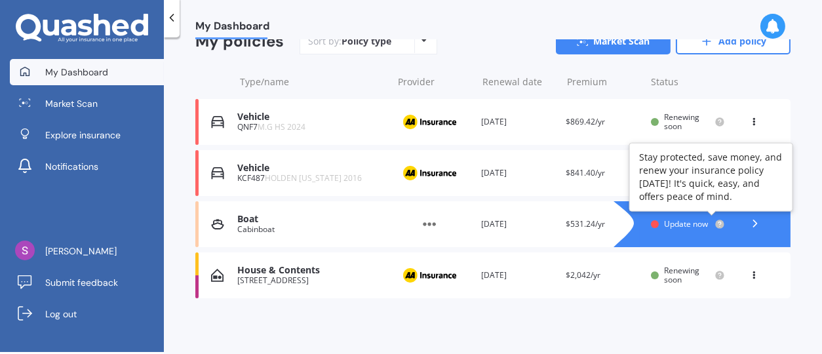
click at [715, 220] on circle at bounding box center [719, 223] width 9 height 9
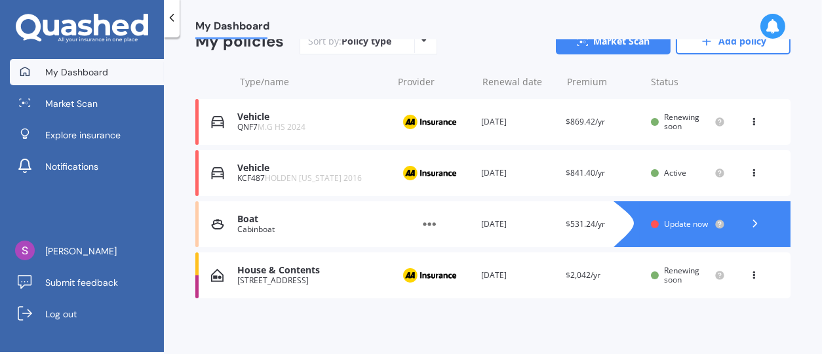
click at [753, 223] on polyline at bounding box center [754, 223] width 3 height 7
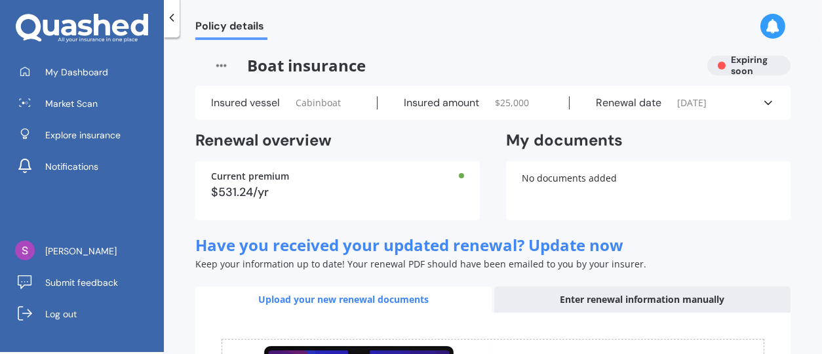
click at [221, 66] on img at bounding box center [221, 66] width 52 height 20
click at [356, 98] on div "Insured vessel Cabinboat" at bounding box center [294, 102] width 166 height 13
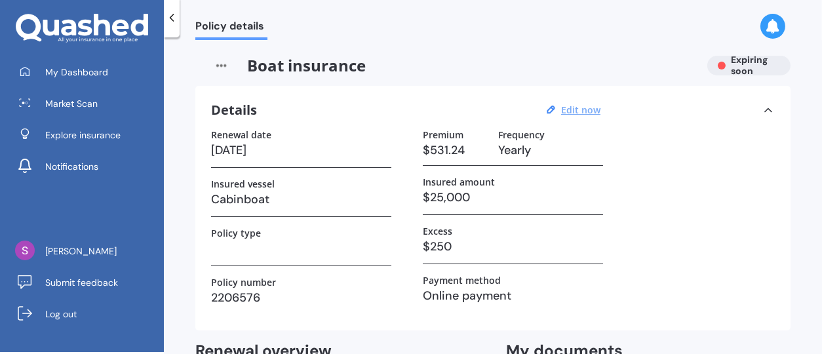
click at [571, 110] on u "Edit now" at bounding box center [580, 110] width 39 height 12
select select "23"
select select "09"
select select "2025"
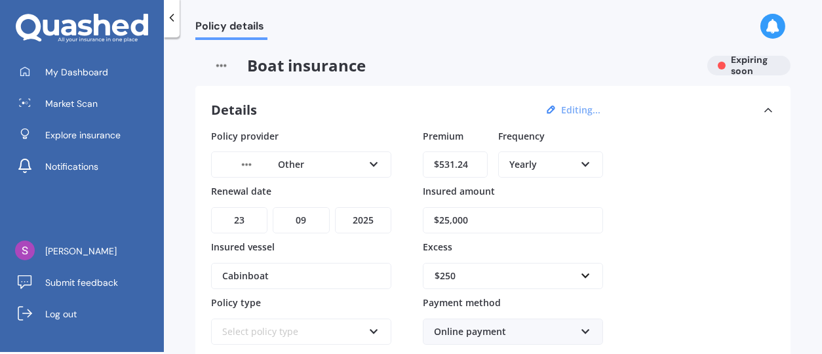
click at [291, 164] on div "Other" at bounding box center [292, 164] width 141 height 14
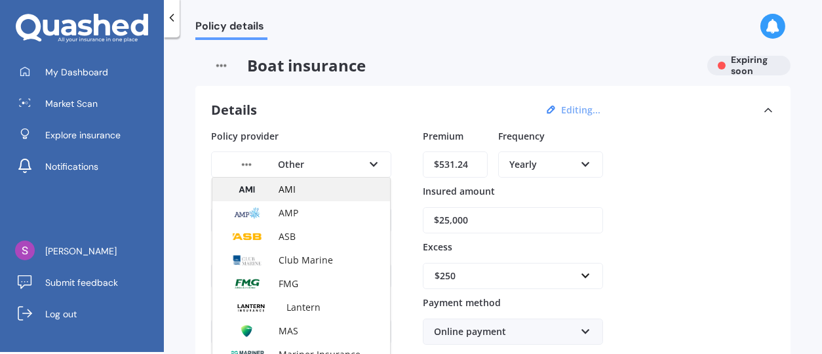
click at [381, 180] on div "AMI" at bounding box center [301, 190] width 178 height 24
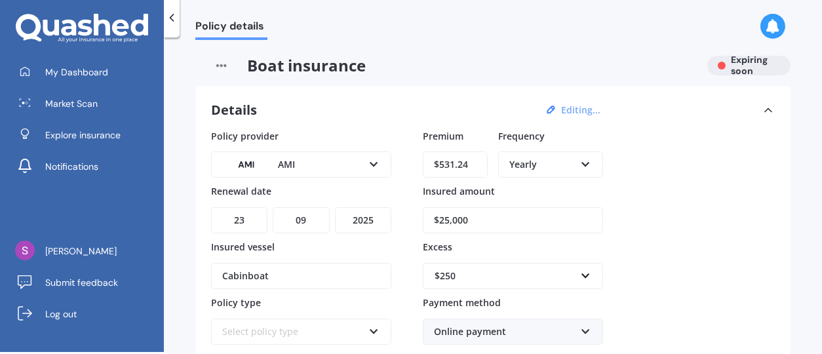
click at [375, 175] on div "AMI AMI AMP ASB Club Marine FMG Lantern MAS Mariner Insurance Other Tower Trade…" at bounding box center [301, 164] width 180 height 26
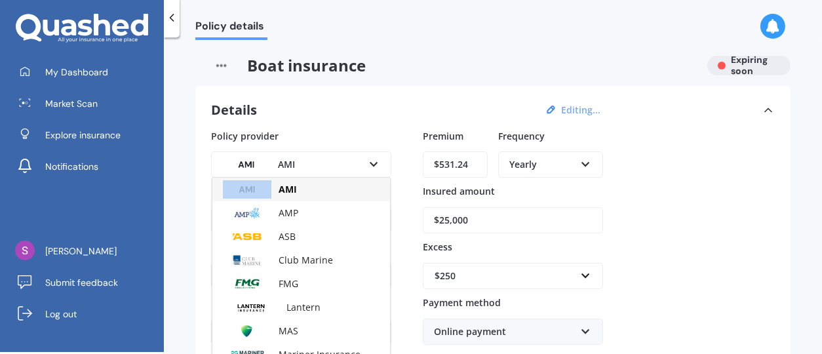
click at [375, 175] on div "AMI AMI AMP ASB Club Marine FMG Lantern MAS Mariner Insurance Other Tower Trade…" at bounding box center [301, 164] width 180 height 26
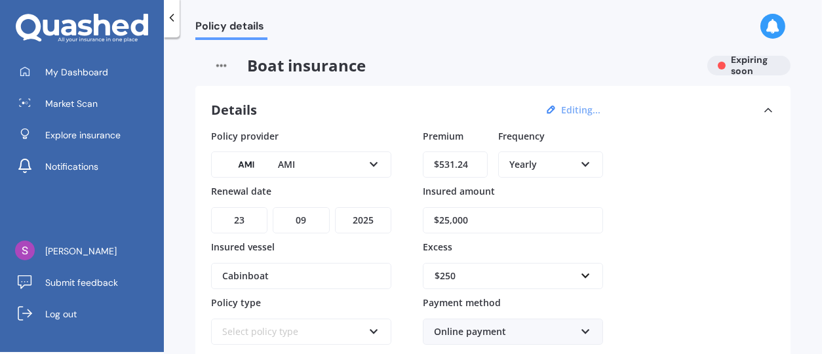
click at [371, 161] on icon at bounding box center [373, 161] width 11 height 9
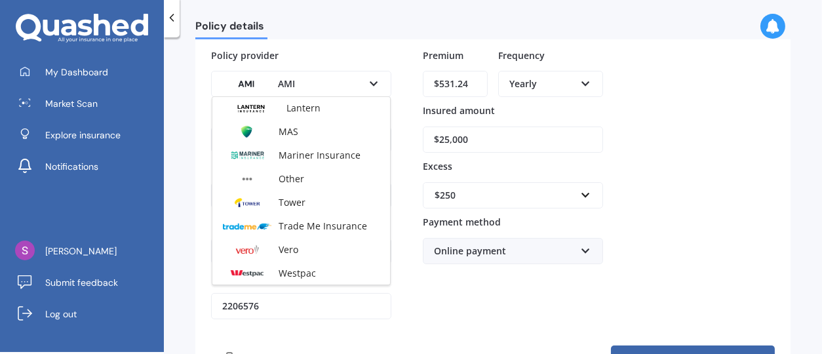
scroll to position [85, 0]
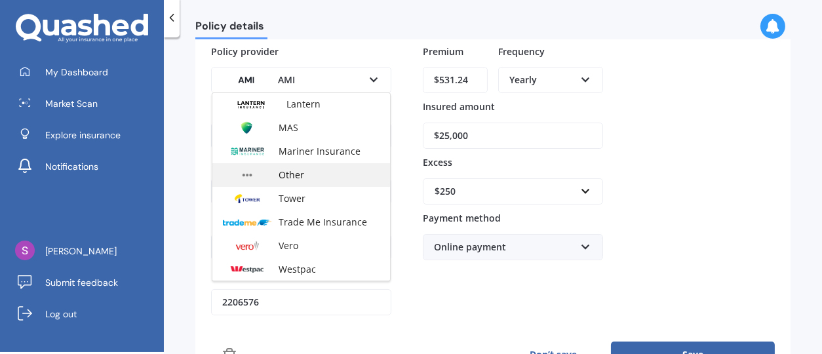
click at [291, 175] on span "Other" at bounding box center [291, 174] width 26 height 12
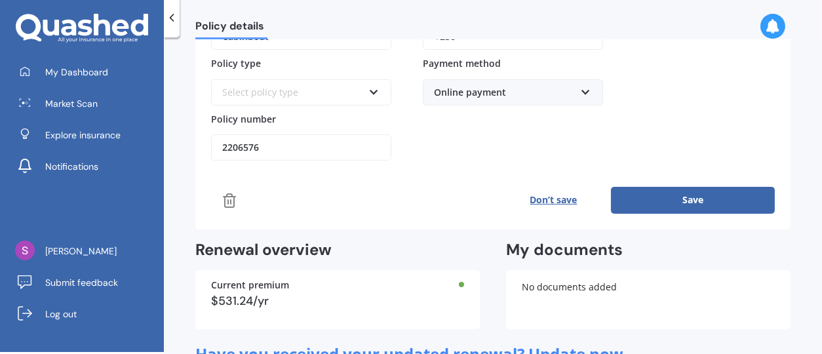
scroll to position [242, 0]
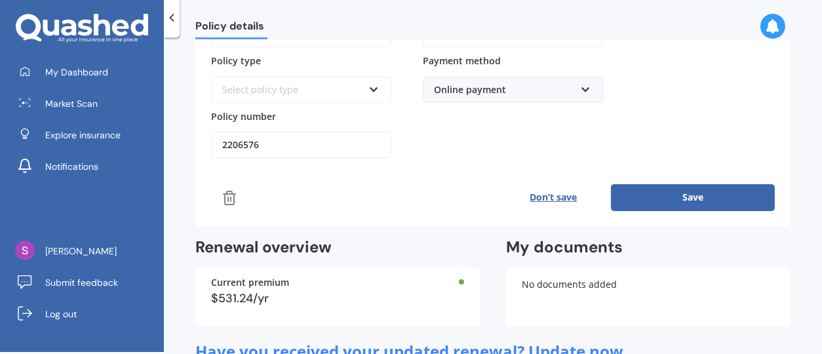
click at [698, 189] on button "Save" at bounding box center [693, 197] width 164 height 26
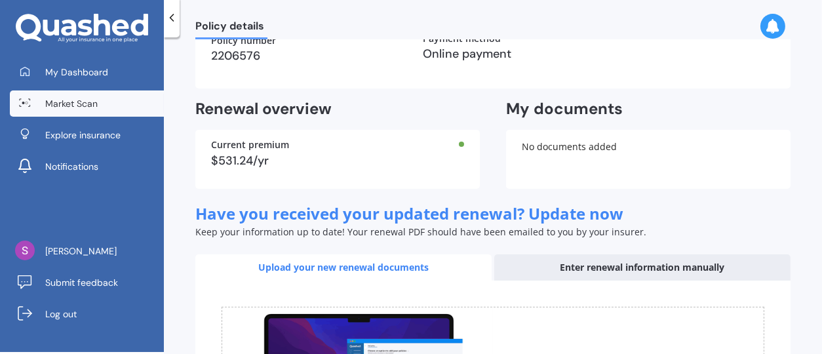
click at [56, 107] on span "Market Scan" at bounding box center [71, 103] width 52 height 13
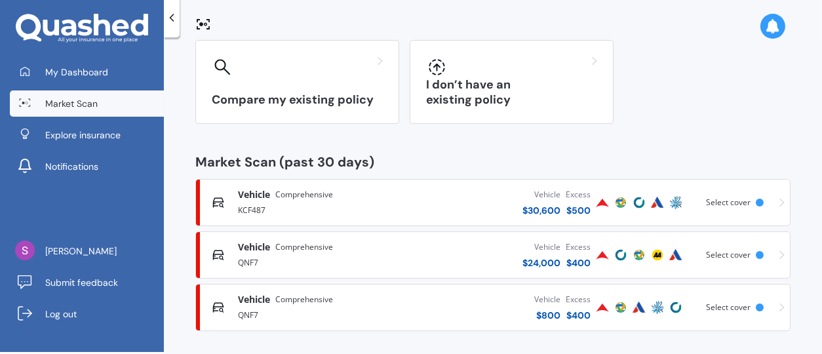
scroll to position [116, 0]
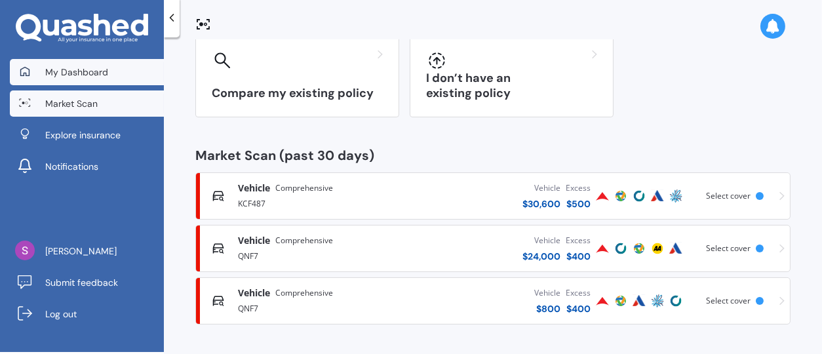
click at [105, 71] on span "My Dashboard" at bounding box center [76, 72] width 63 height 13
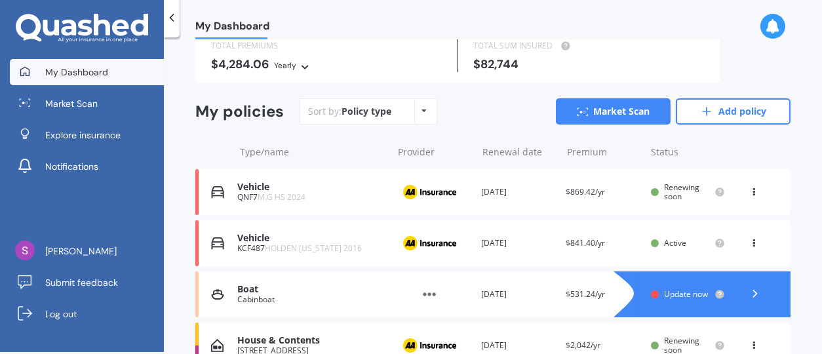
scroll to position [29, 0]
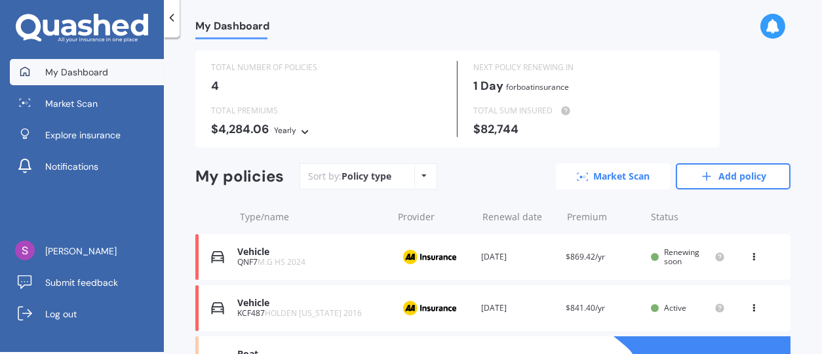
click at [625, 171] on link "Market Scan" at bounding box center [613, 176] width 115 height 26
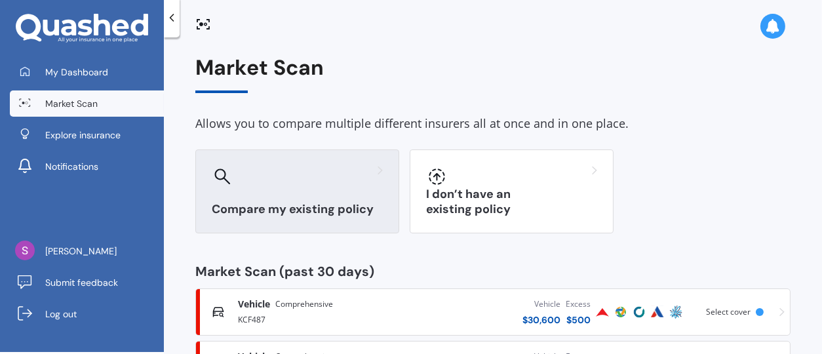
click at [356, 185] on div at bounding box center [297, 176] width 171 height 21
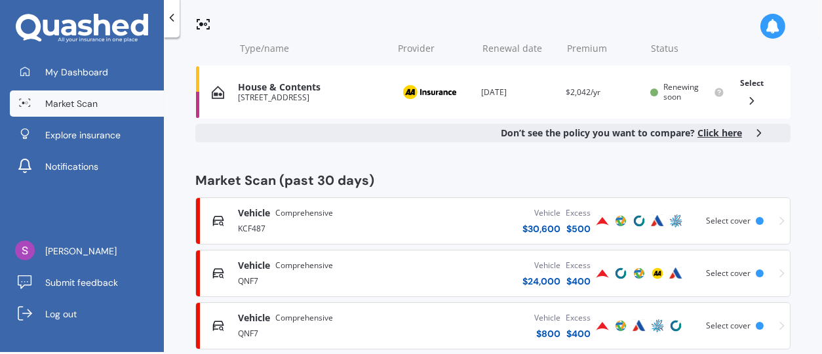
scroll to position [256, 0]
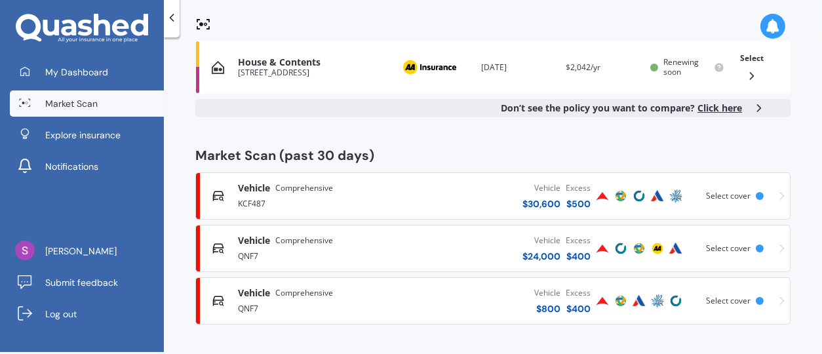
click at [596, 197] on img at bounding box center [602, 196] width 16 height 16
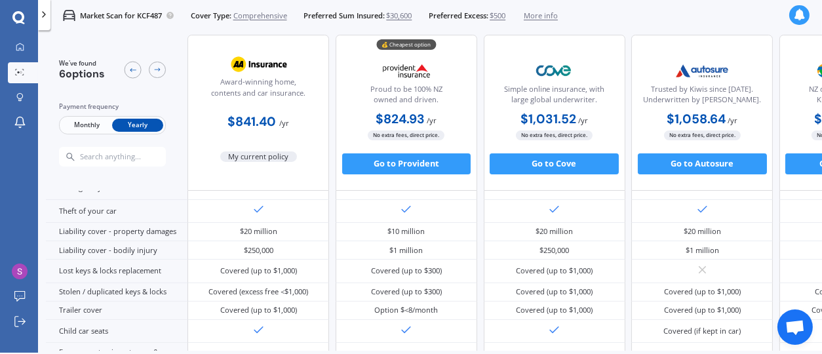
scroll to position [111, 0]
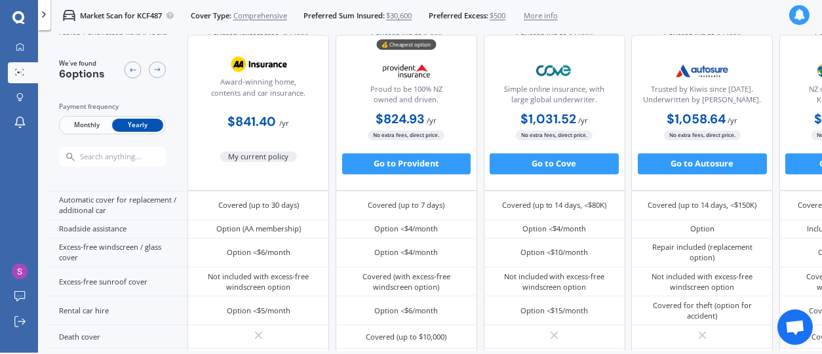
scroll to position [436, 0]
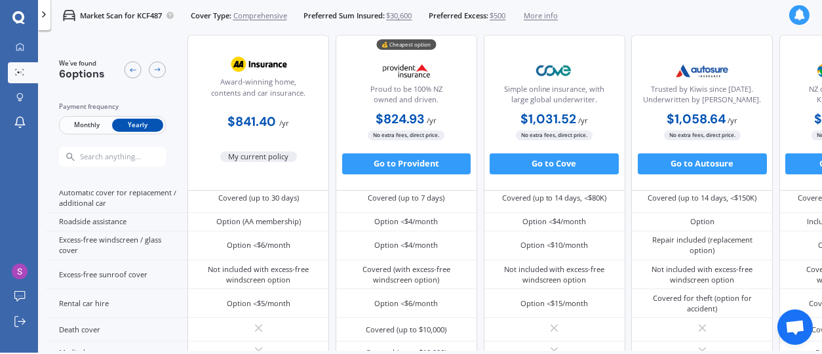
scroll to position [482, 0]
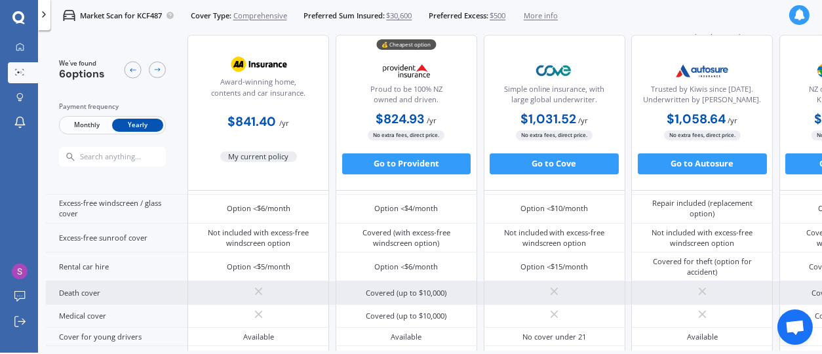
drag, startPoint x: 812, startPoint y: 265, endPoint x: 812, endPoint y: 288, distance: 22.3
click at [812, 288] on div "Benefits Damage to your car Theft of your car Liability cover - property damage…" at bounding box center [557, 175] width 1022 height 648
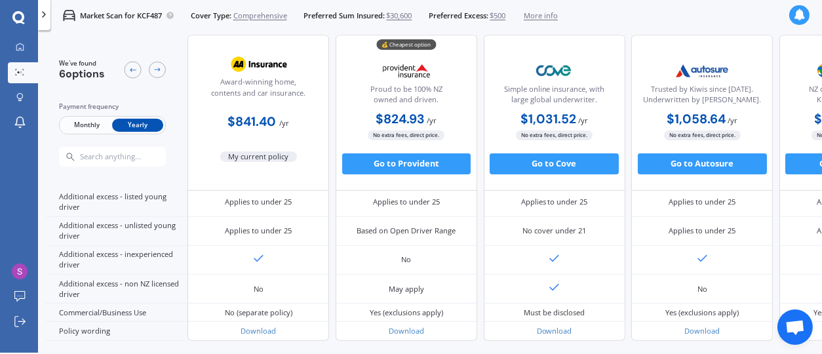
scroll to position [733, 0]
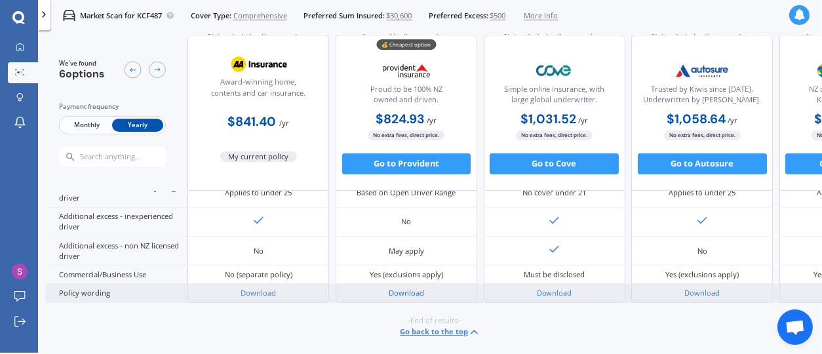
click at [403, 288] on link "Download" at bounding box center [406, 293] width 35 height 10
